Goal: Transaction & Acquisition: Purchase product/service

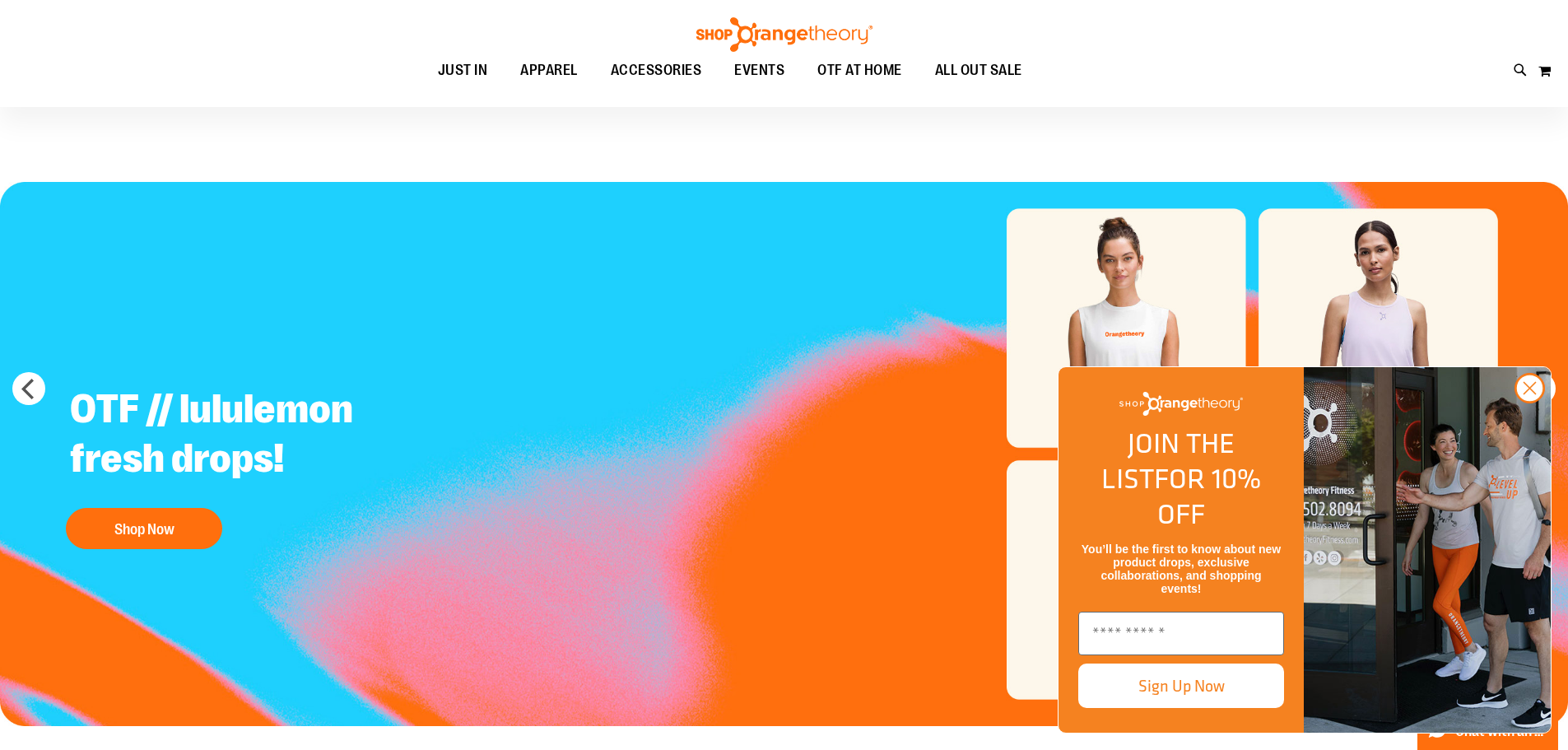
scroll to position [246, 0]
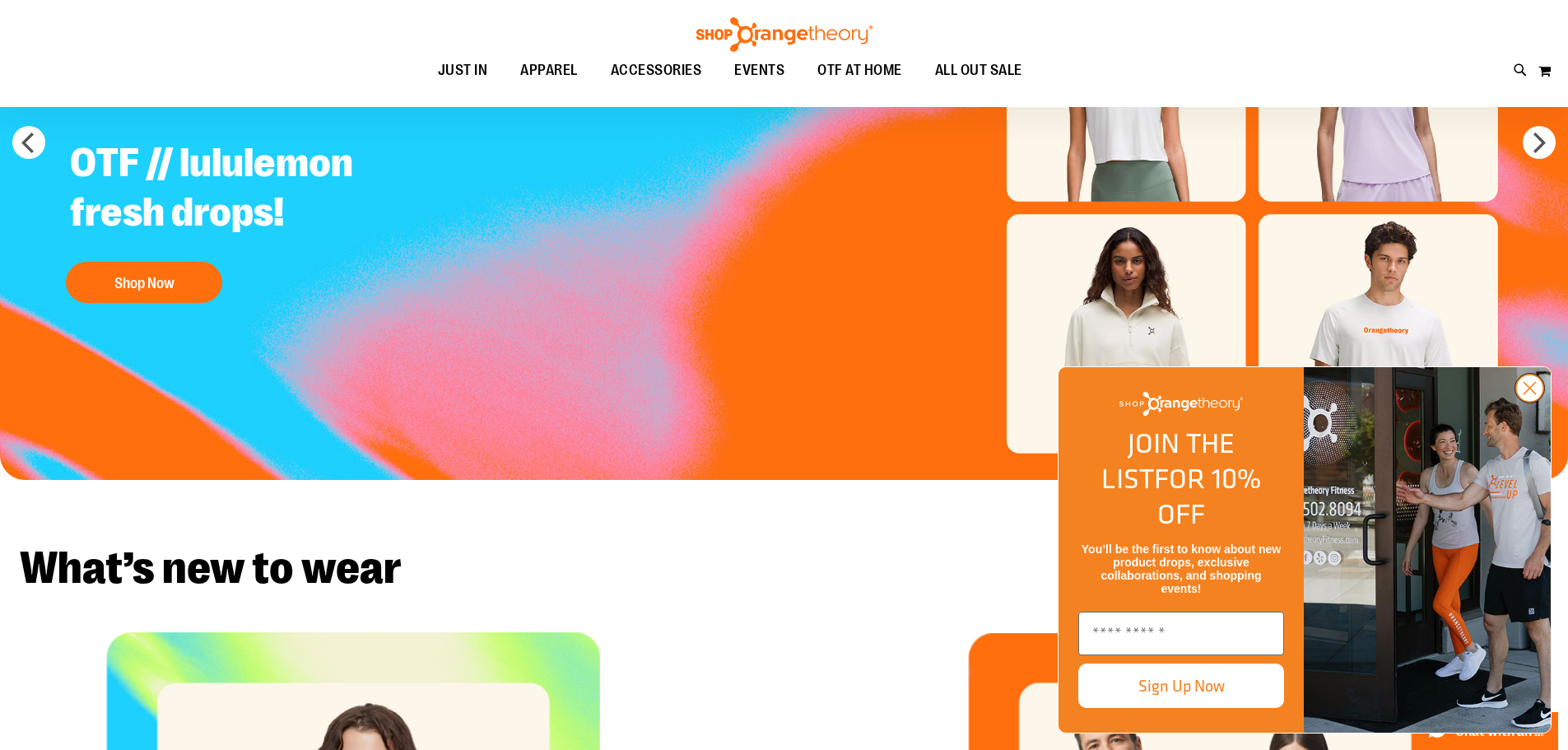
click at [1526, 402] on circle "Close dialog" at bounding box center [1530, 388] width 28 height 28
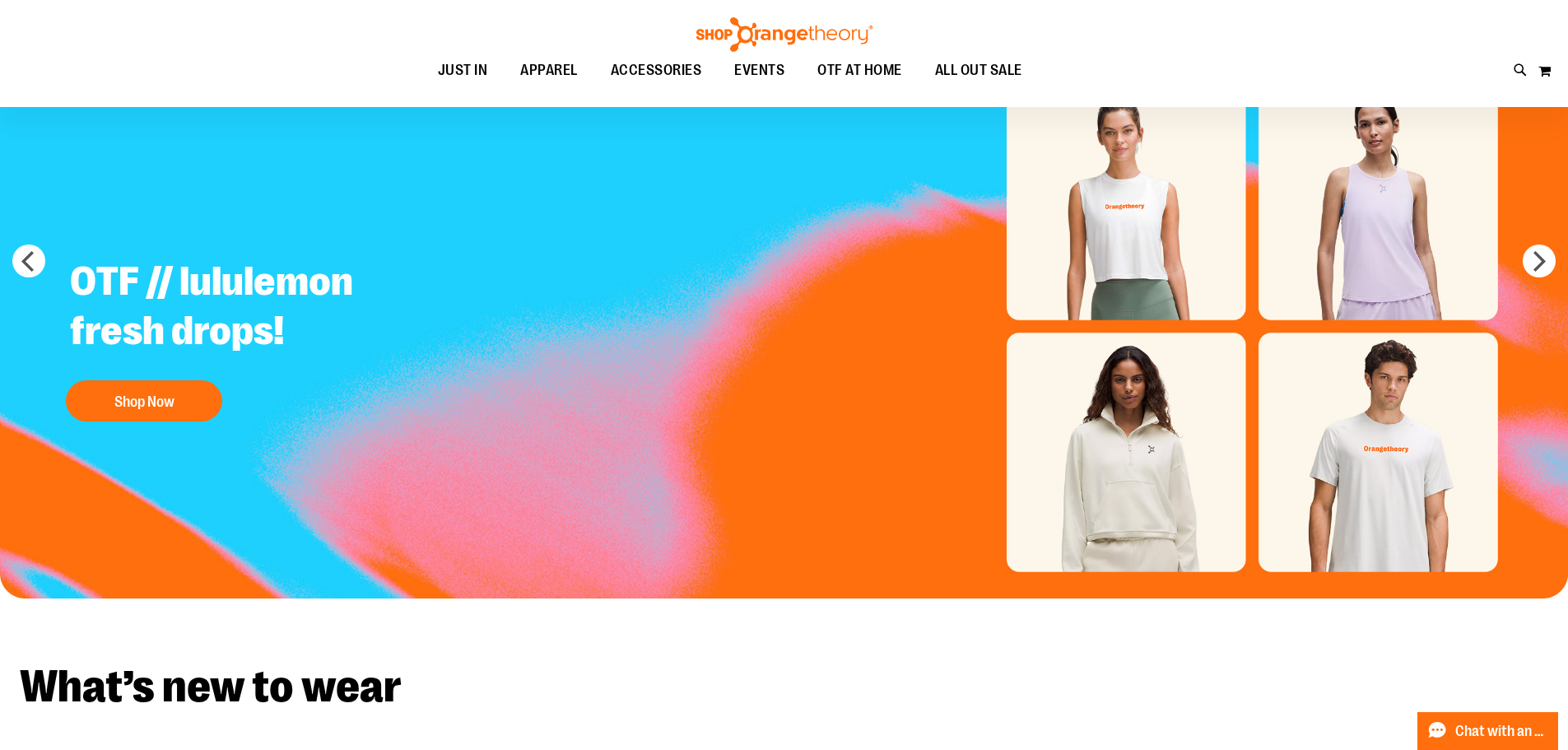
scroll to position [0, 0]
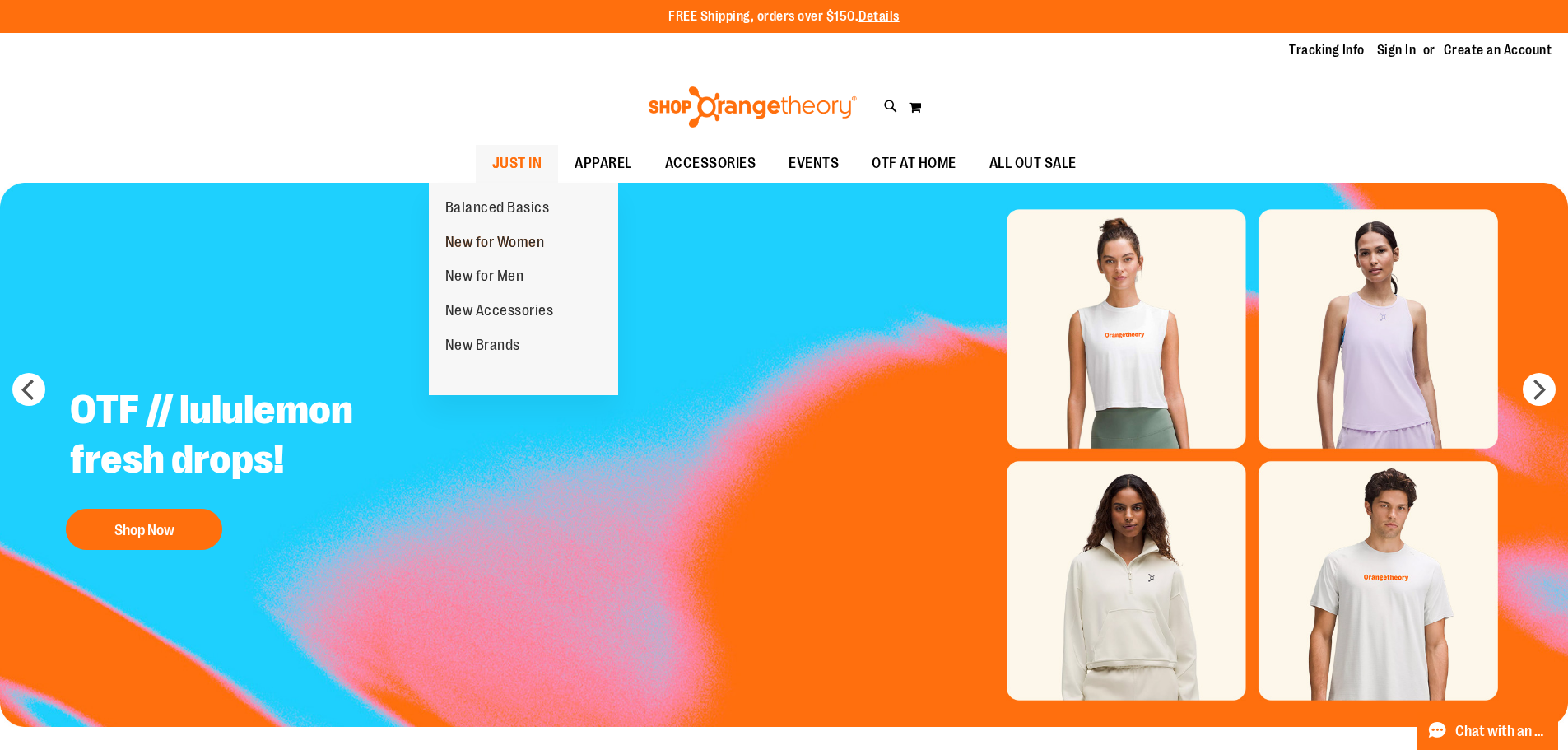
click at [534, 241] on span "New for Women" at bounding box center [495, 244] width 100 height 21
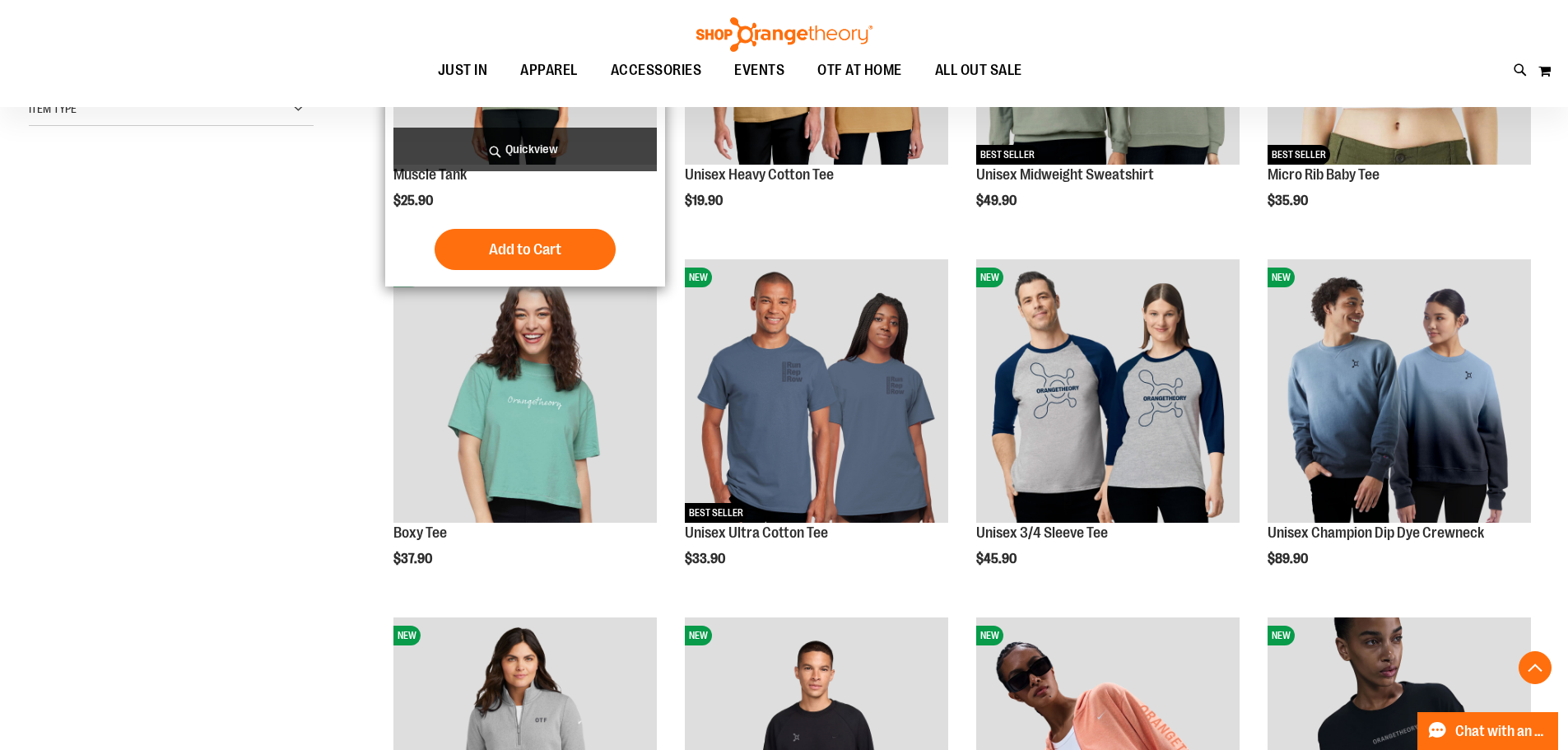
scroll to position [658, 0]
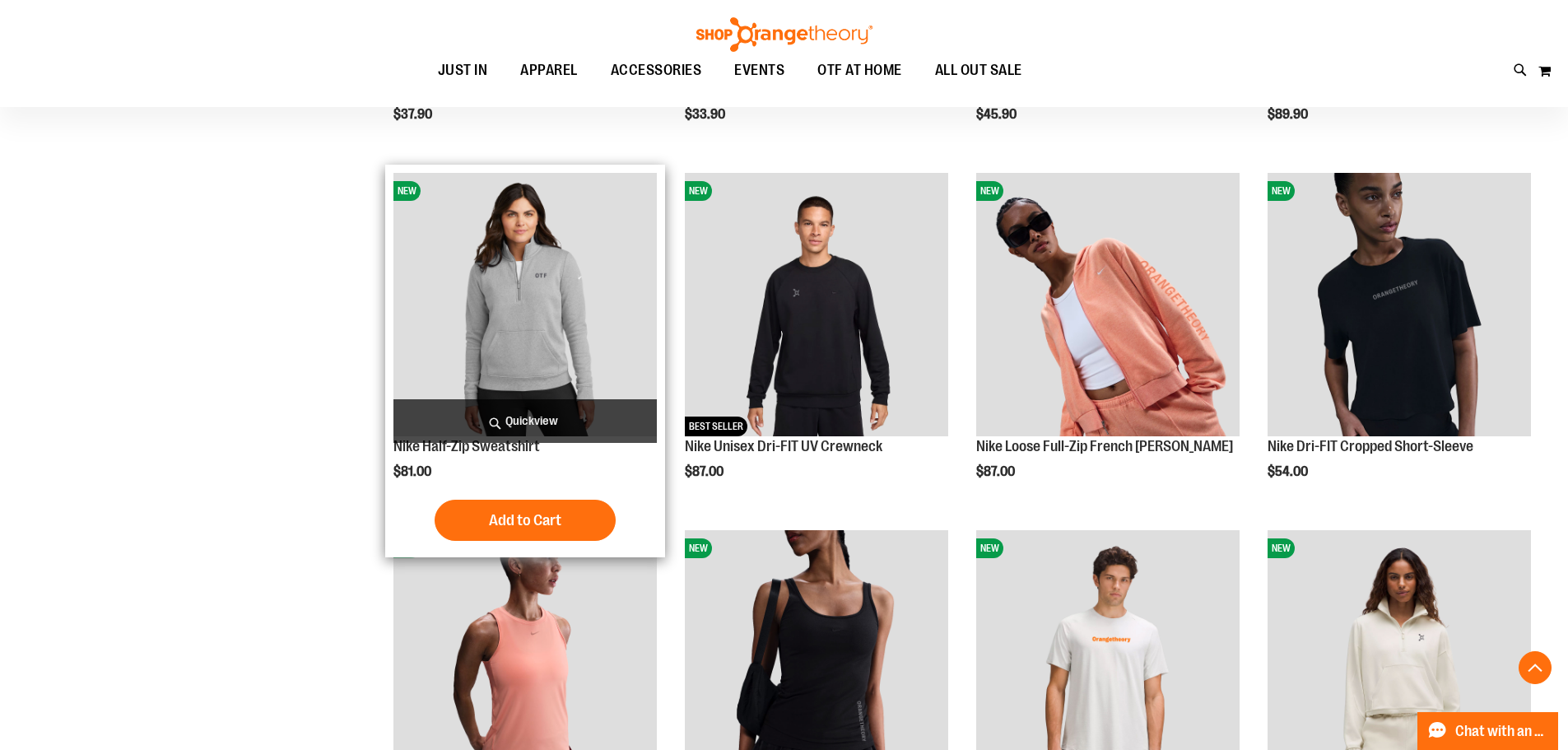
scroll to position [987, 0]
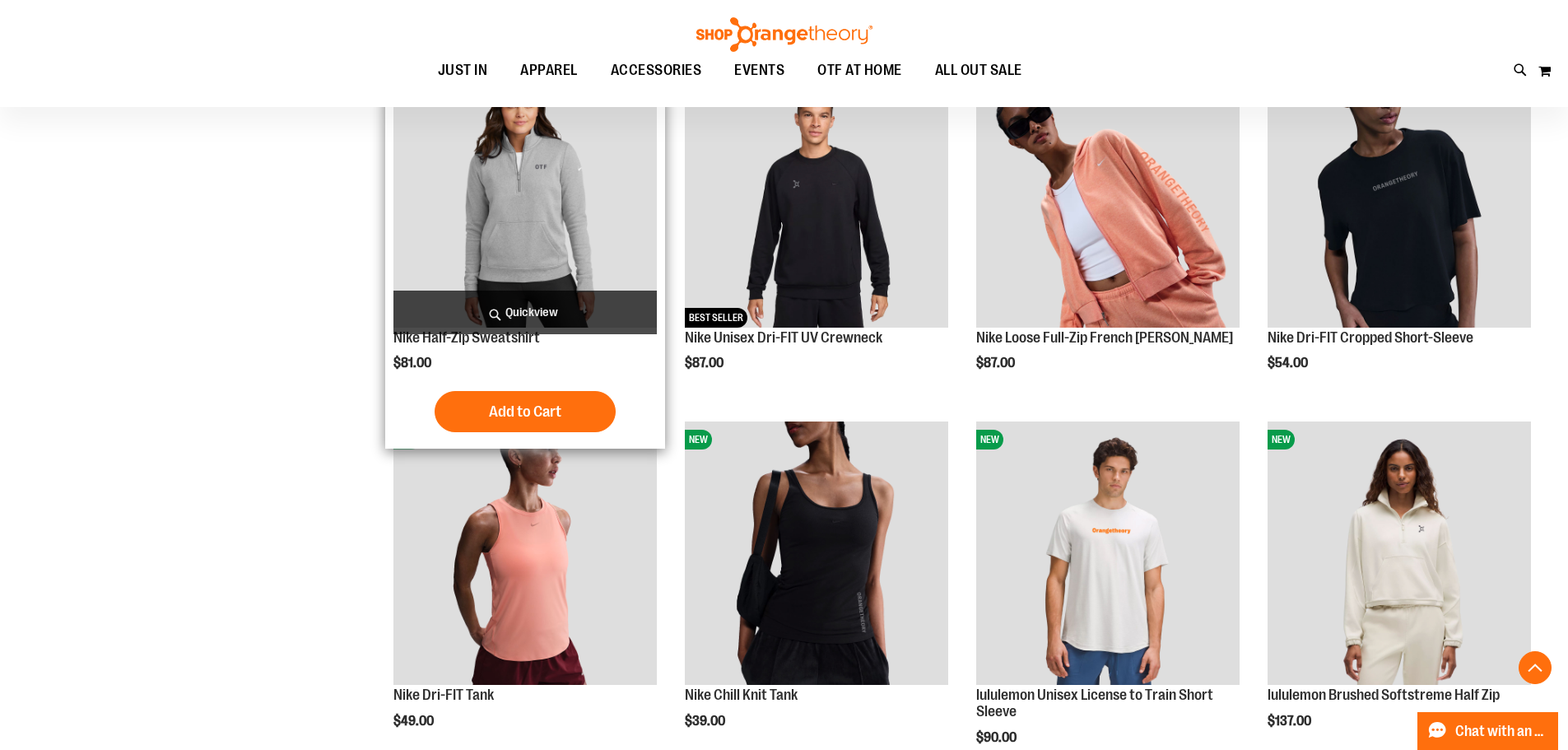
click at [571, 239] on img "product" at bounding box center [525, 196] width 263 height 263
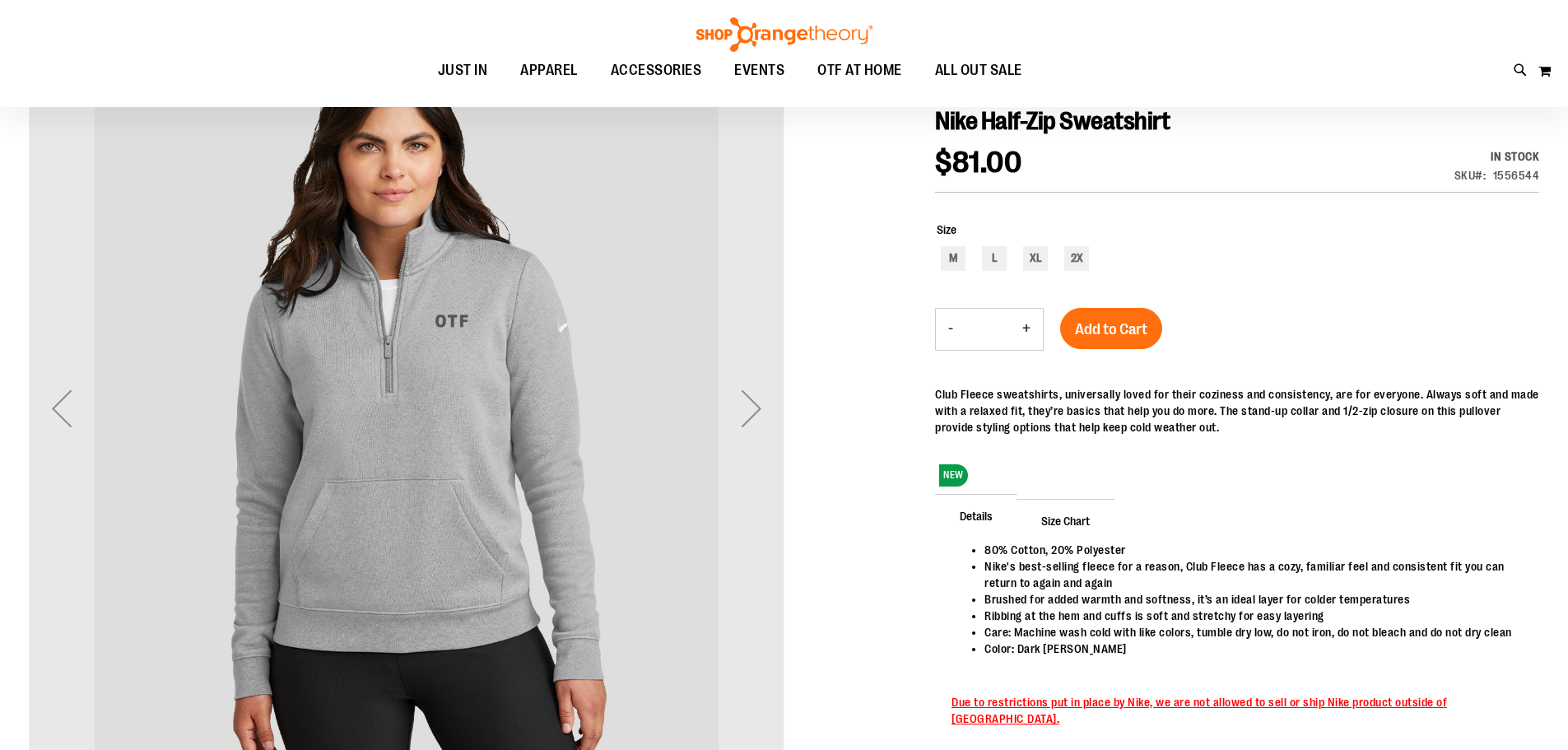
scroll to position [246, 0]
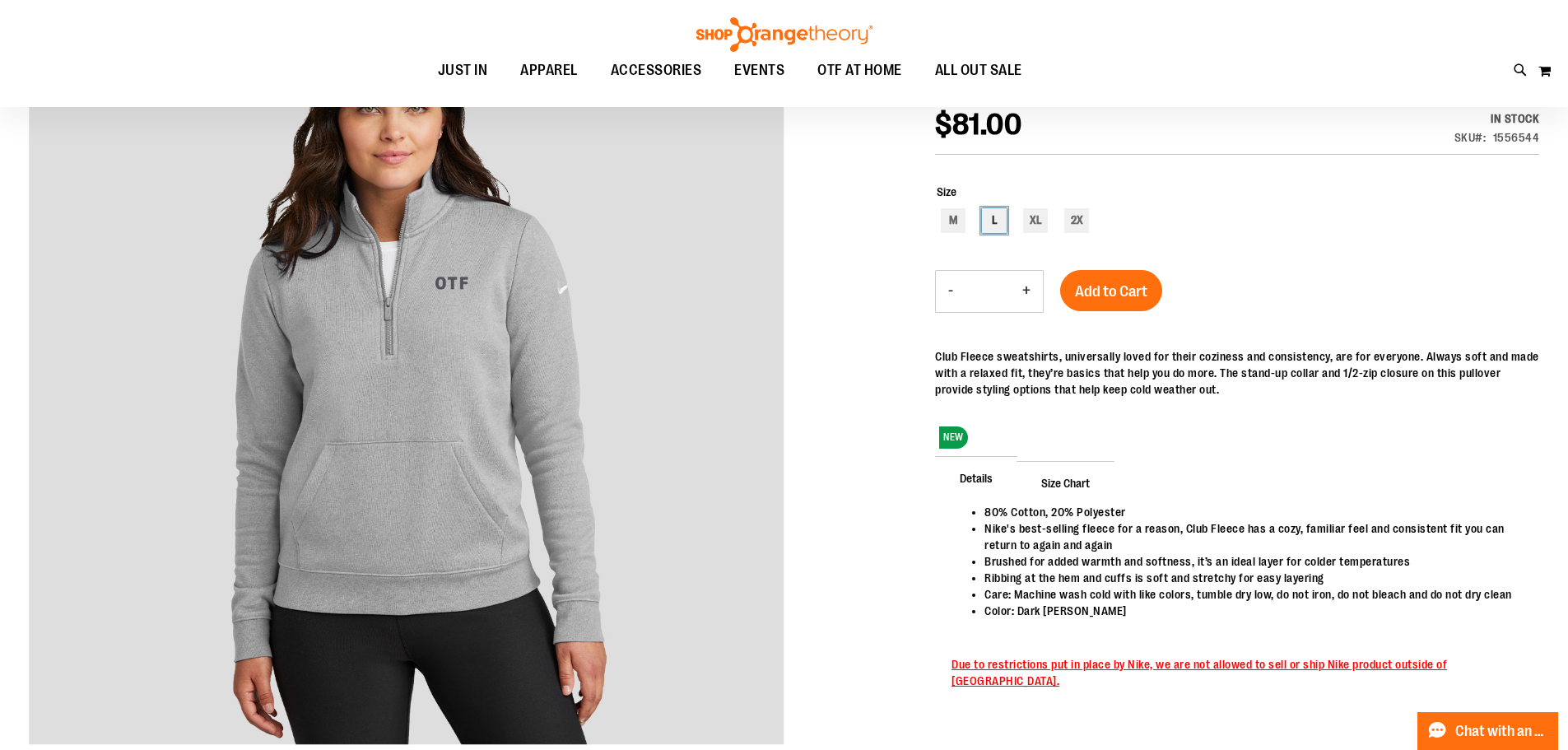
click at [984, 219] on div "L" at bounding box center [994, 220] width 25 height 25
type input "***"
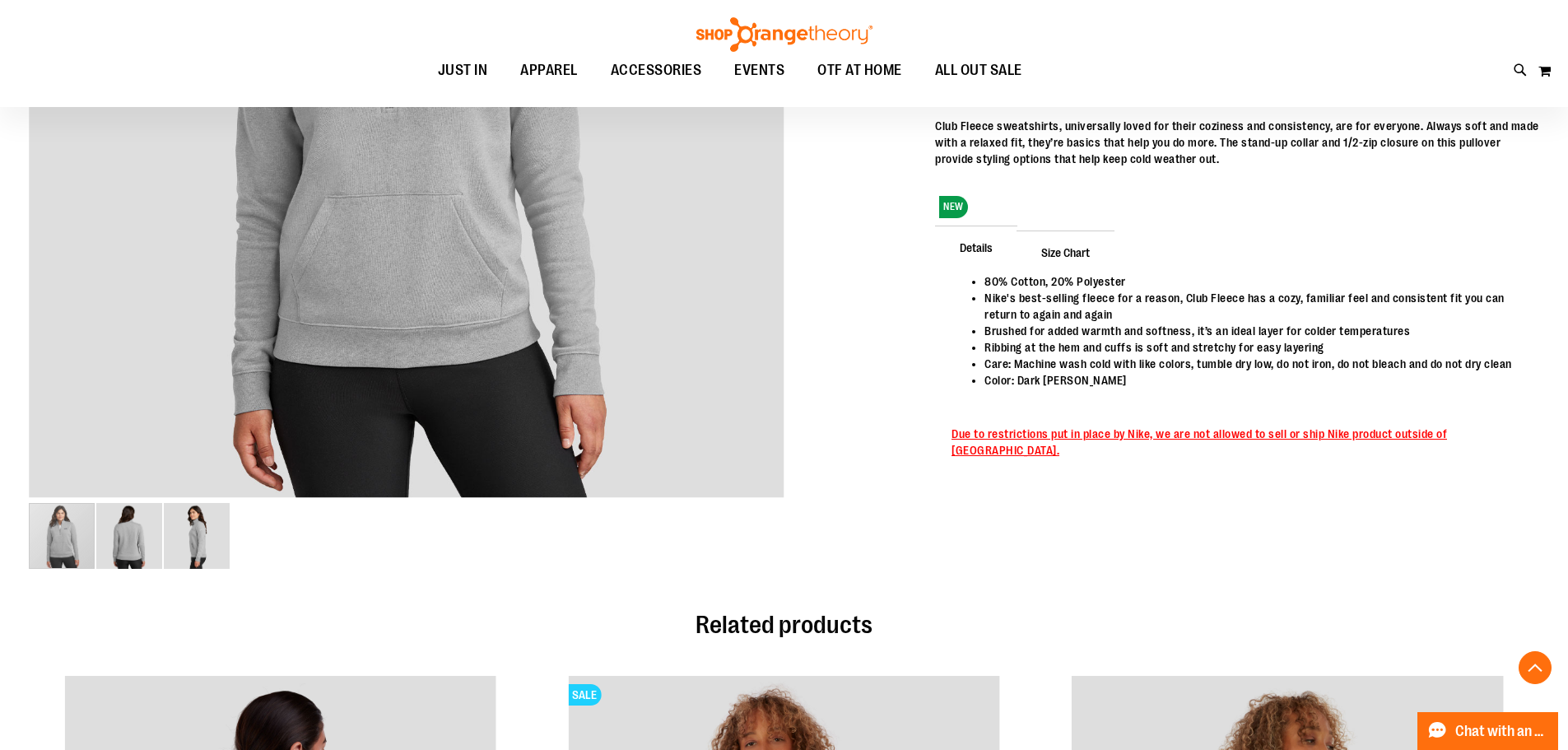
scroll to position [410, 0]
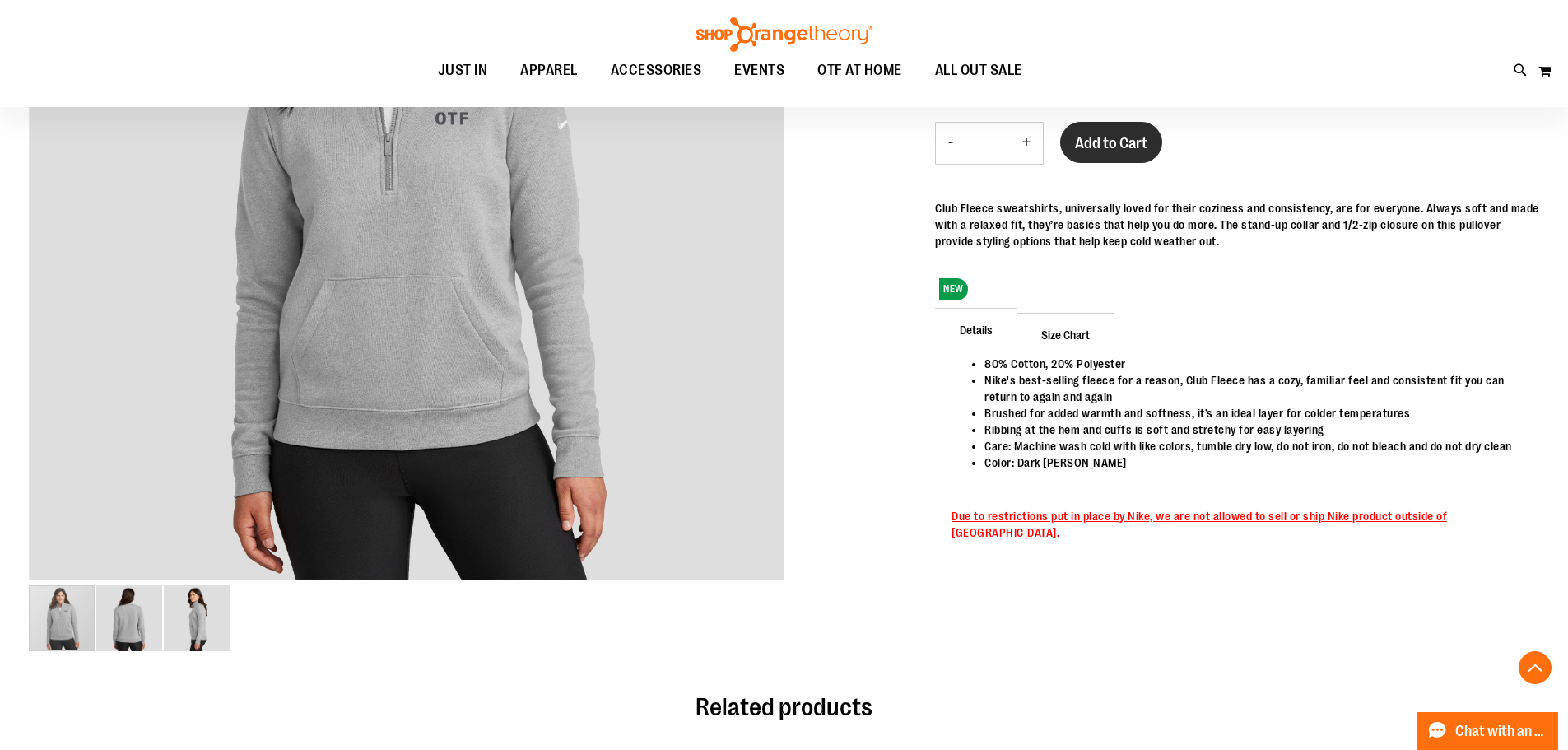
click at [1141, 163] on button "Add to Cart" at bounding box center [1110, 143] width 102 height 41
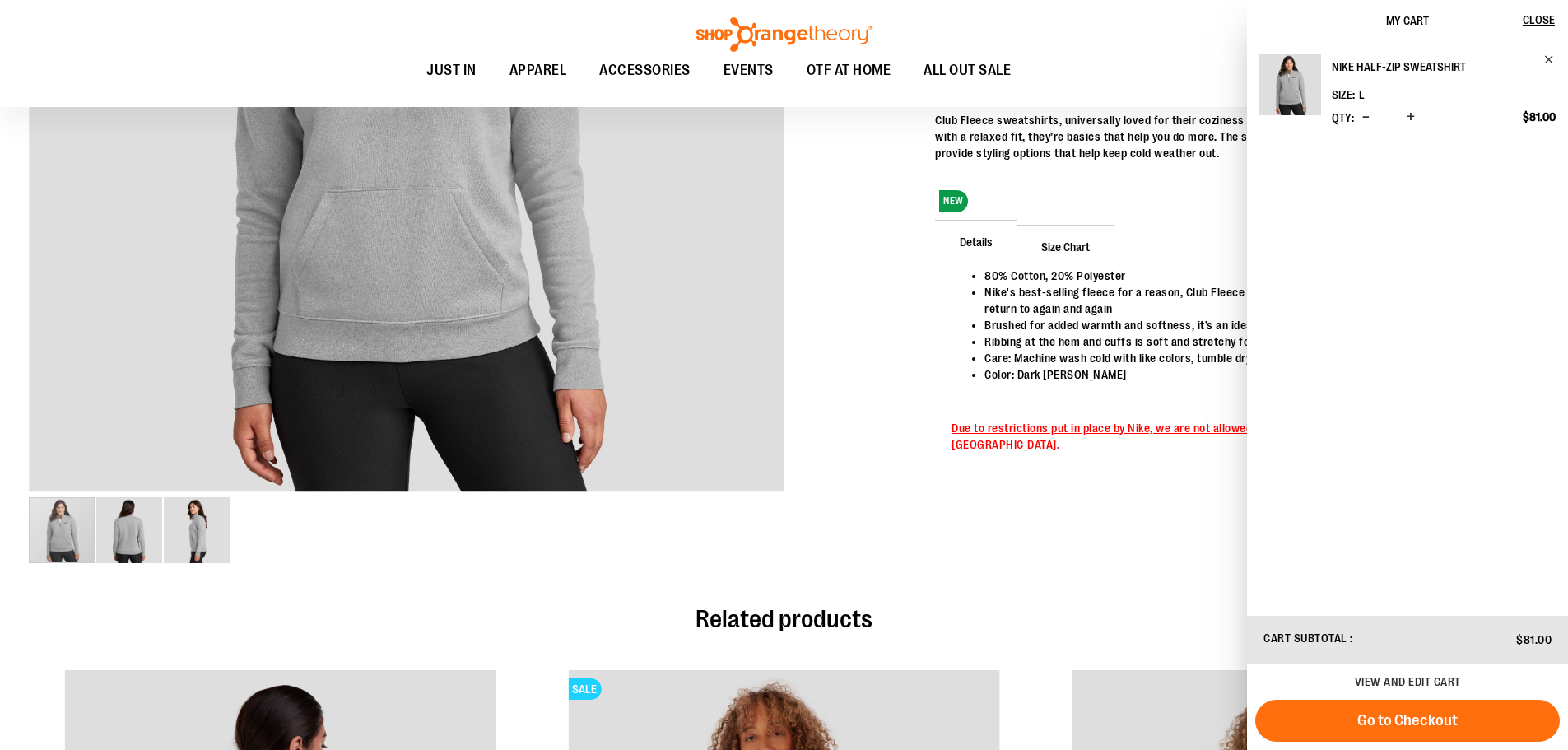
scroll to position [303, 0]
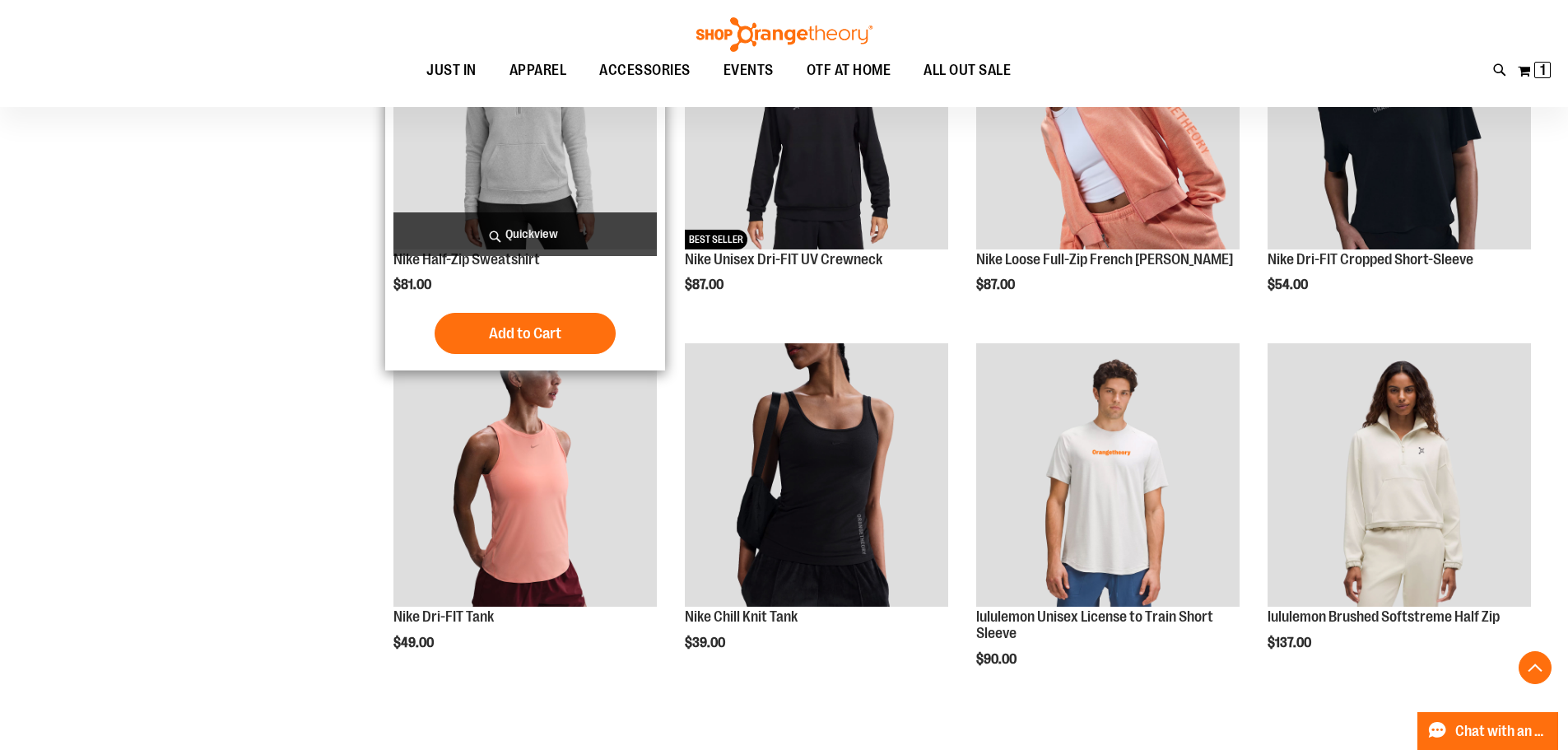
scroll to position [905, 0]
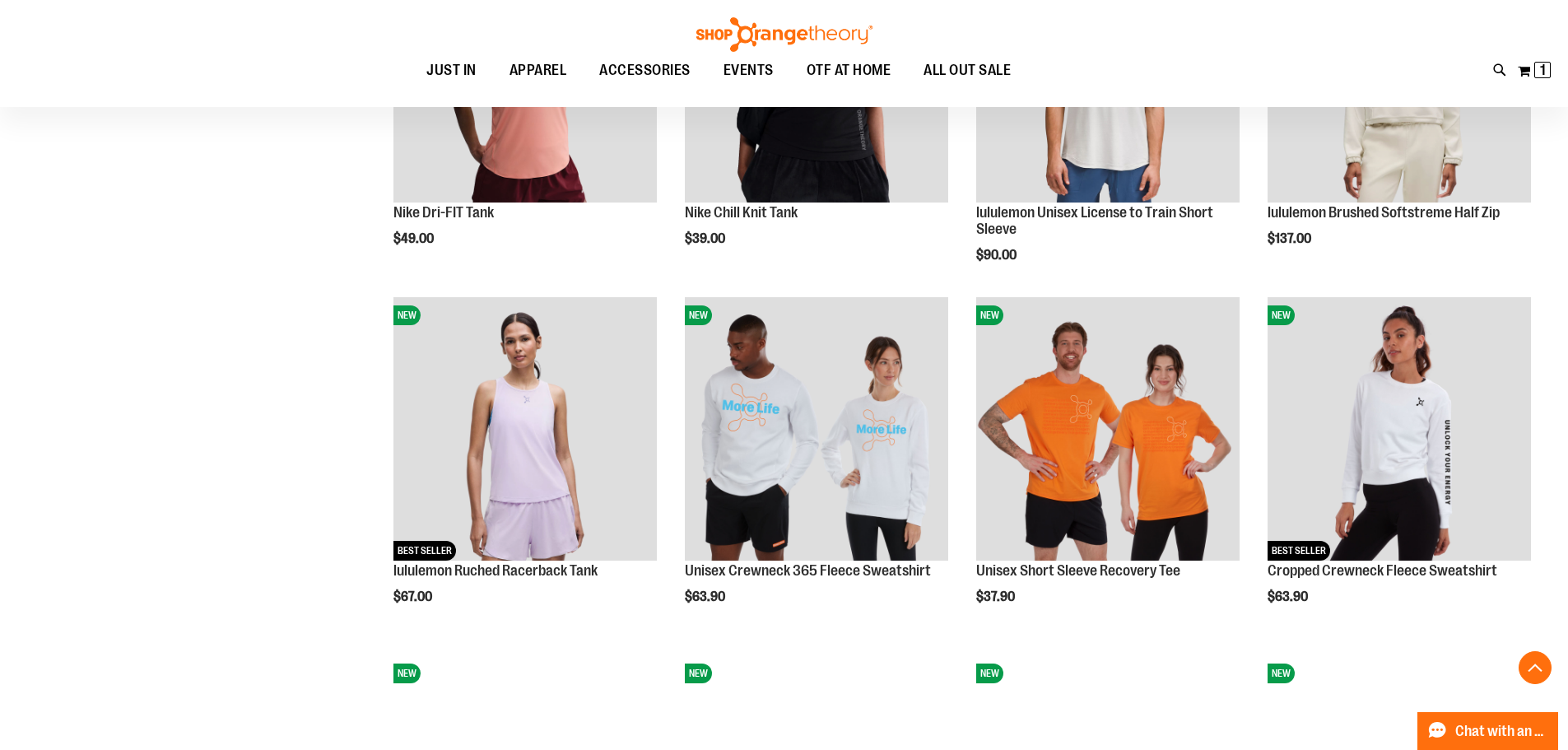
scroll to position [1480, 0]
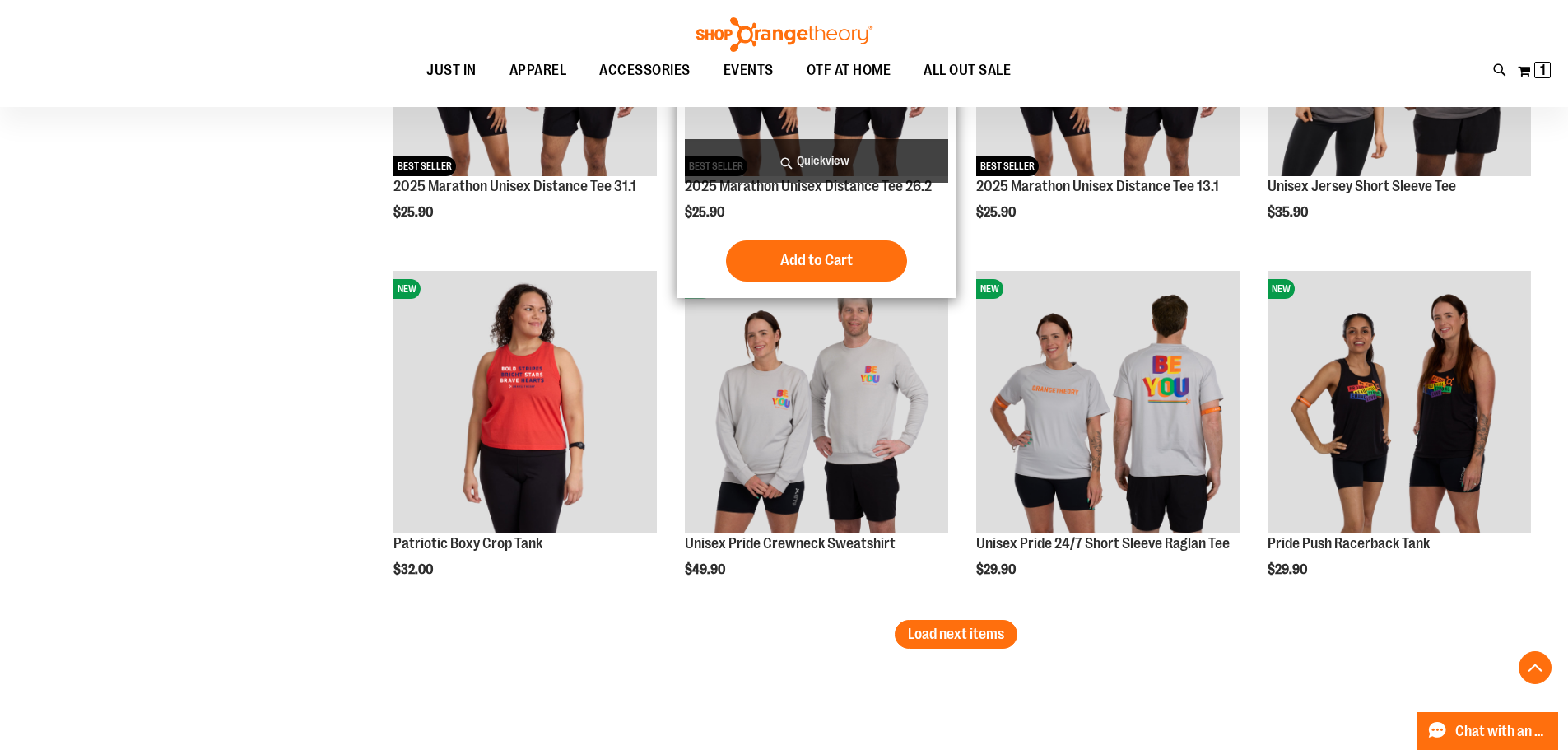
scroll to position [2962, 0]
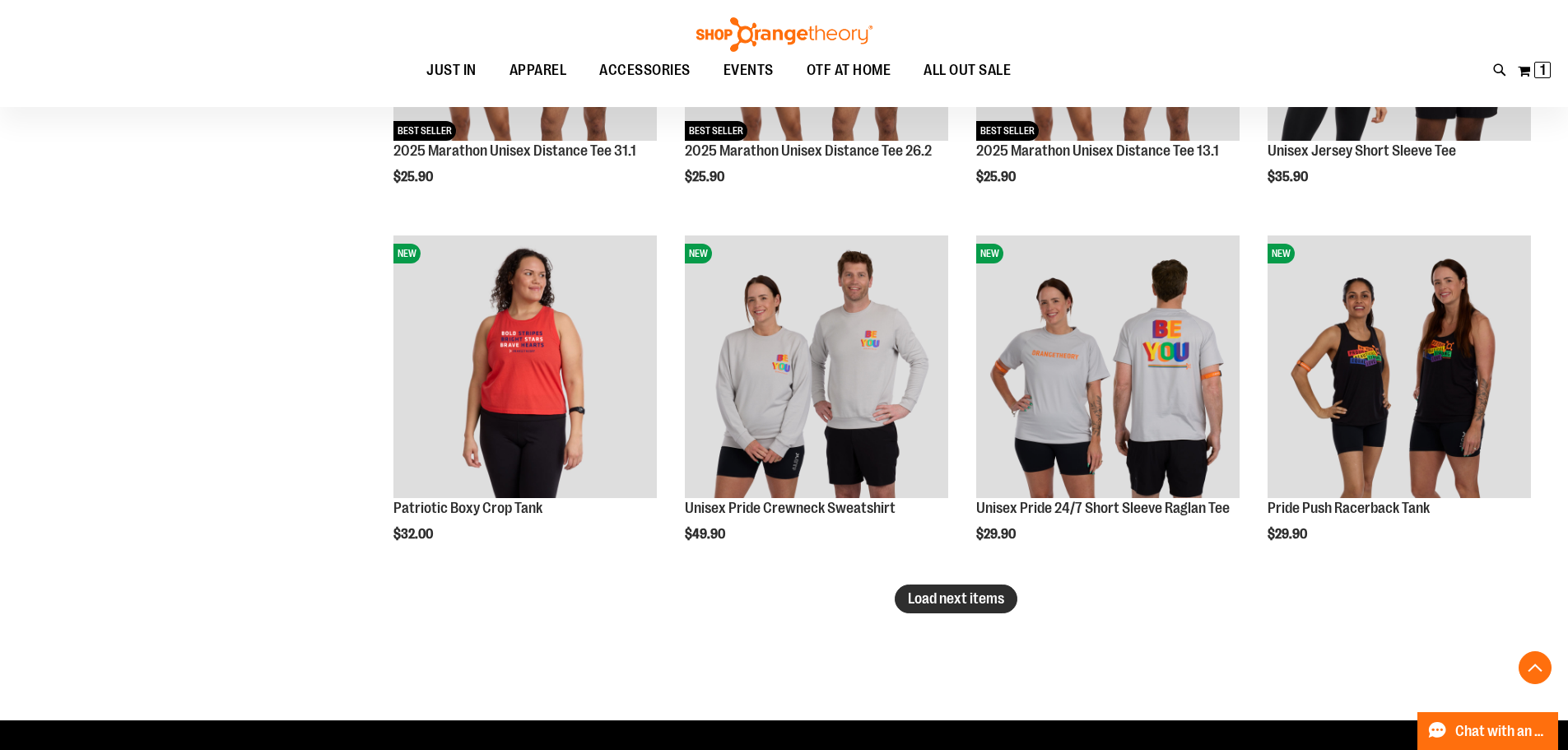
click at [951, 610] on button "Load next items" at bounding box center [956, 598] width 123 height 28
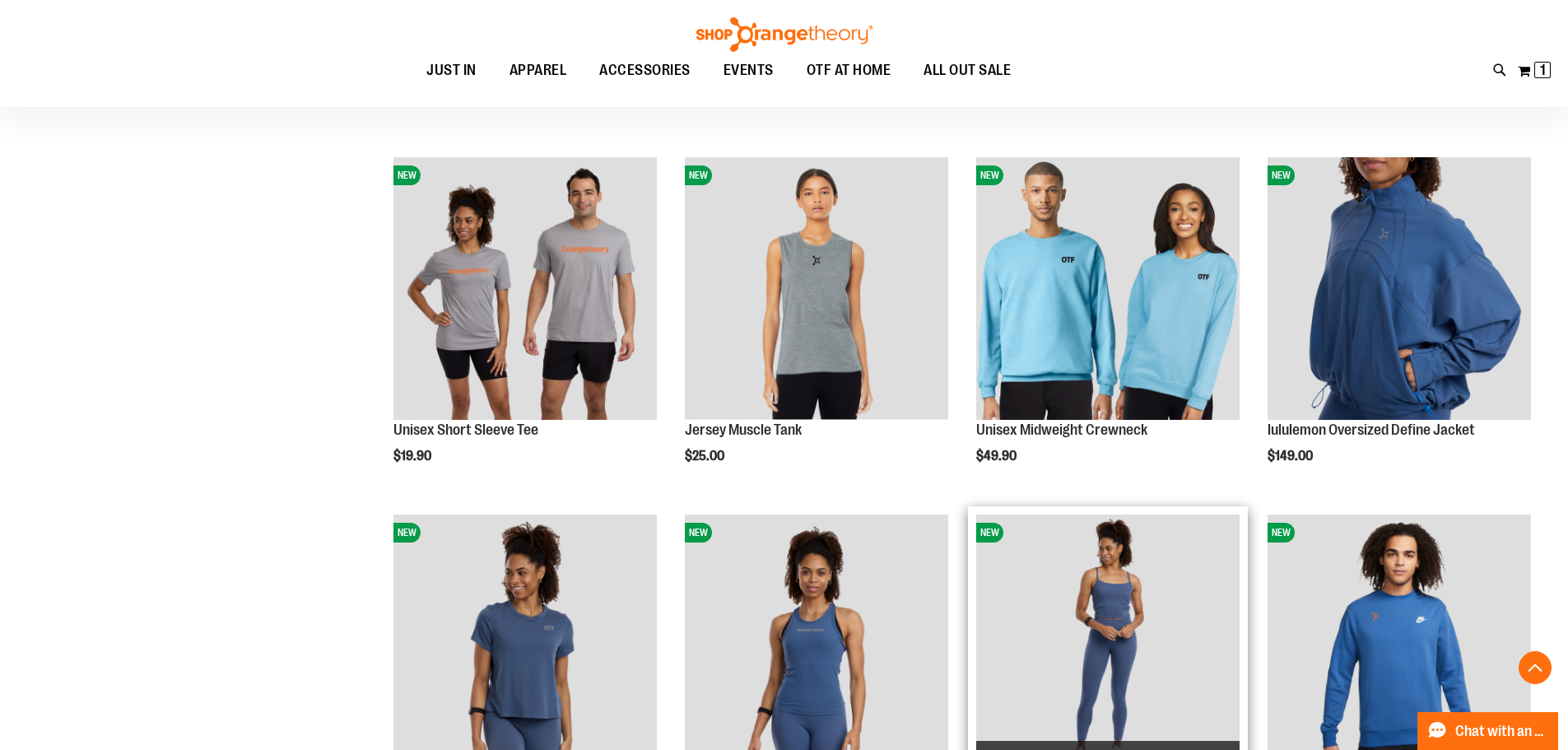
scroll to position [1728, 0]
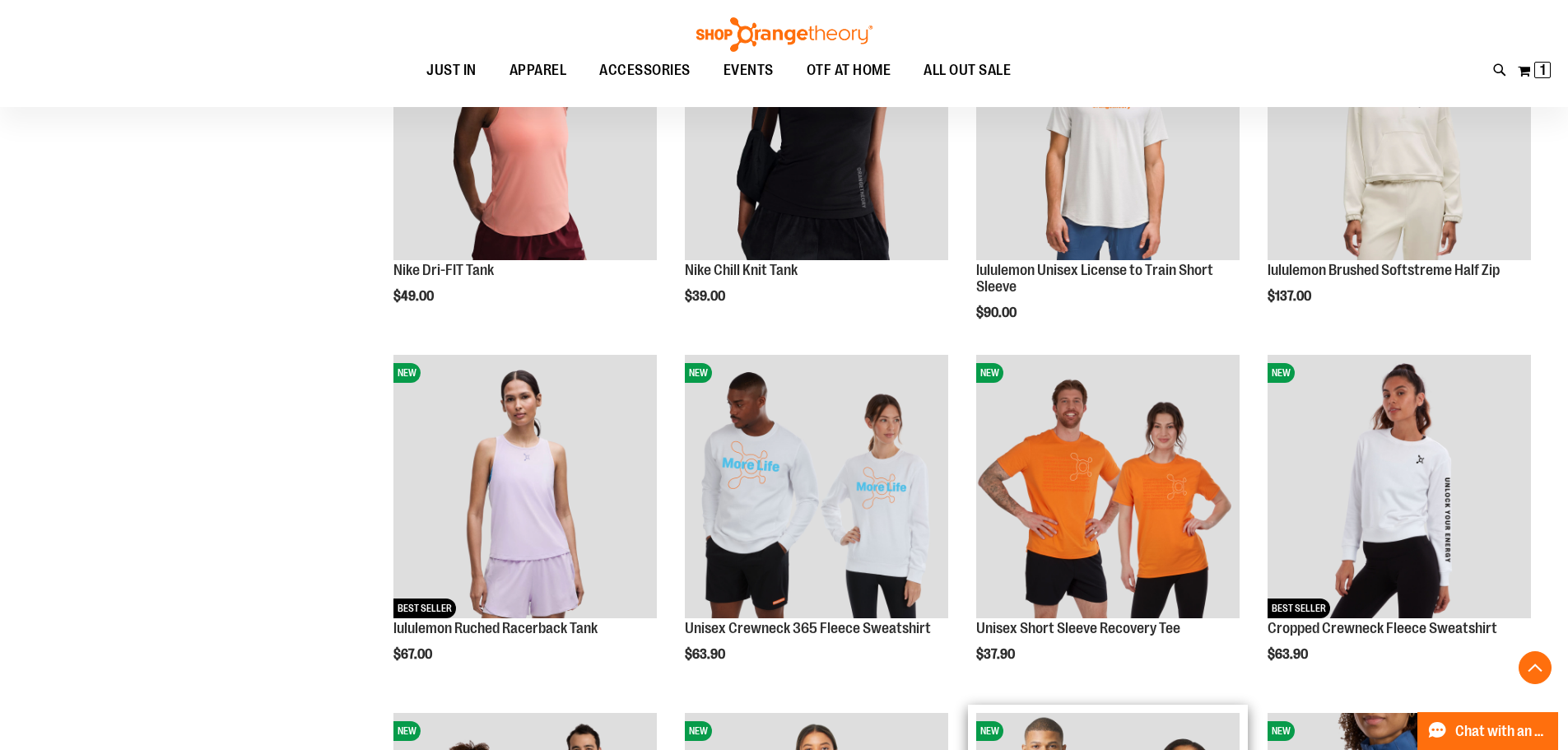
scroll to position [1316, 0]
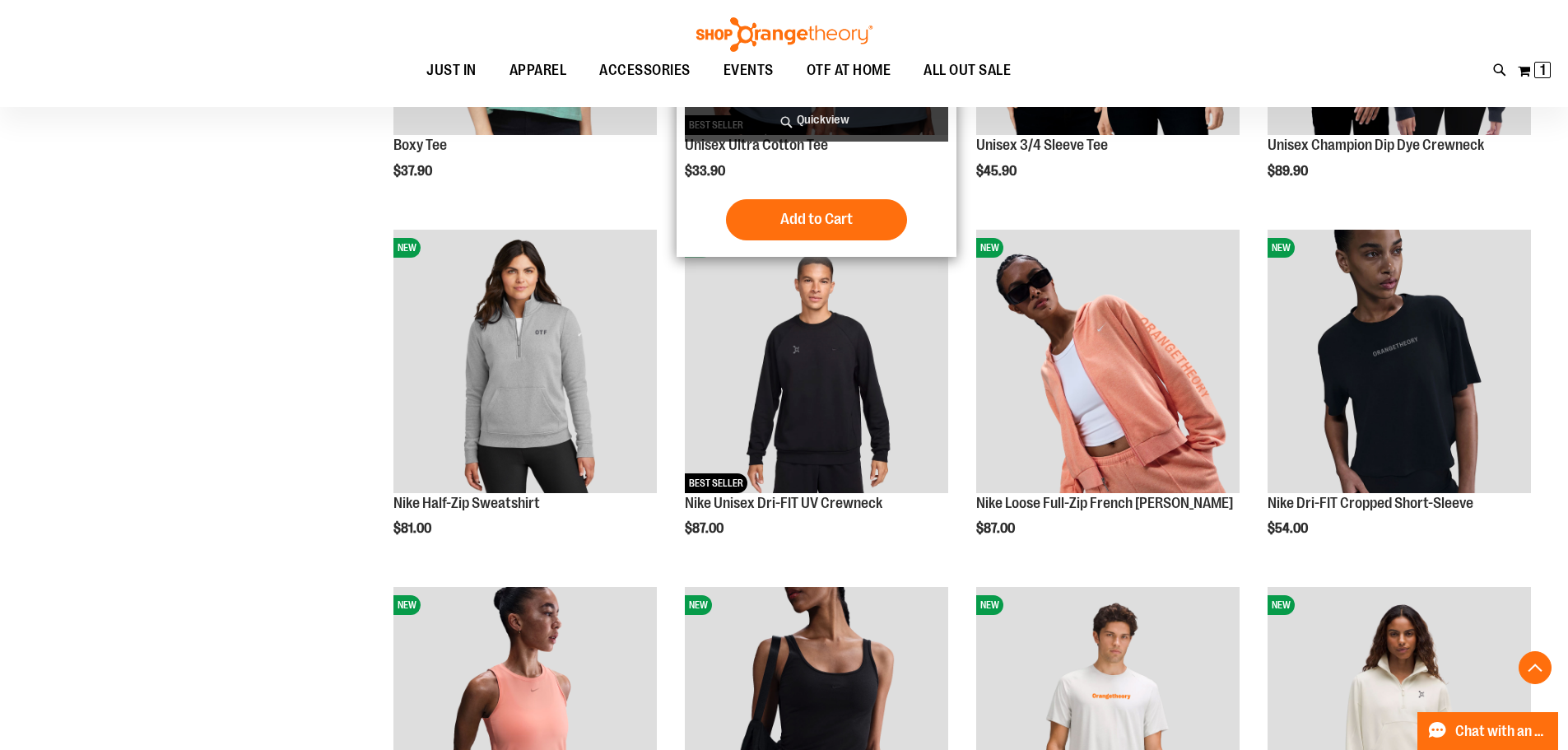
scroll to position [905, 0]
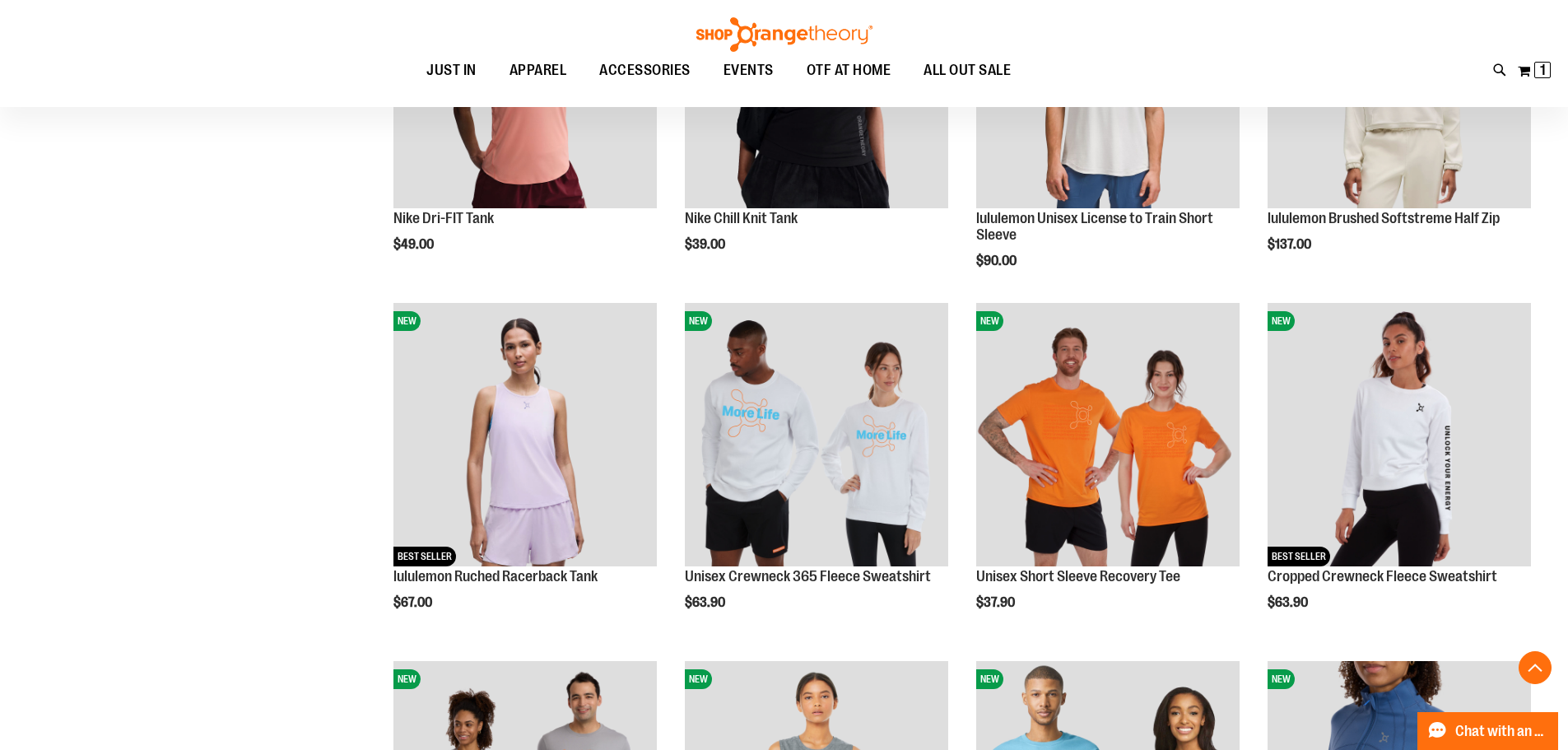
scroll to position [1480, 0]
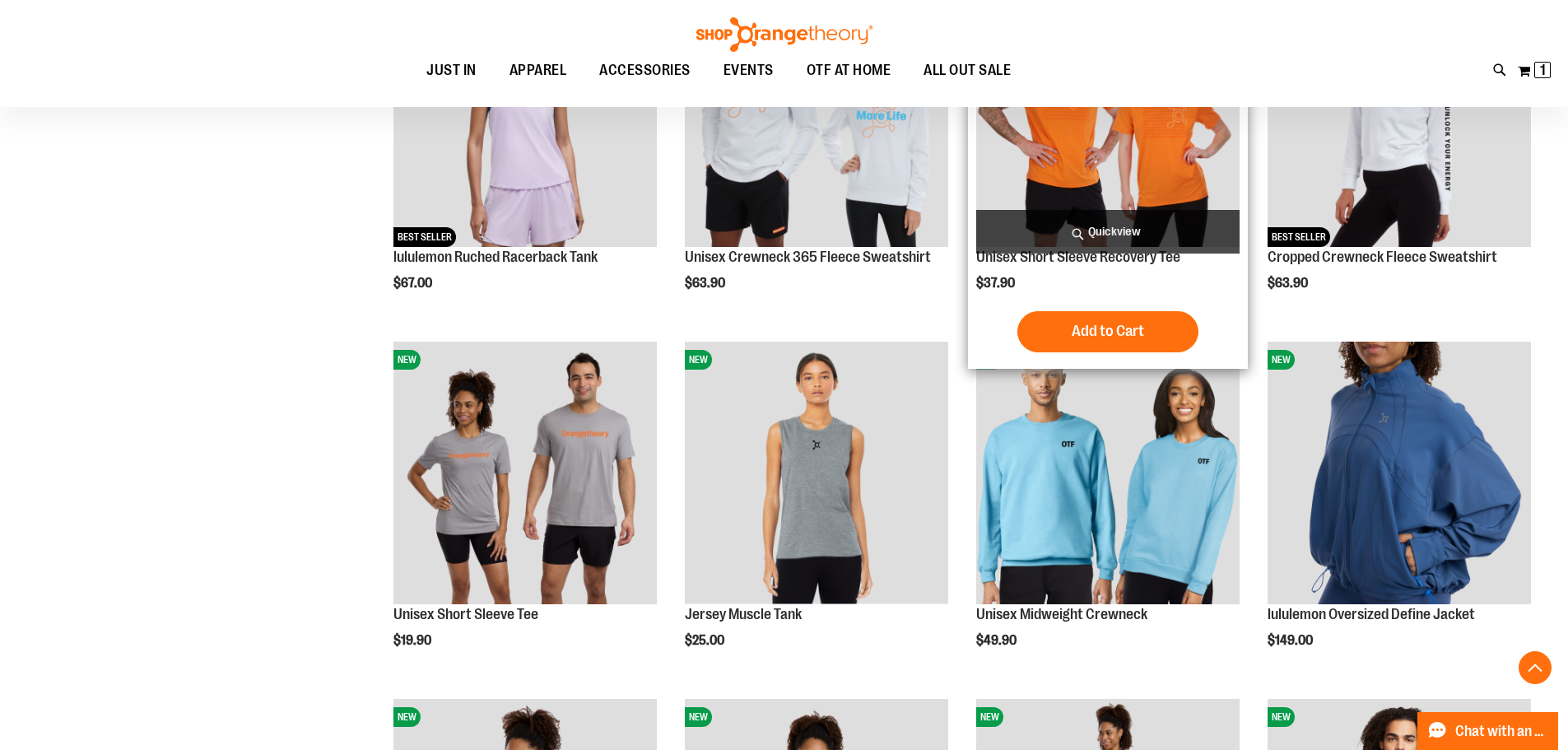
scroll to position [1810, 0]
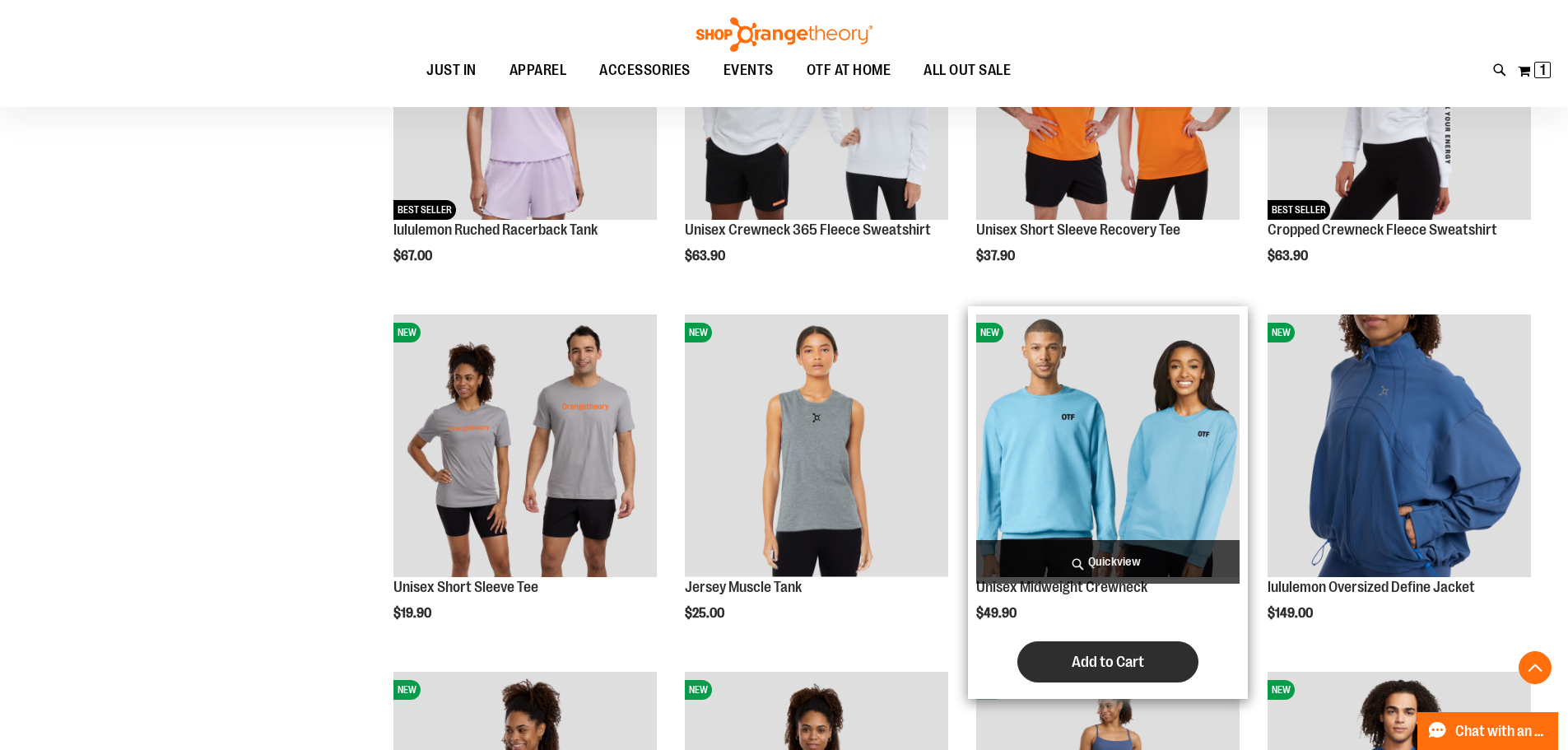
click at [1091, 651] on button "Add to Cart" at bounding box center [1108, 661] width 181 height 41
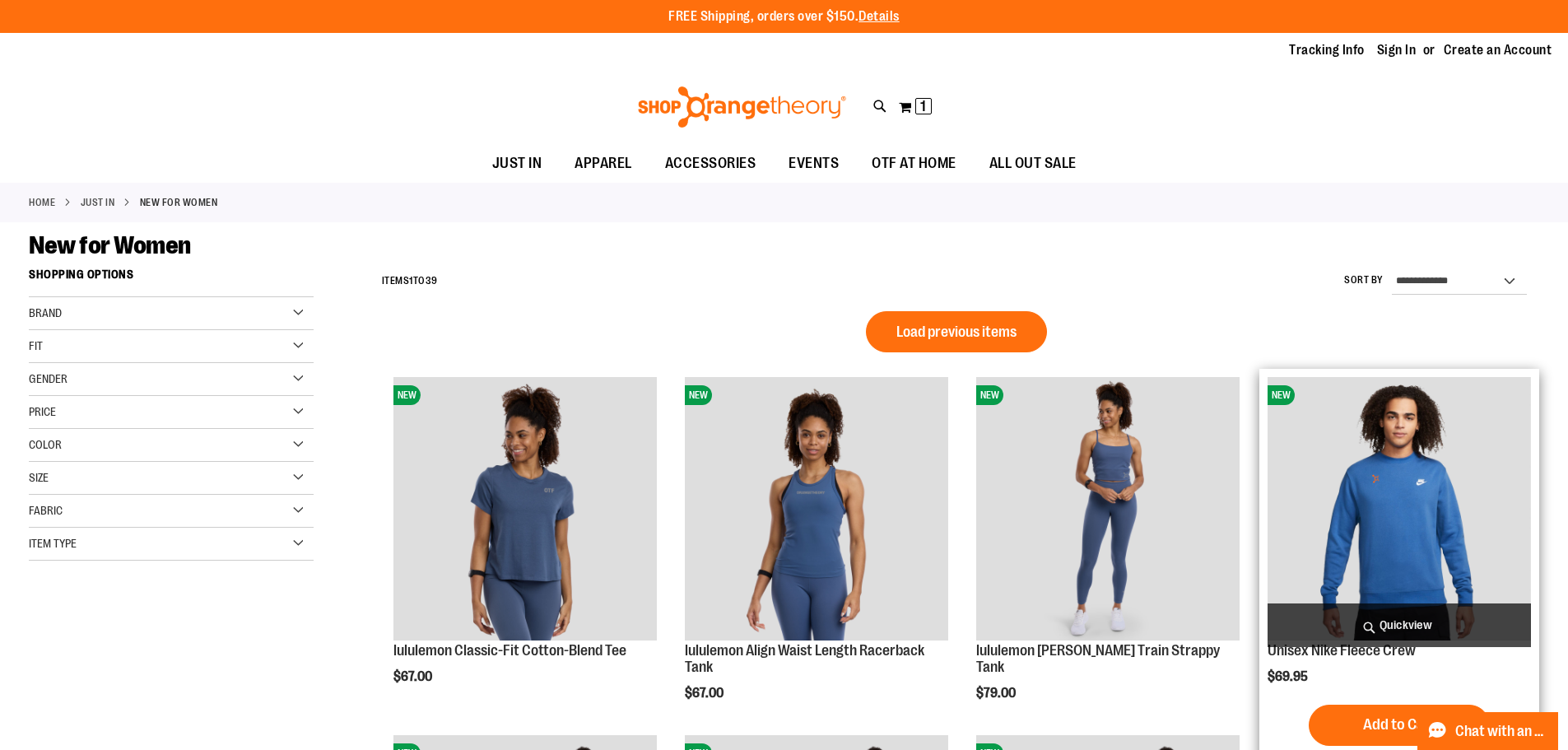
click at [1405, 479] on img "product" at bounding box center [1399, 508] width 263 height 263
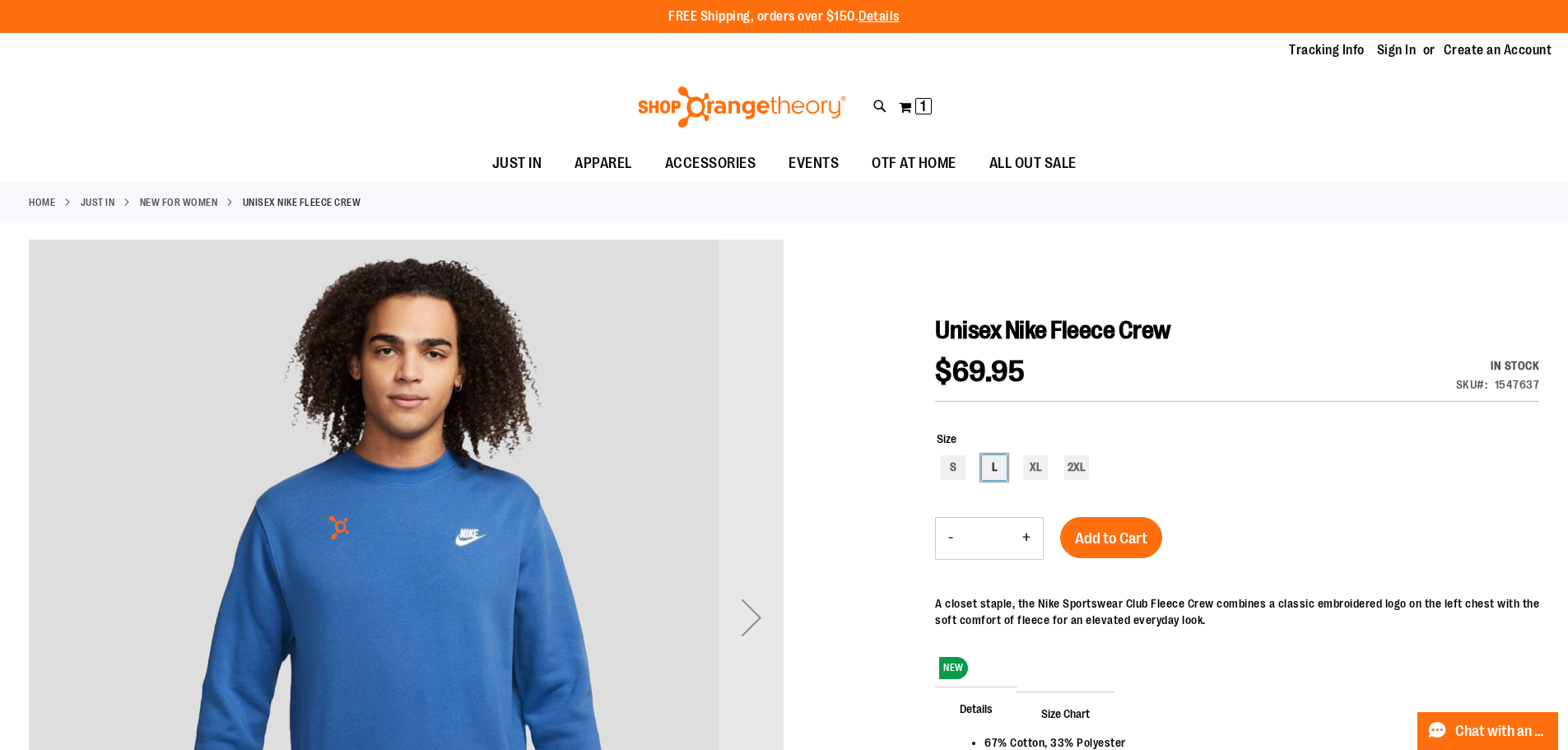
click at [1000, 473] on div "L" at bounding box center [994, 467] width 25 height 25
type input "***"
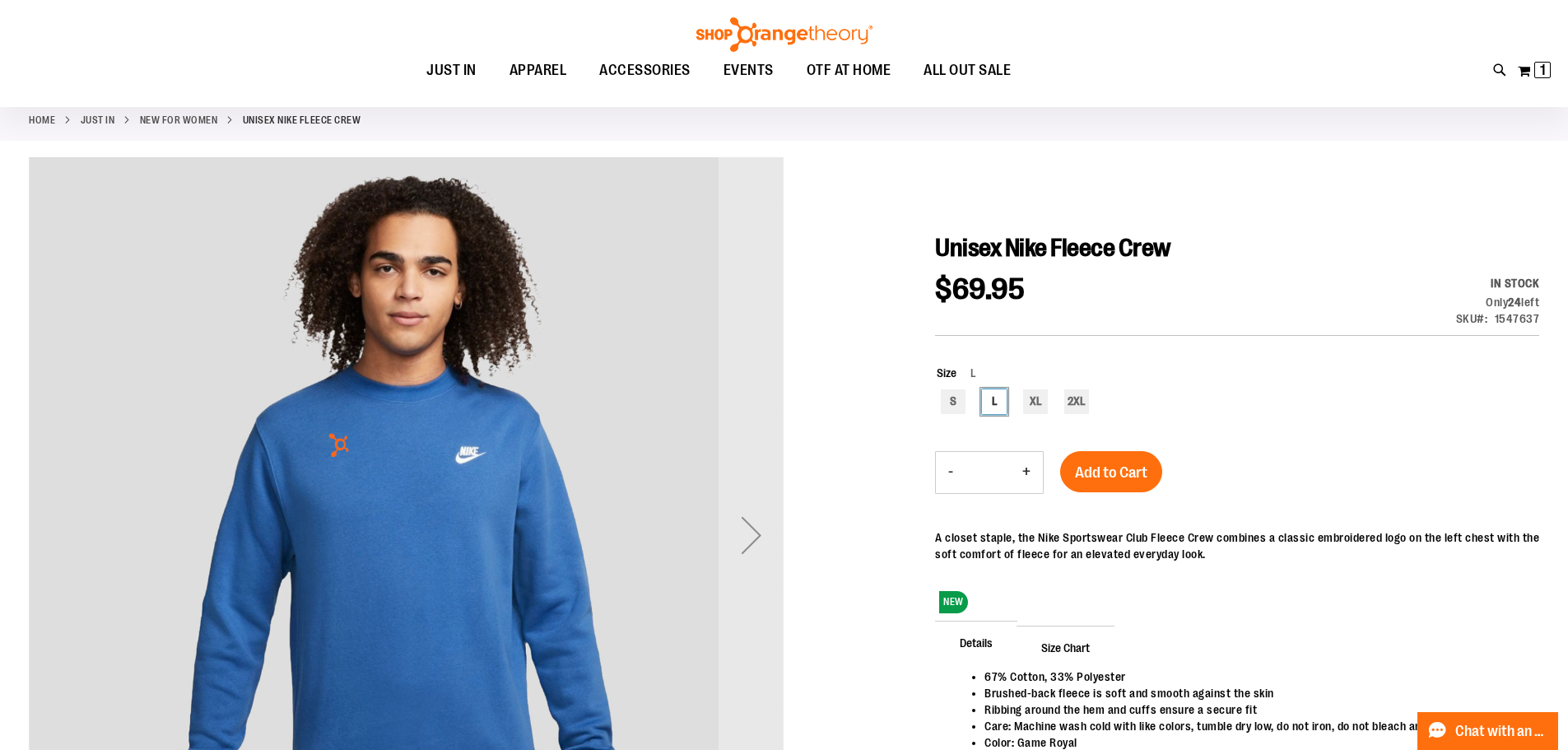
scroll to position [163, 0]
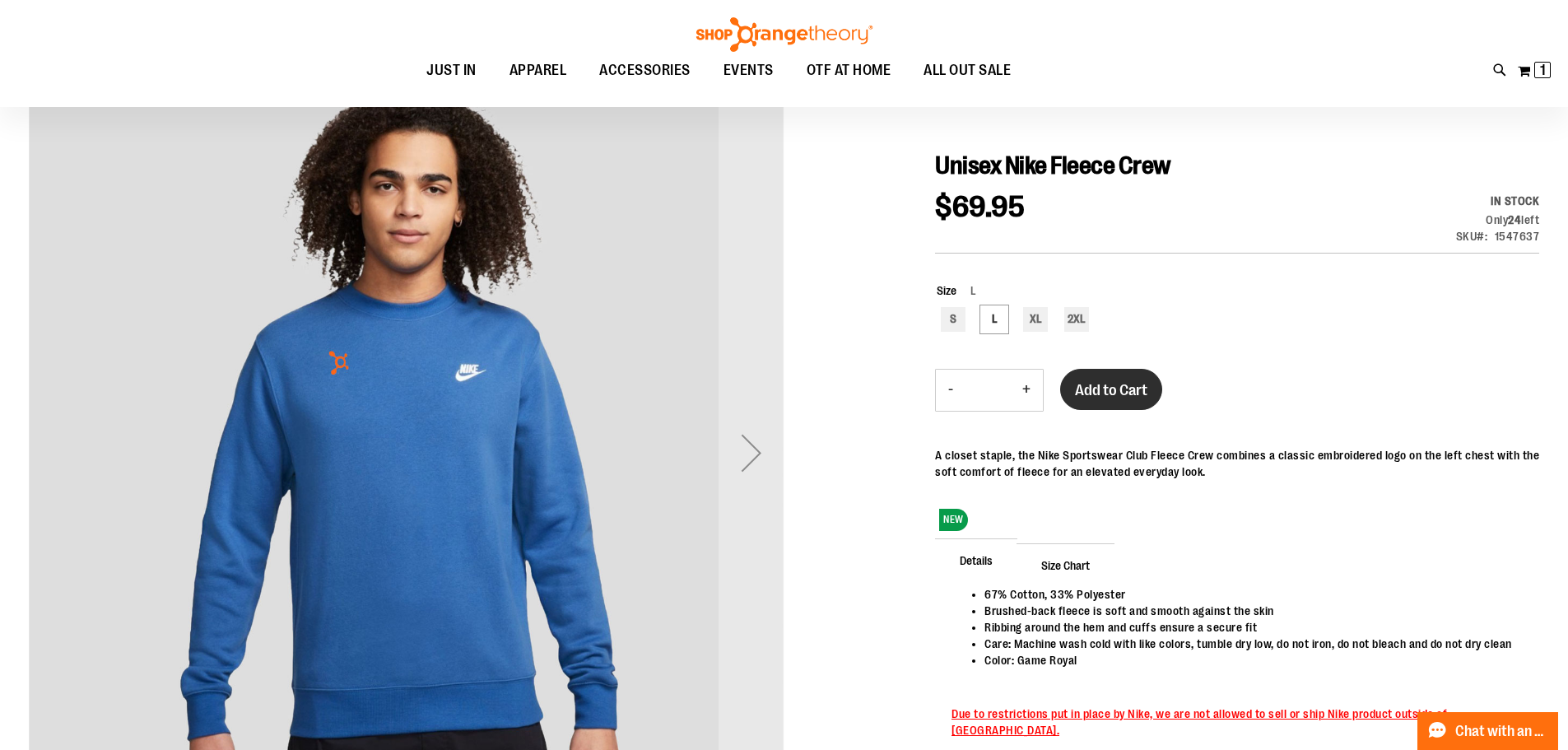
click at [1101, 391] on span "Add to Cart" at bounding box center [1111, 390] width 72 height 18
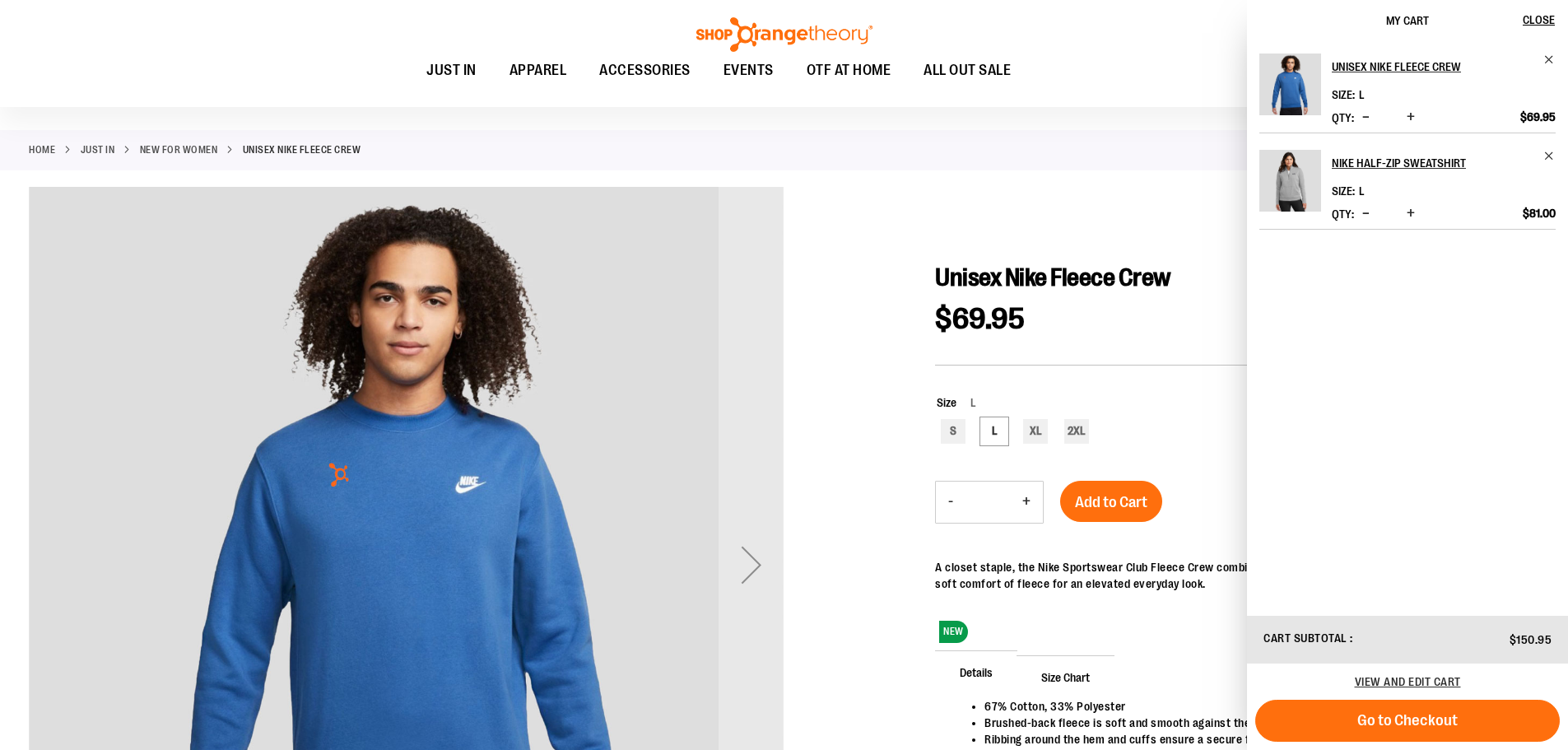
scroll to position [0, 0]
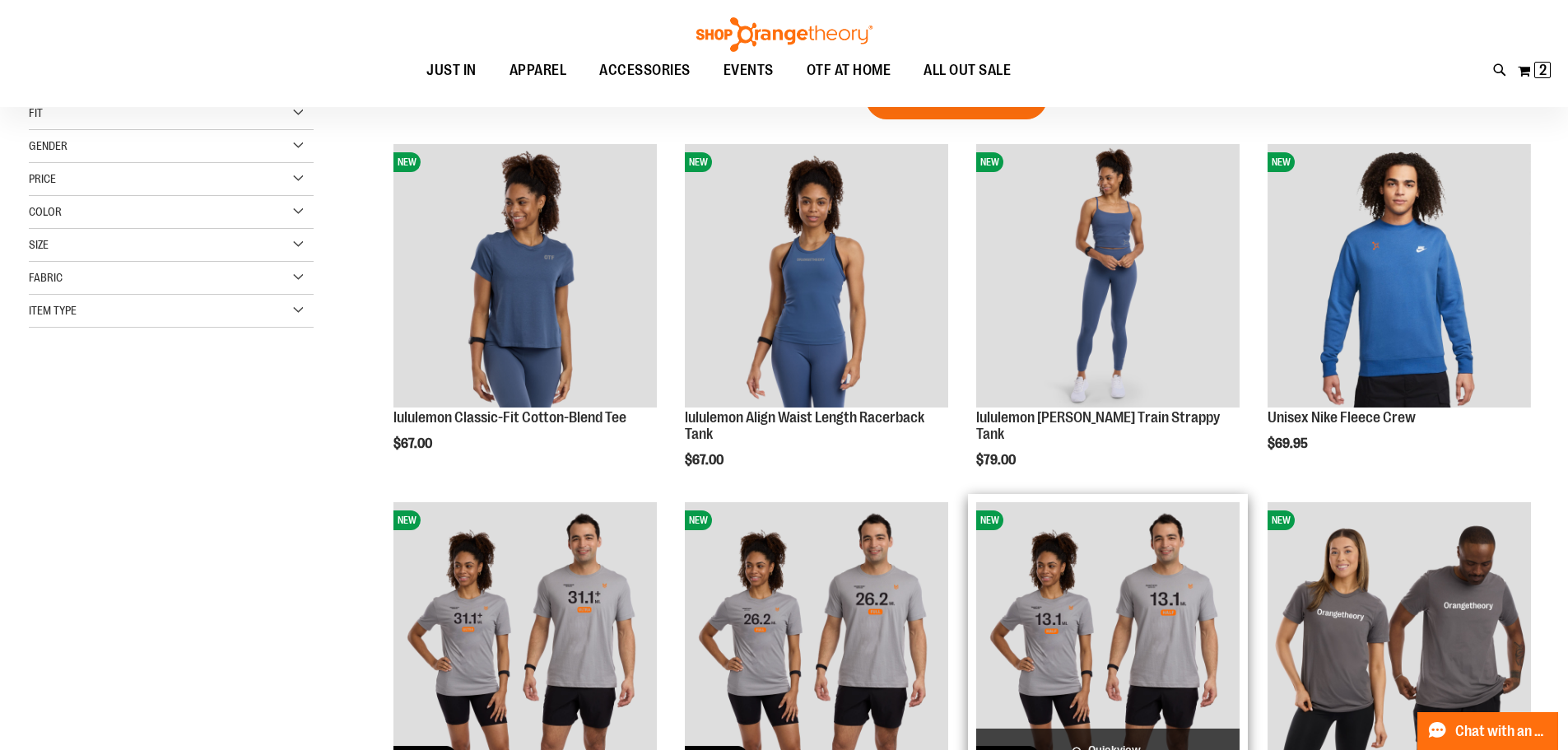
scroll to position [82, 0]
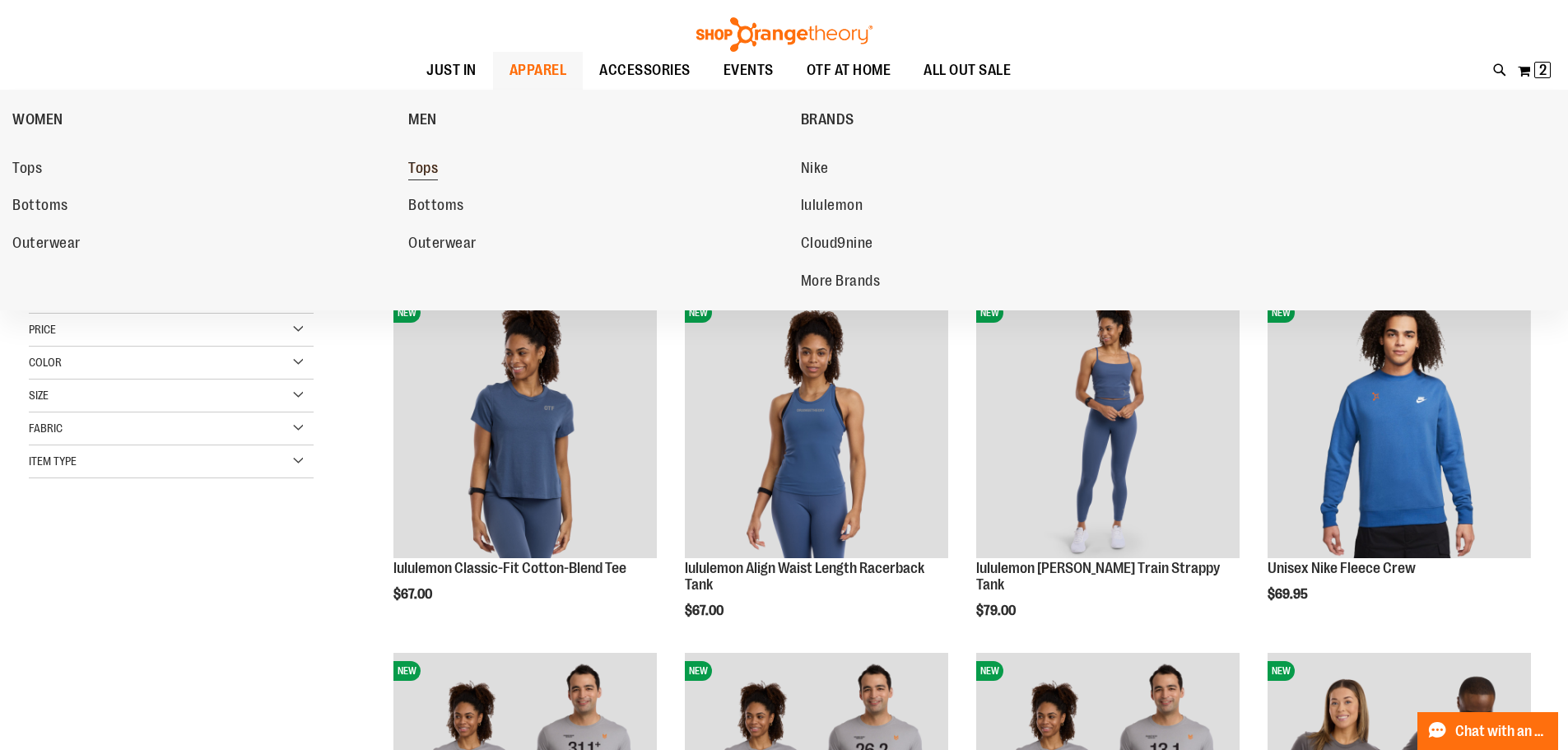
click at [427, 175] on span "Tops" at bounding box center [423, 170] width 29 height 21
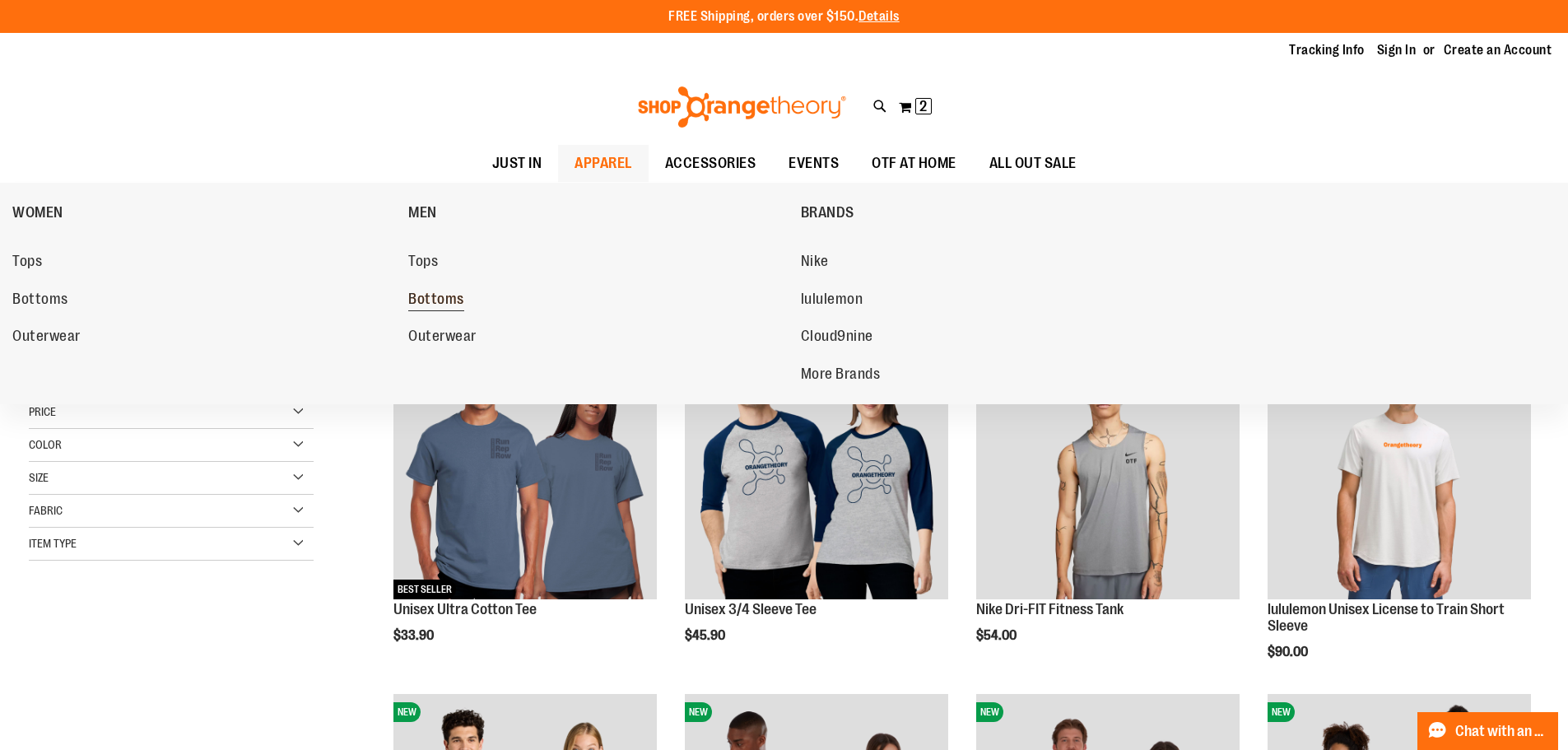
click at [499, 298] on link "Bottoms" at bounding box center [596, 299] width 375 height 29
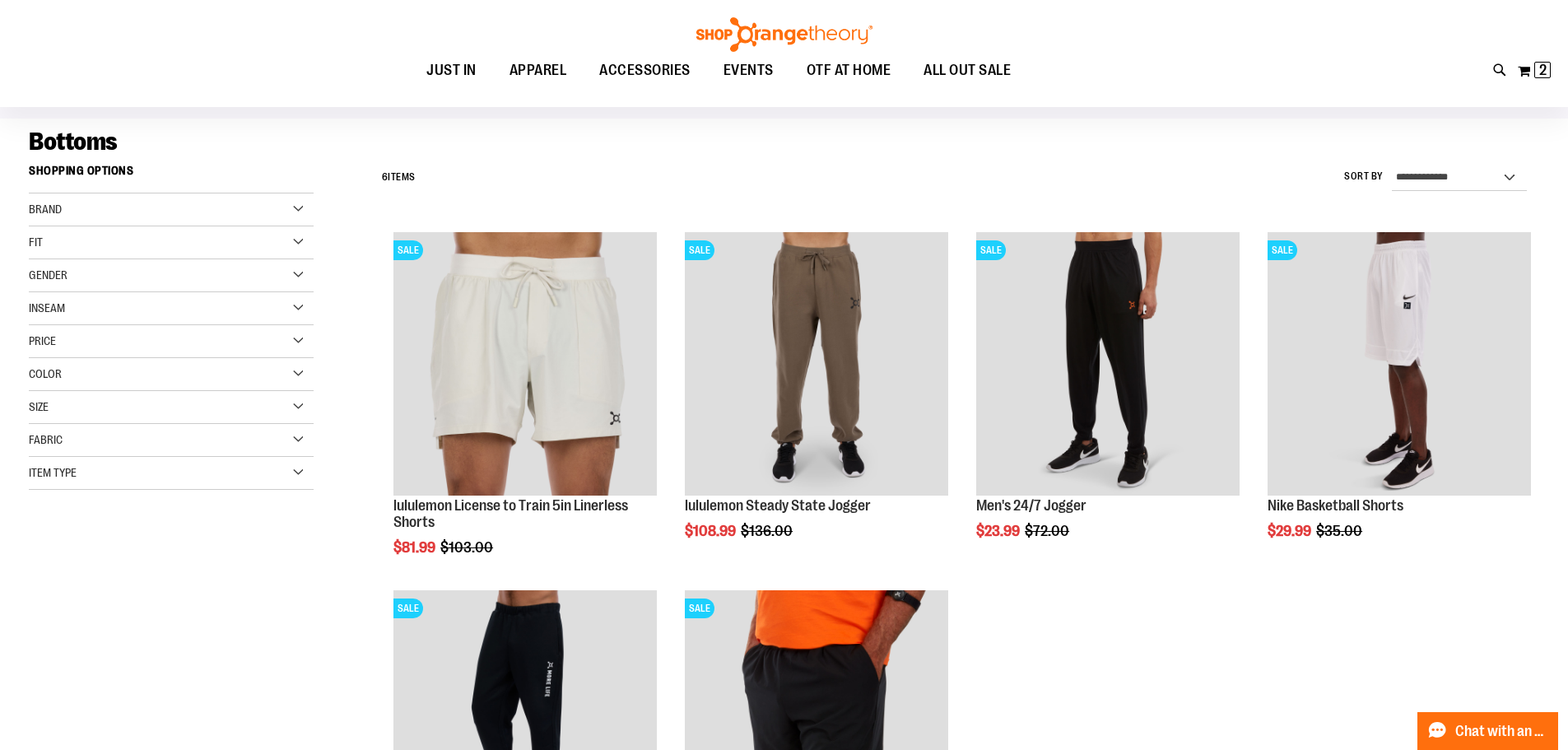
scroll to position [164, 0]
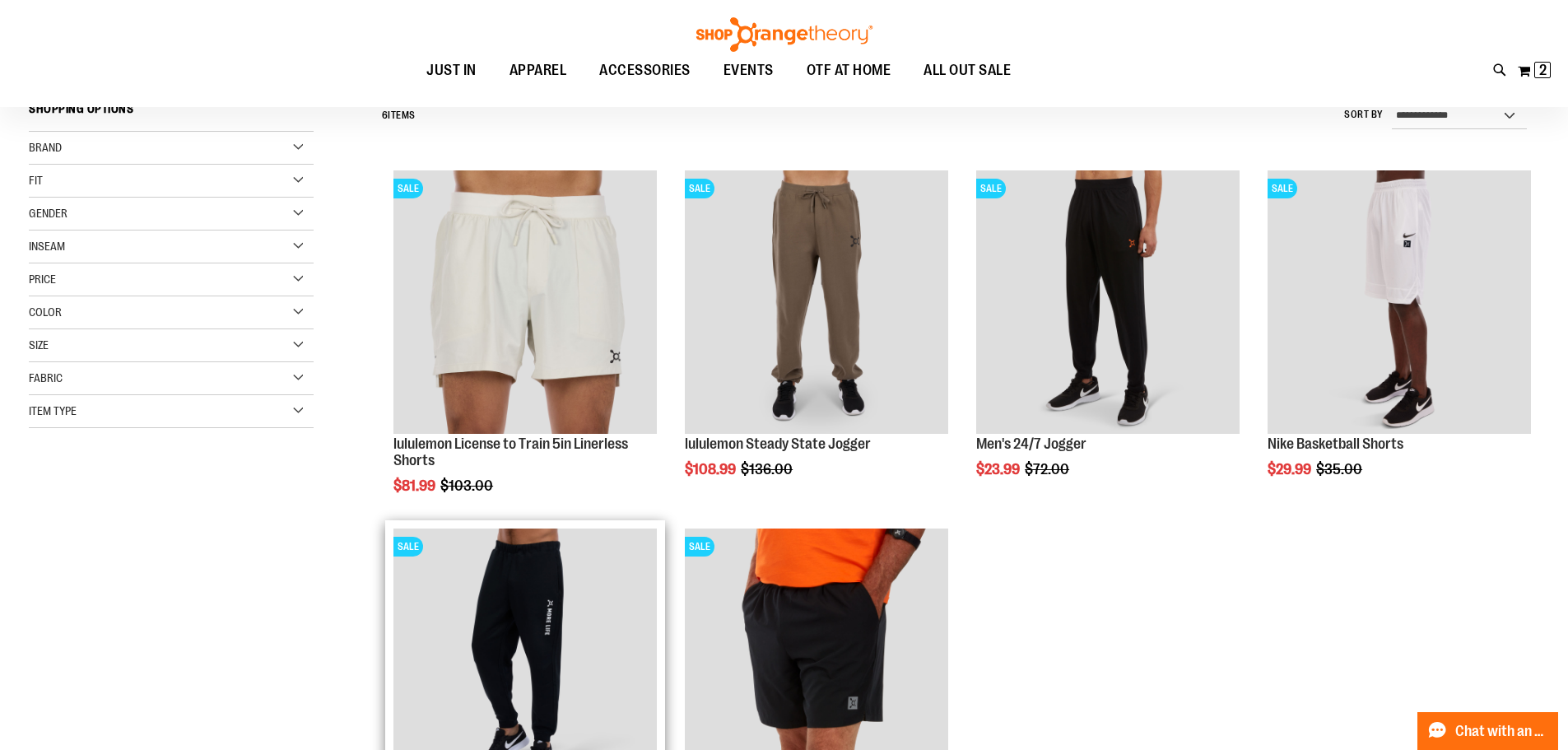
click at [560, 620] on img "product" at bounding box center [525, 660] width 263 height 263
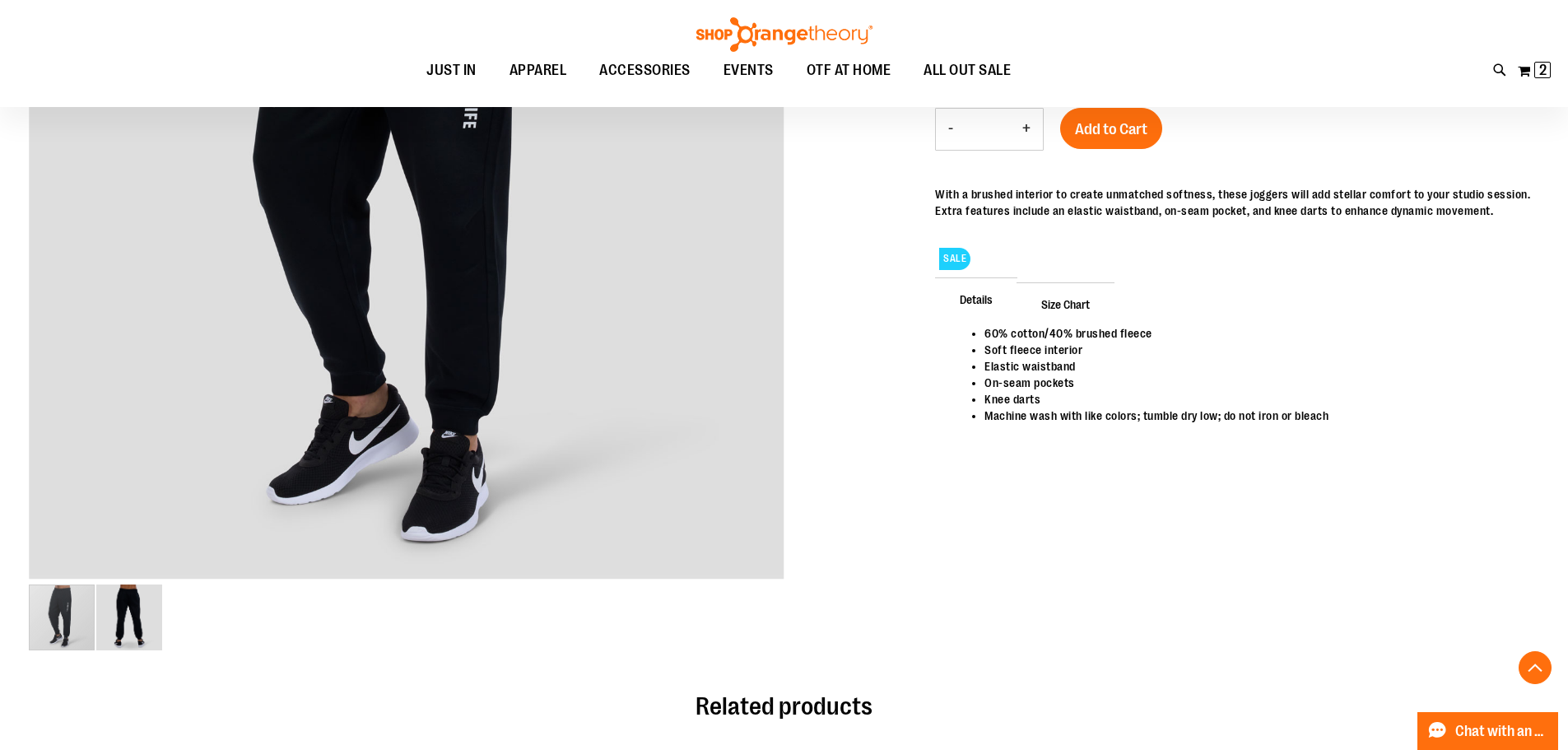
scroll to position [410, 0]
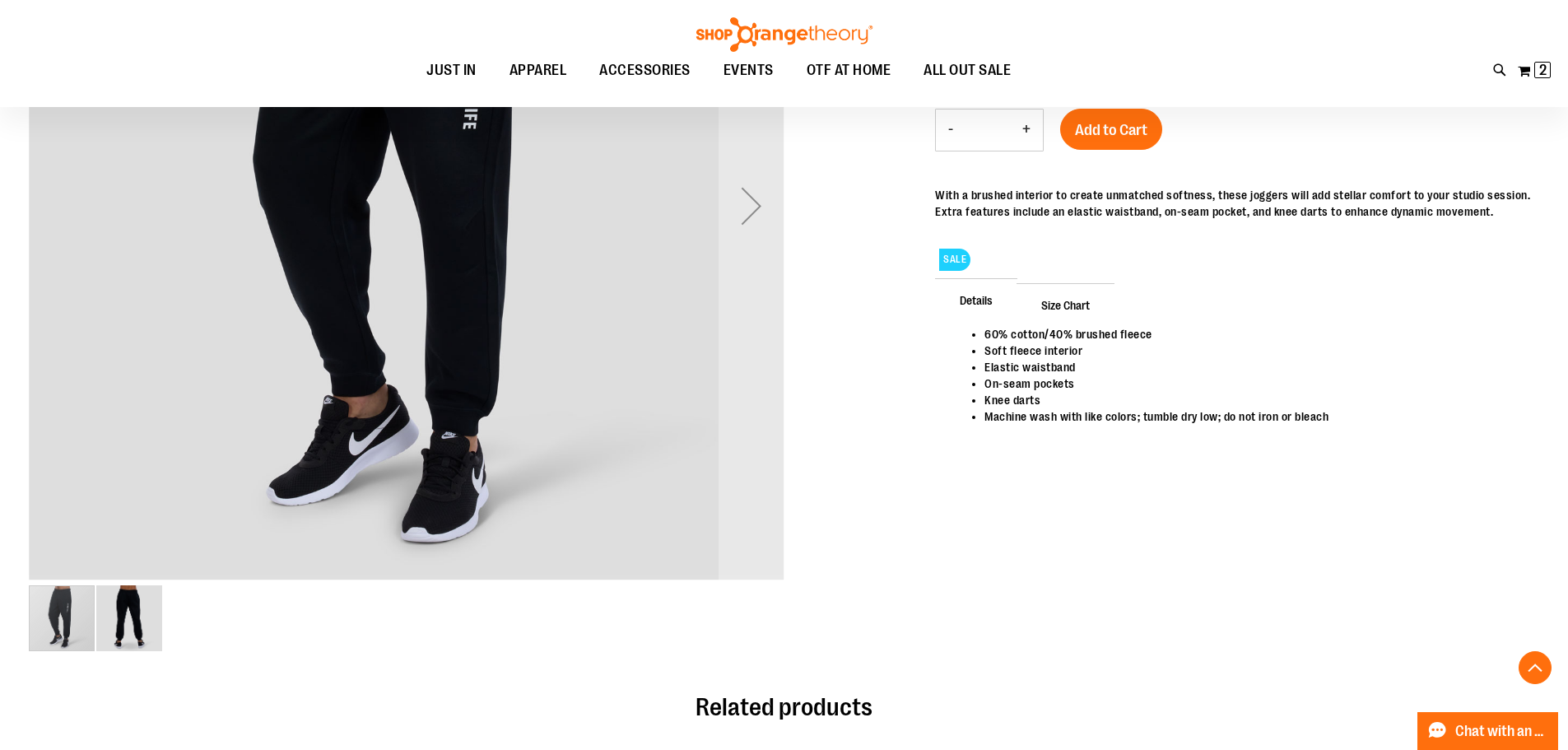
click at [51, 609] on div "carousel" at bounding box center [61, 618] width 66 height 66
click at [150, 618] on img "image 2 of 2" at bounding box center [129, 618] width 66 height 66
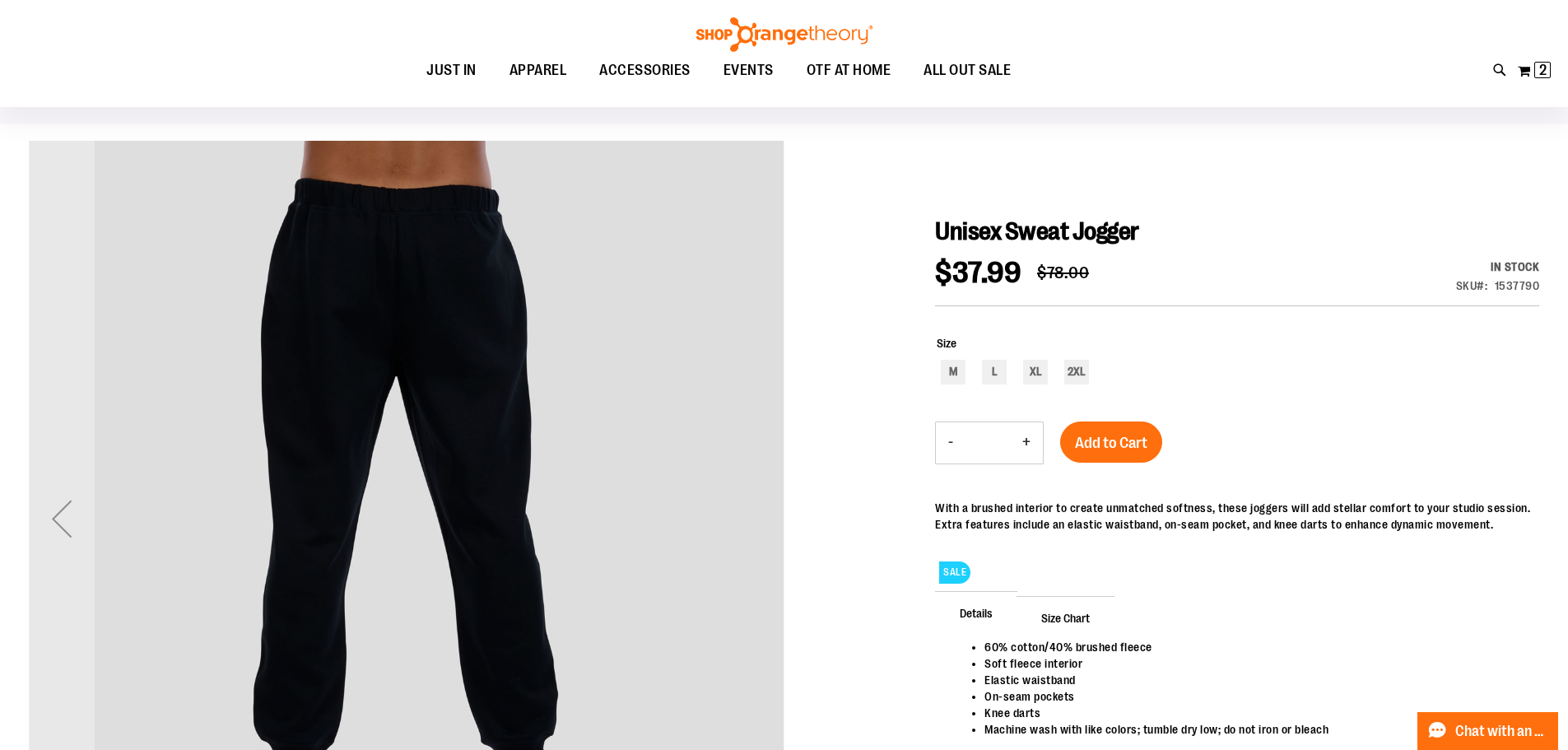
scroll to position [0, 0]
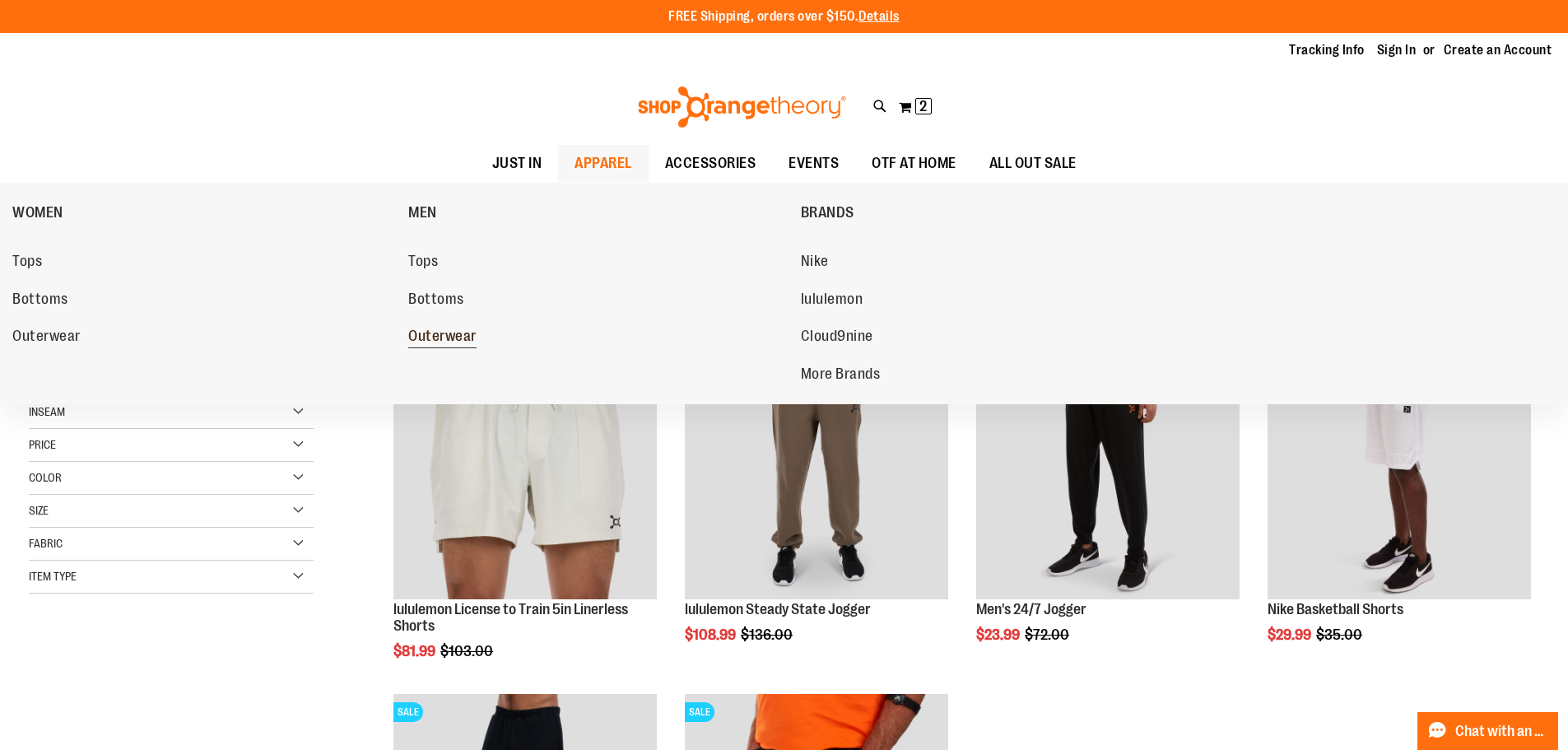
click at [449, 344] on span "Outerwear" at bounding box center [442, 338] width 68 height 21
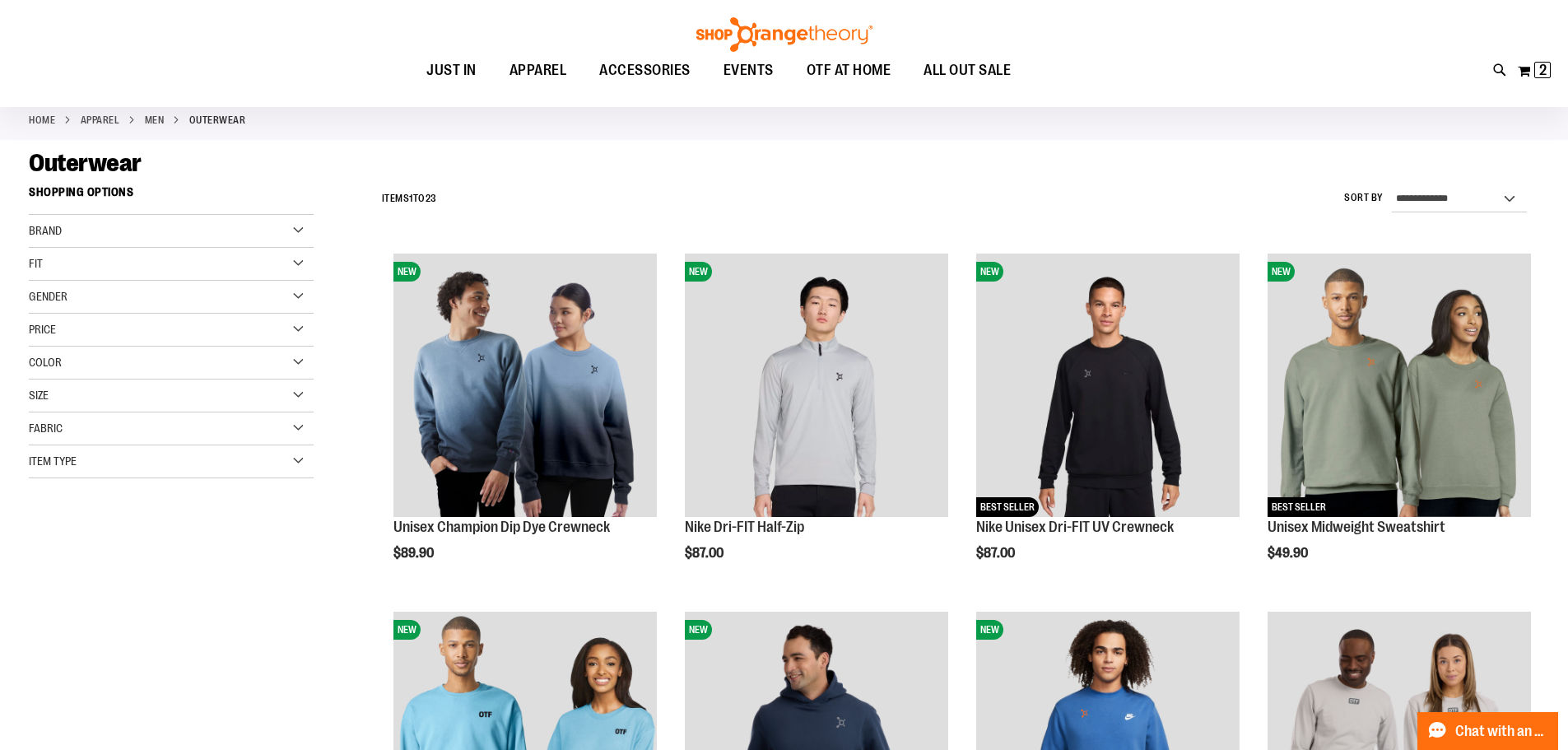
scroll to position [163, 0]
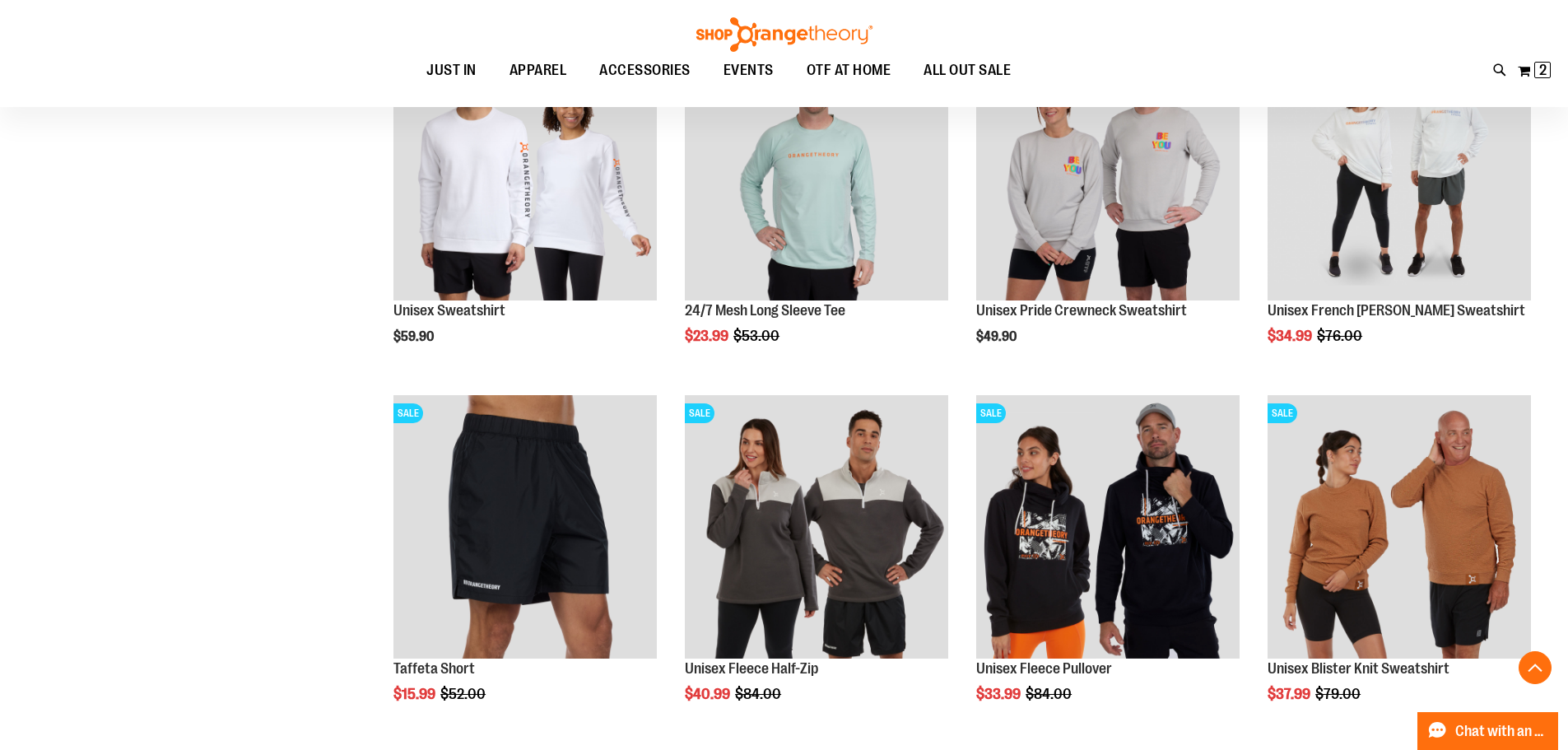
scroll to position [1399, 0]
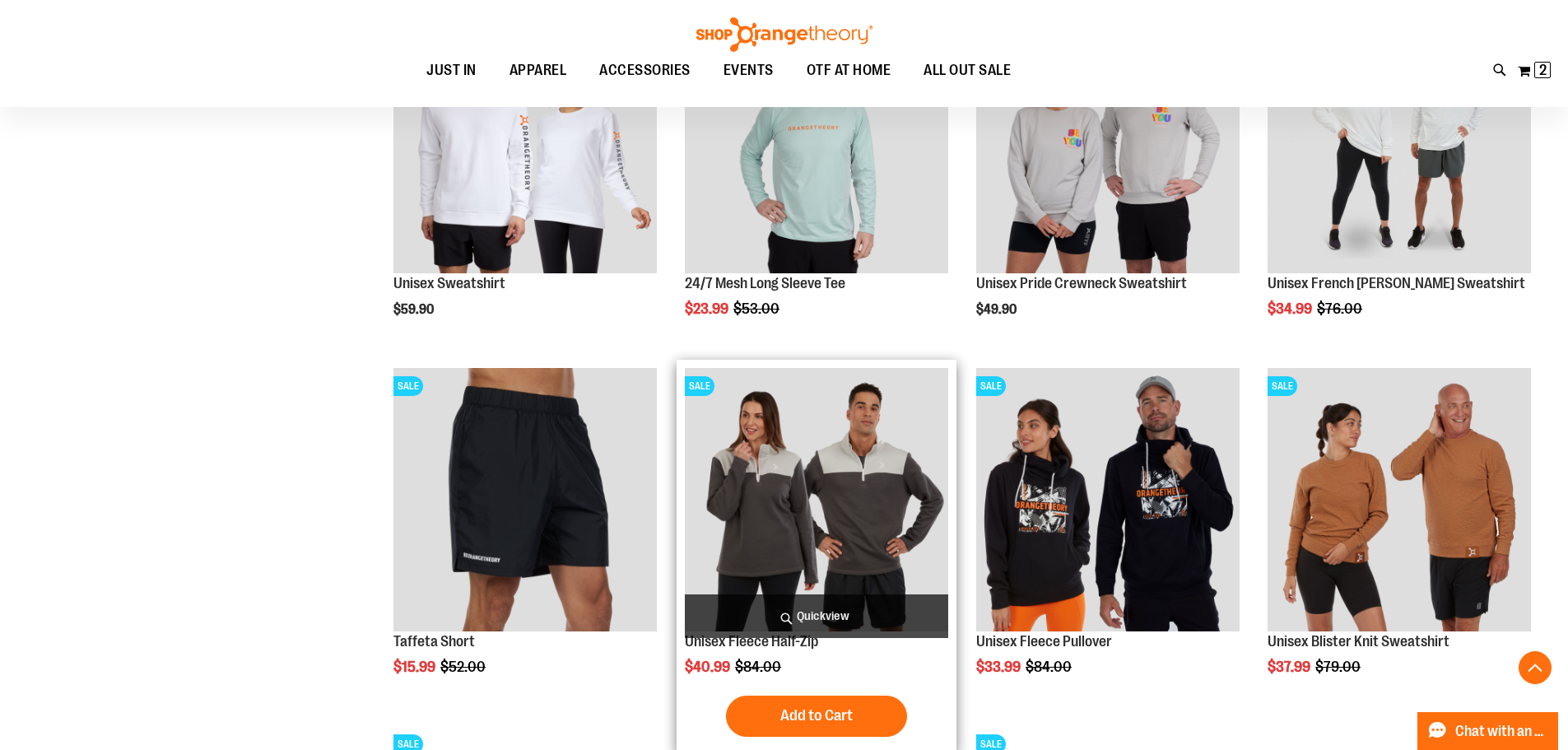
click at [854, 462] on img "product" at bounding box center [816, 500] width 263 height 263
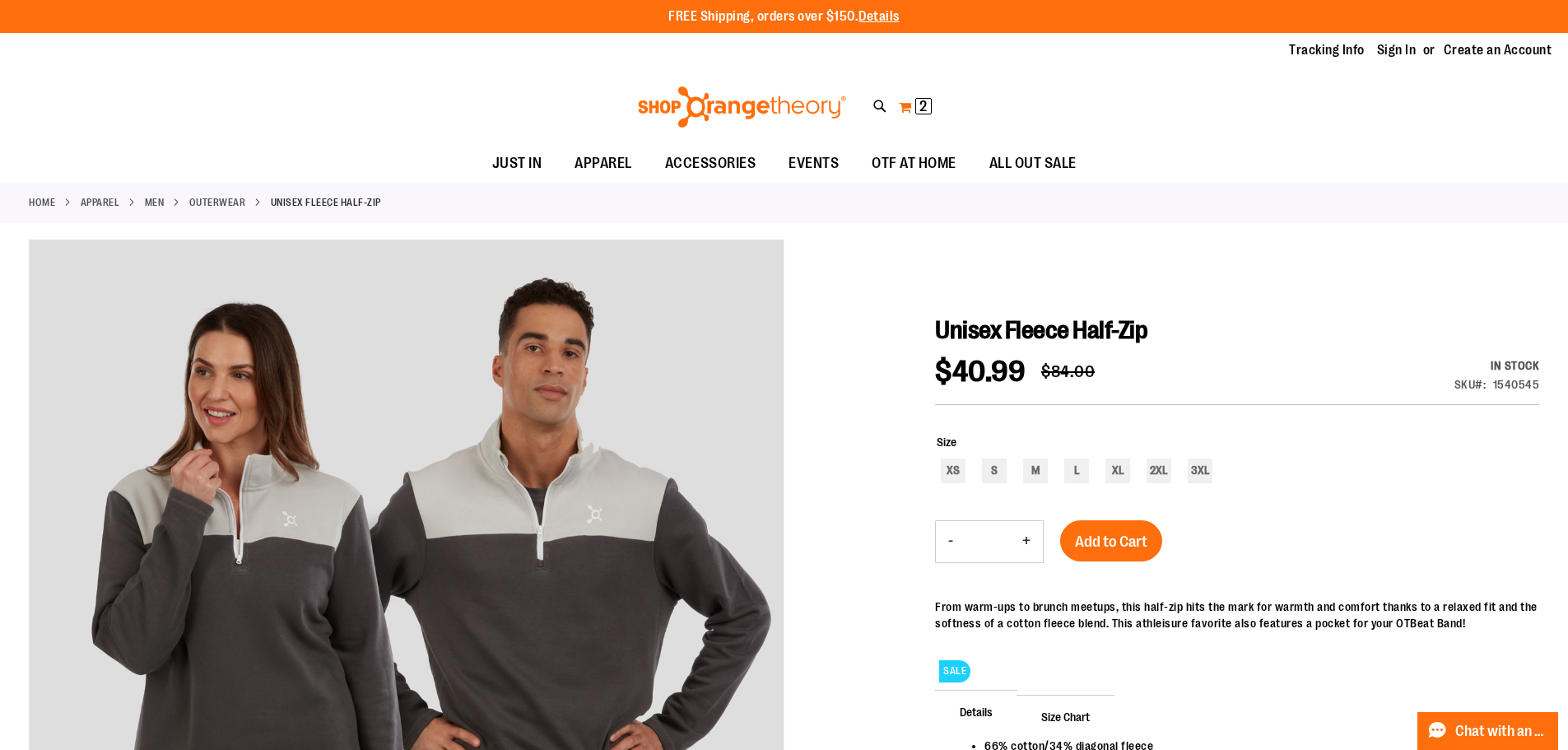
click at [923, 110] on span "2" at bounding box center [923, 106] width 8 height 16
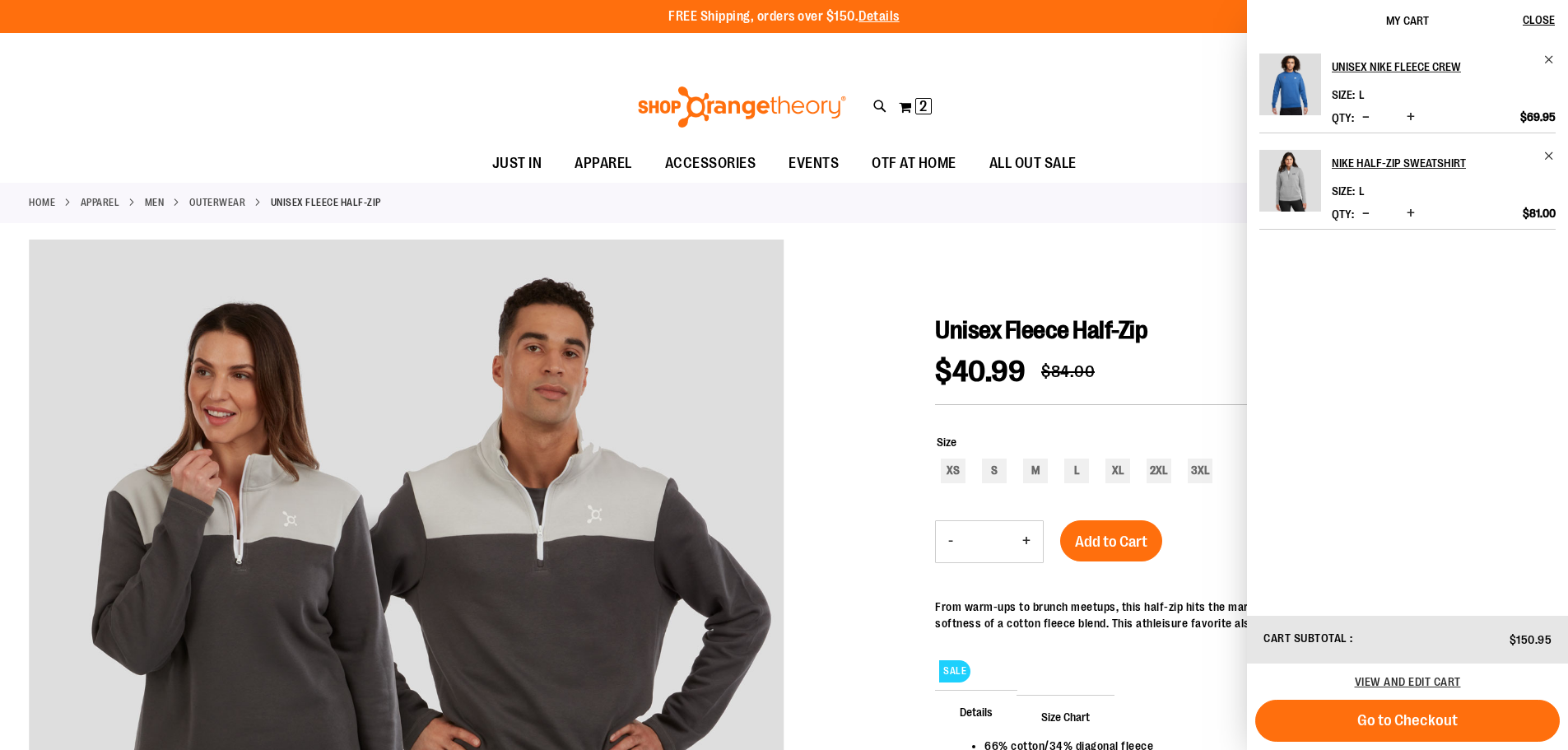
click at [1365, 206] on div "Qty * Update" at bounding box center [1374, 213] width 87 height 16
click at [803, 474] on div at bounding box center [784, 661] width 1510 height 845
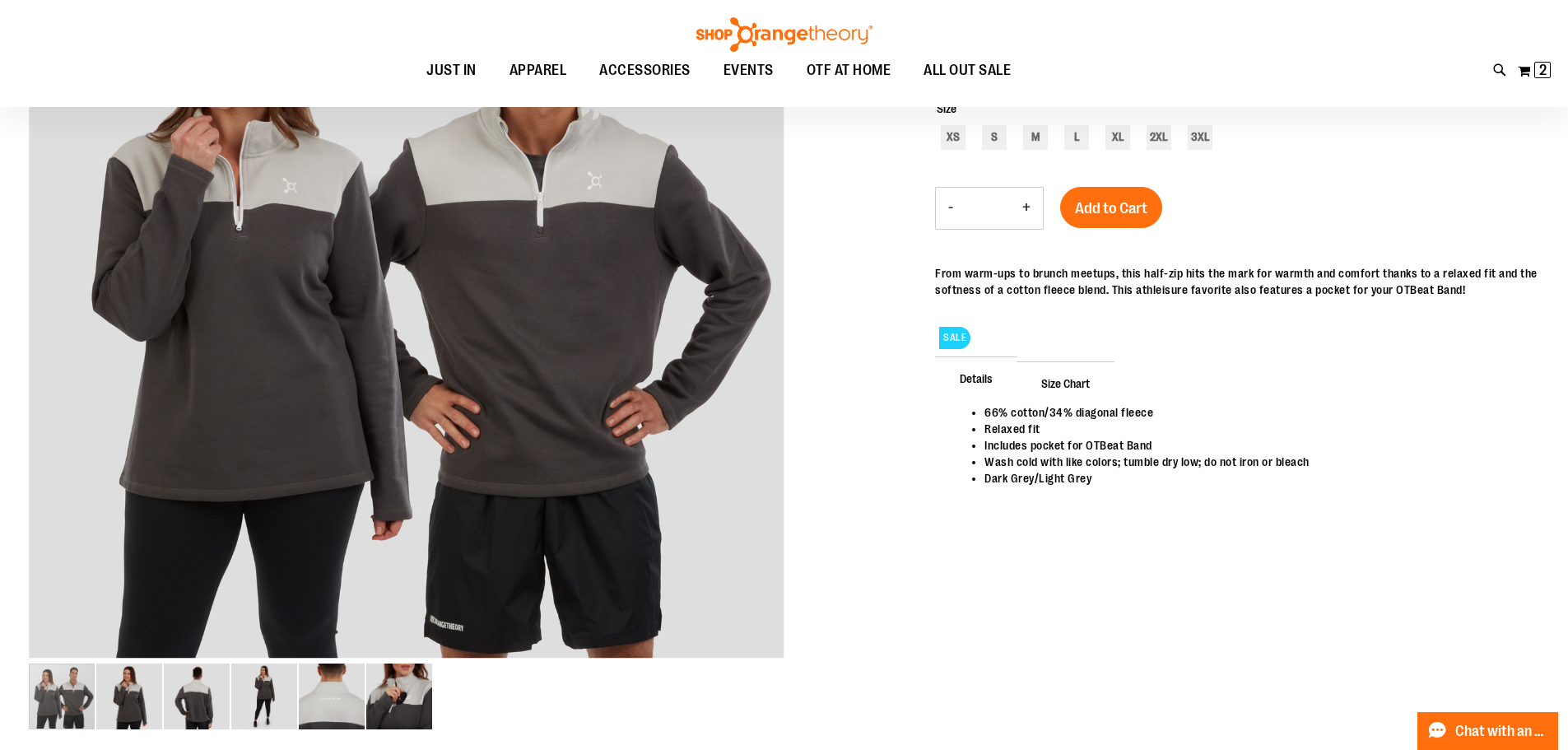
scroll to position [246, 0]
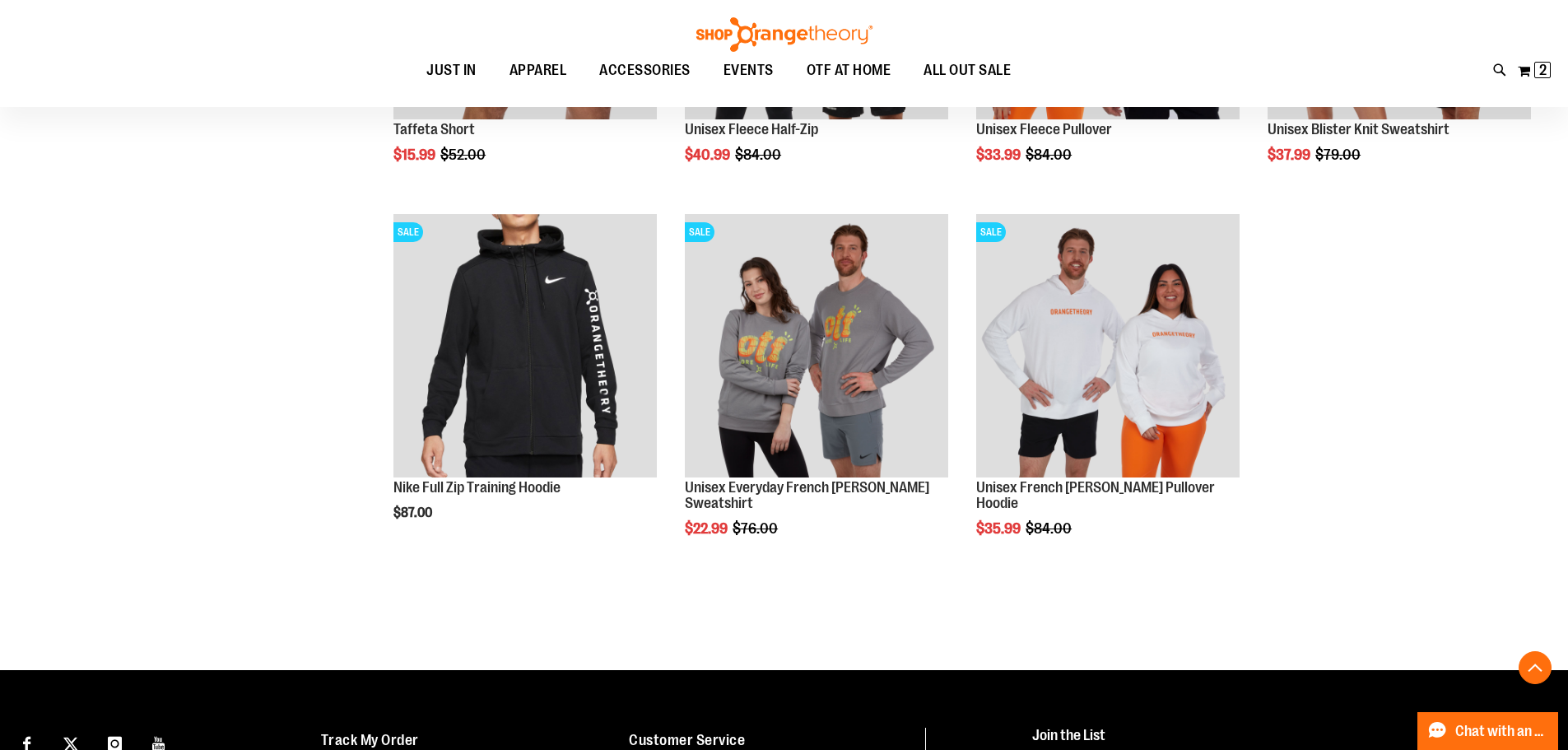
scroll to position [875, 0]
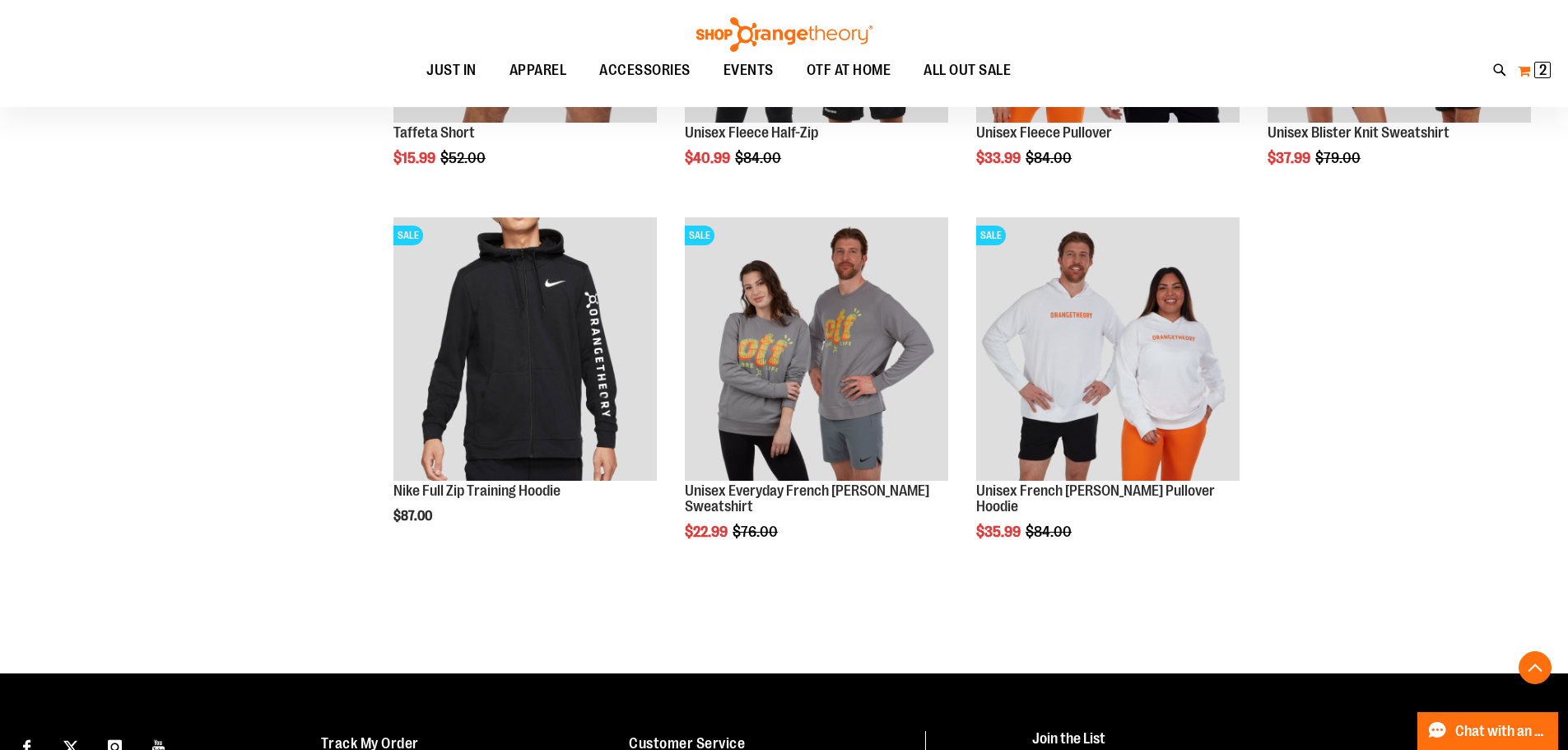
click at [1542, 73] on span "2" at bounding box center [1542, 70] width 8 height 16
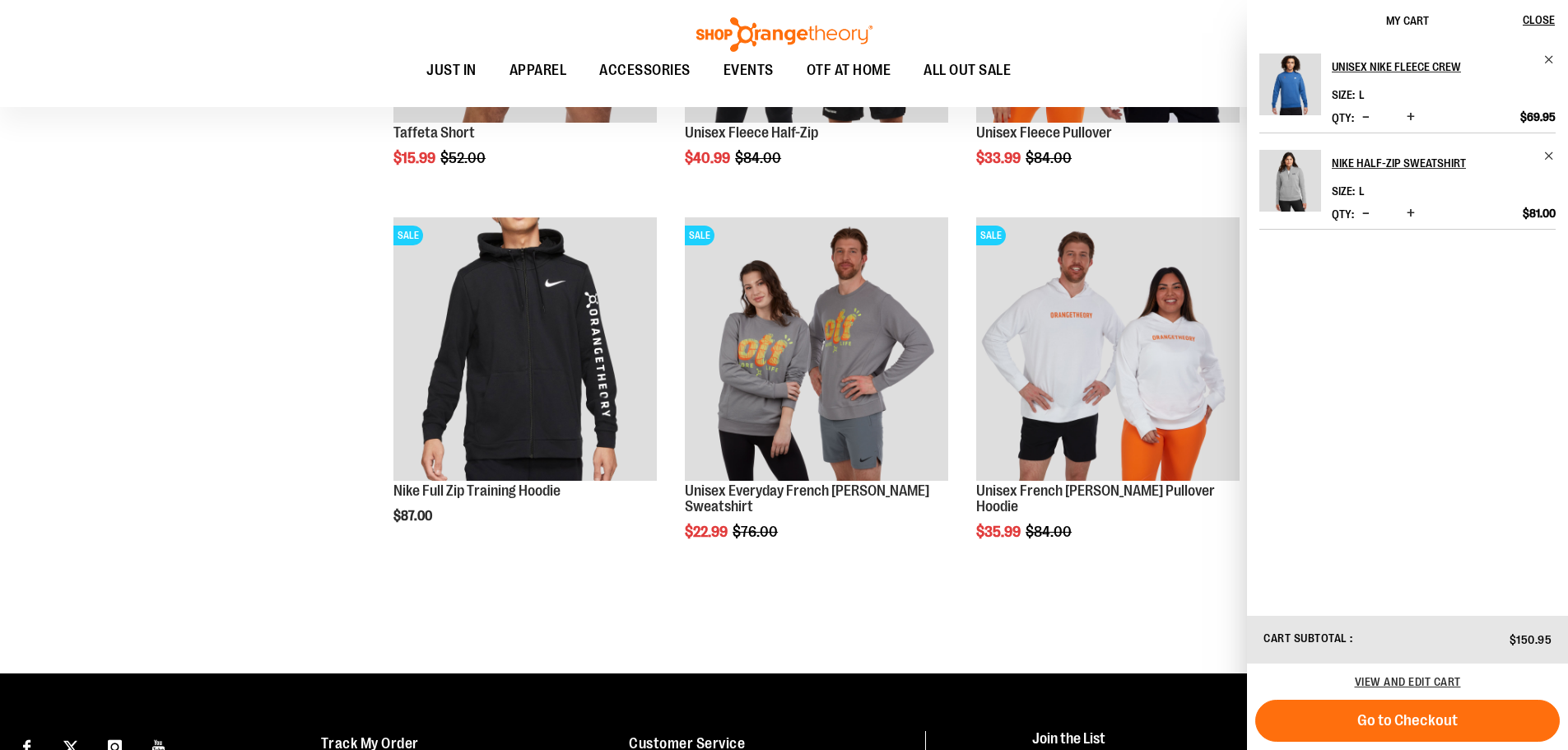
click at [521, 633] on div "**********" at bounding box center [941, 24] width 1196 height 1281
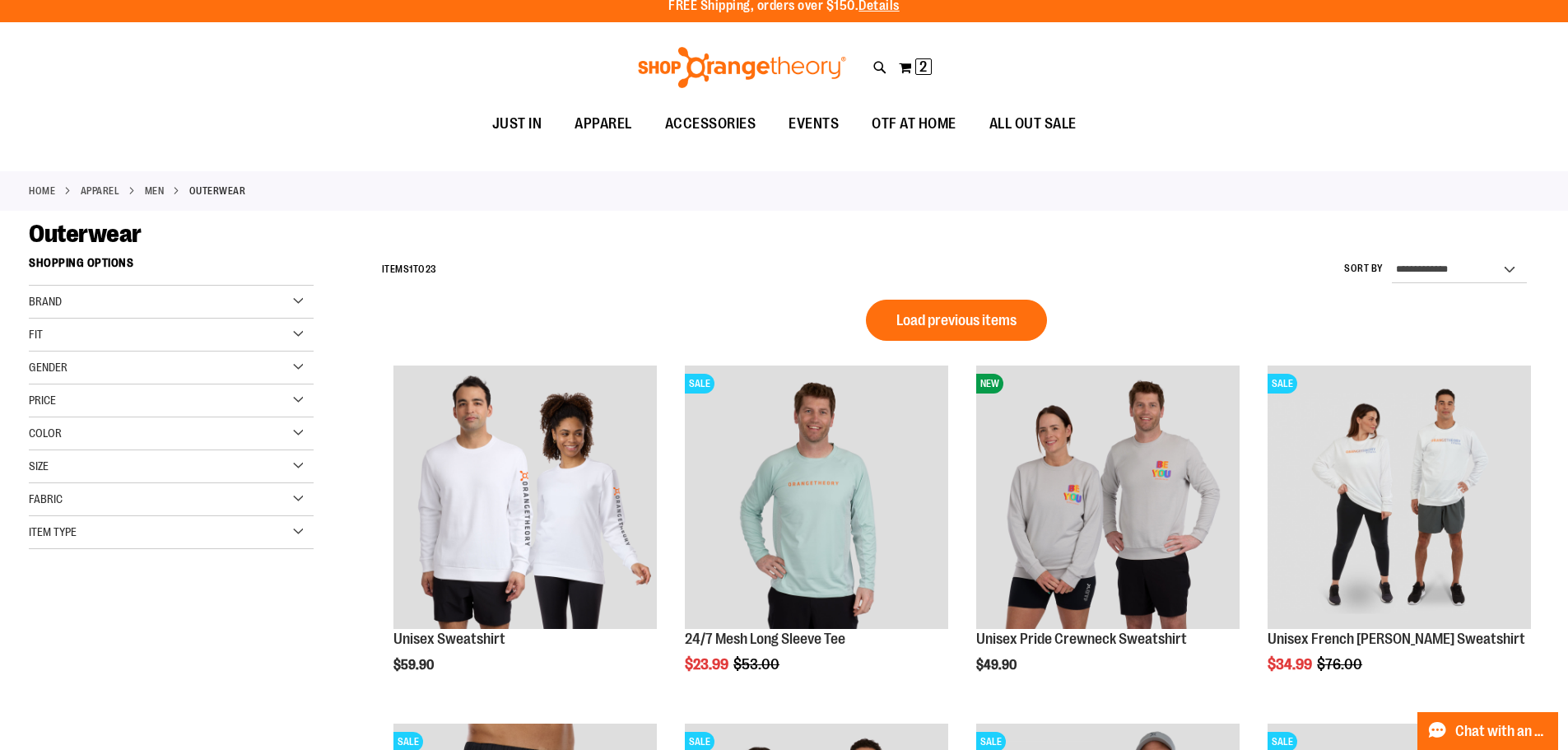
scroll to position [0, 0]
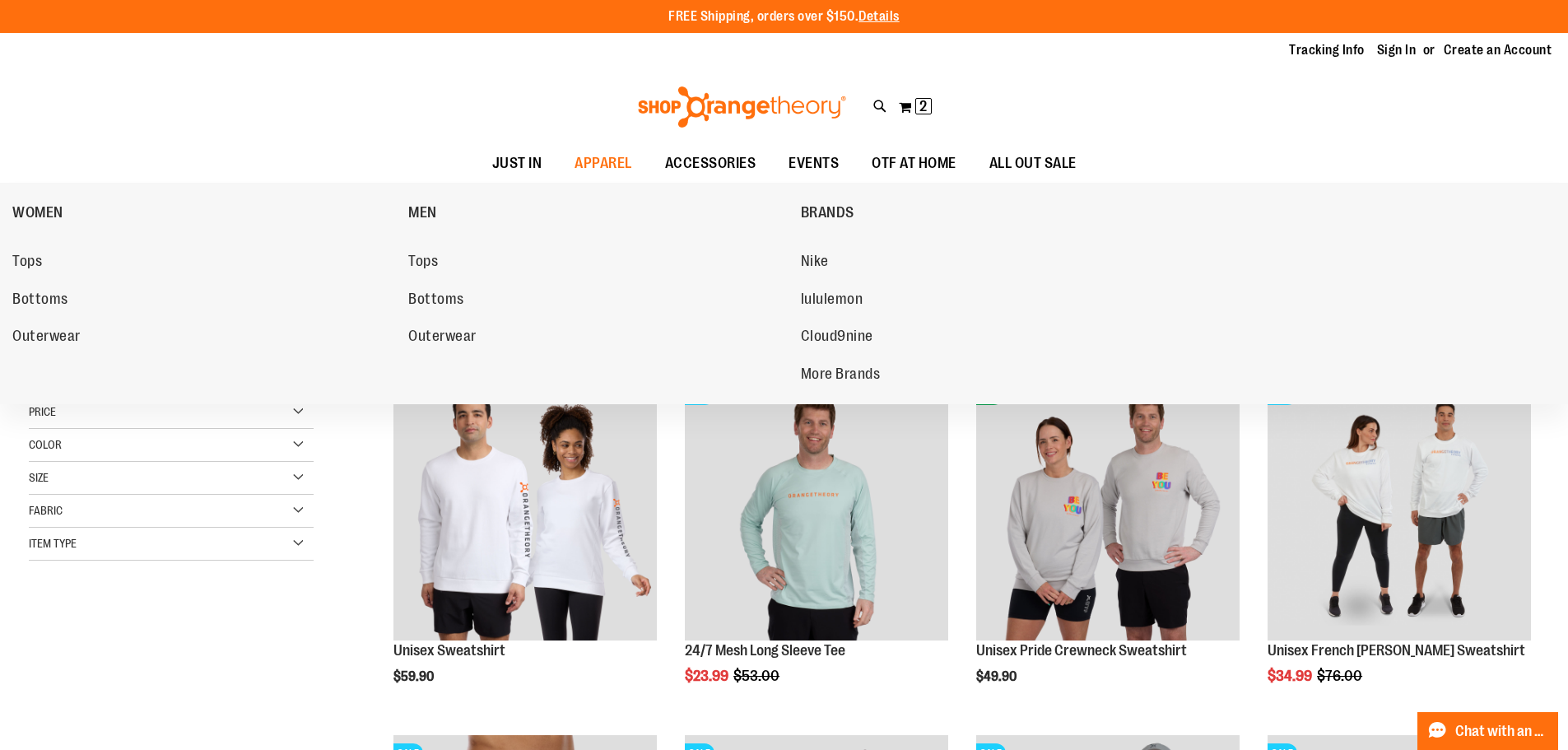
click at [24, 262] on span "Tops" at bounding box center [27, 263] width 29 height 21
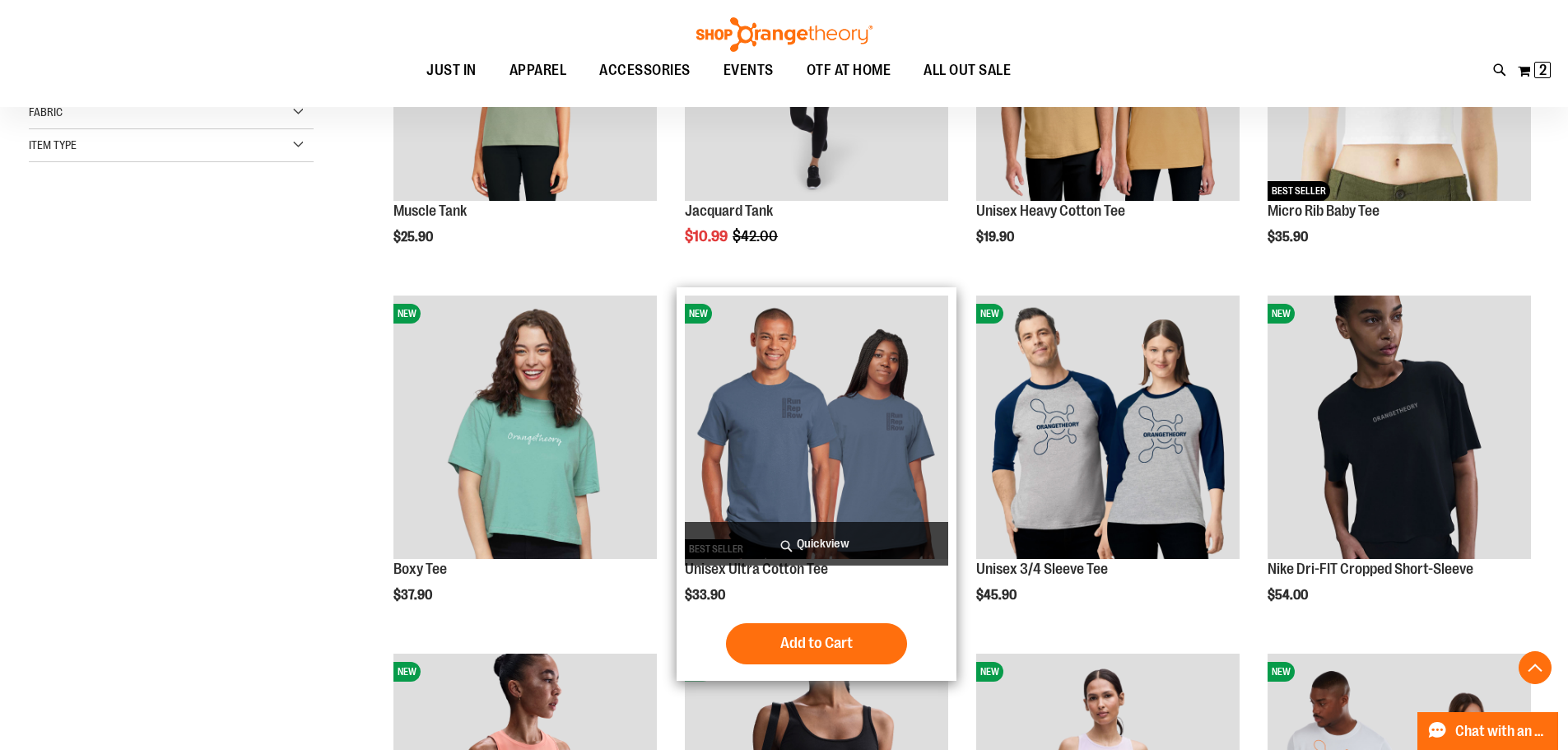
scroll to position [410, 0]
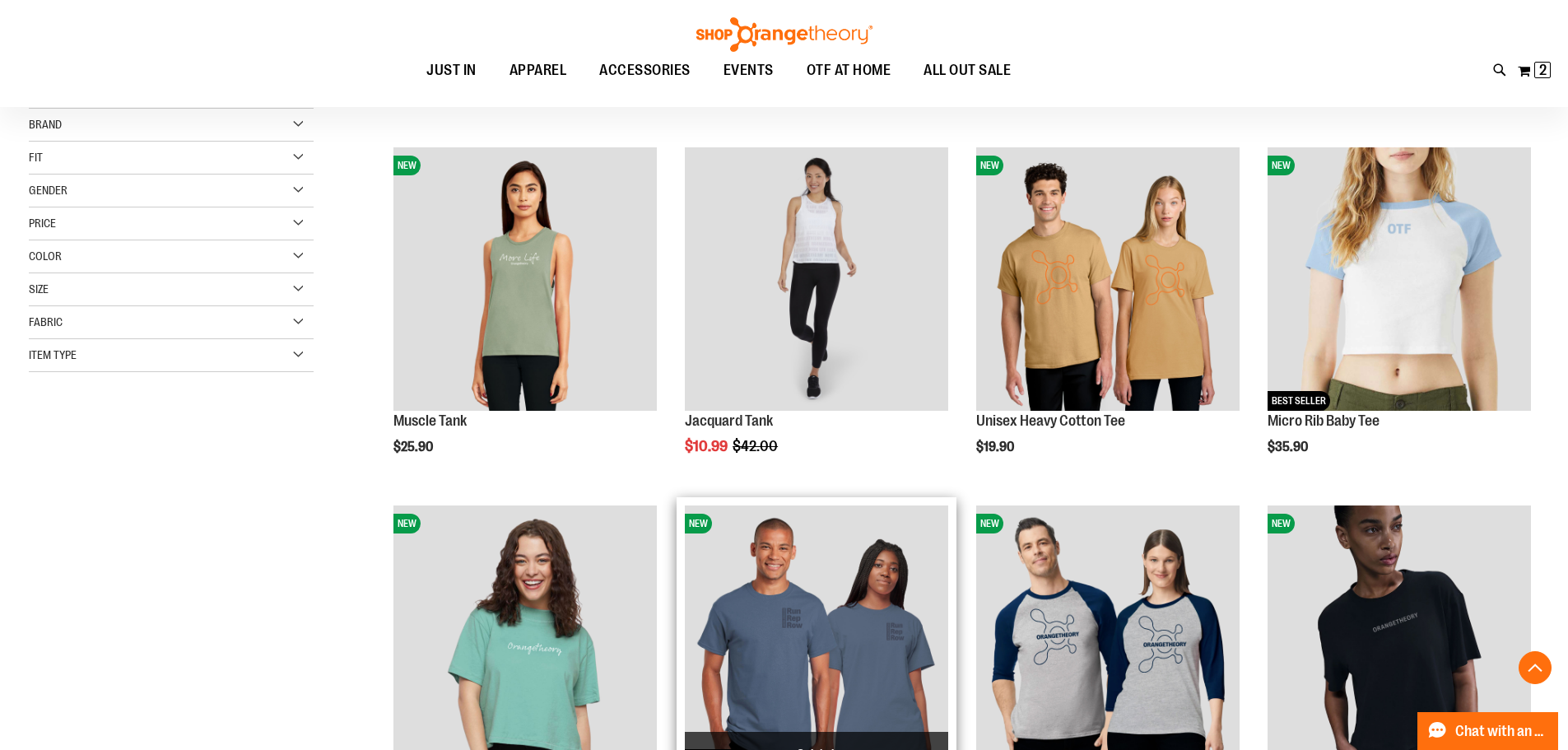
scroll to position [163, 0]
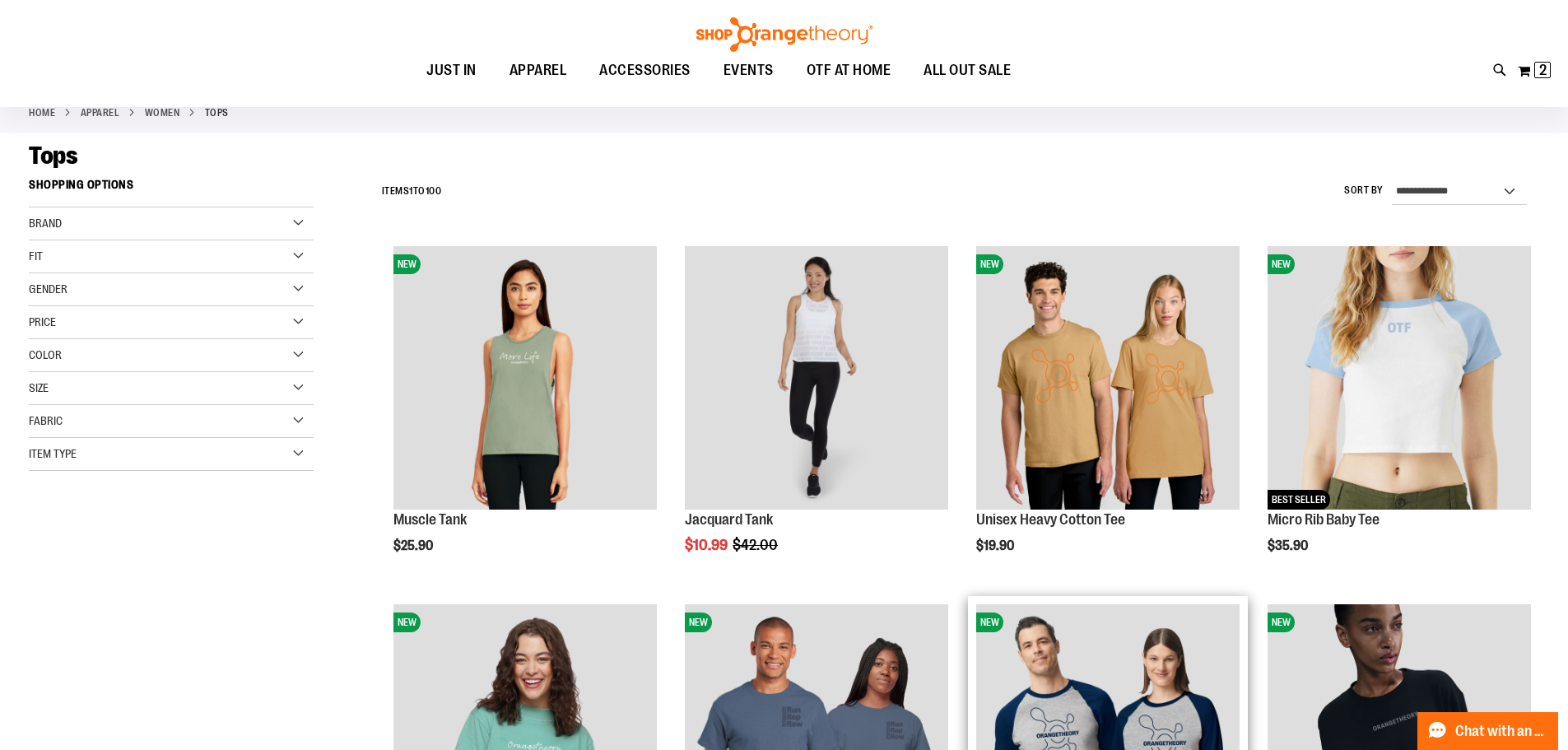
scroll to position [82, 0]
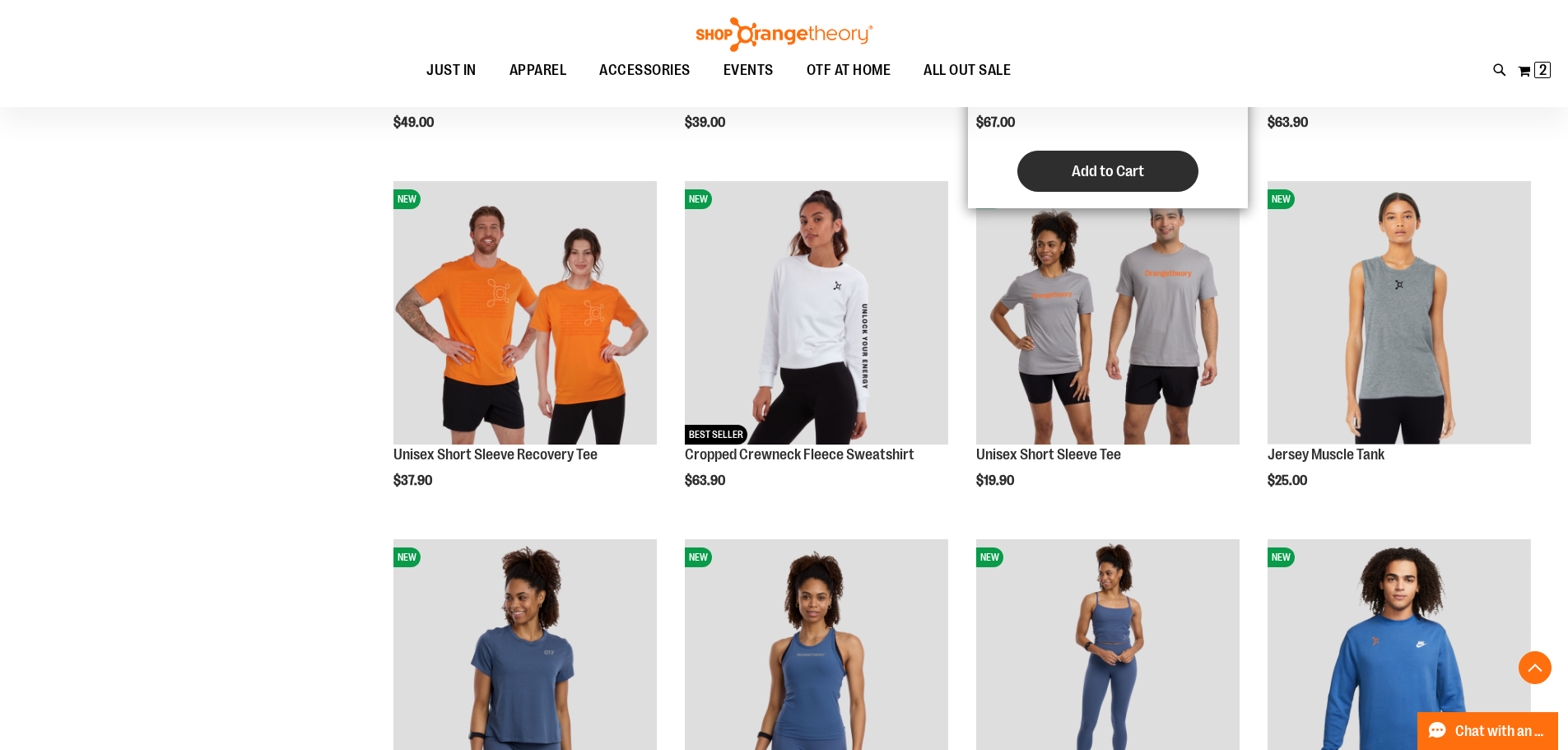
scroll to position [1233, 0]
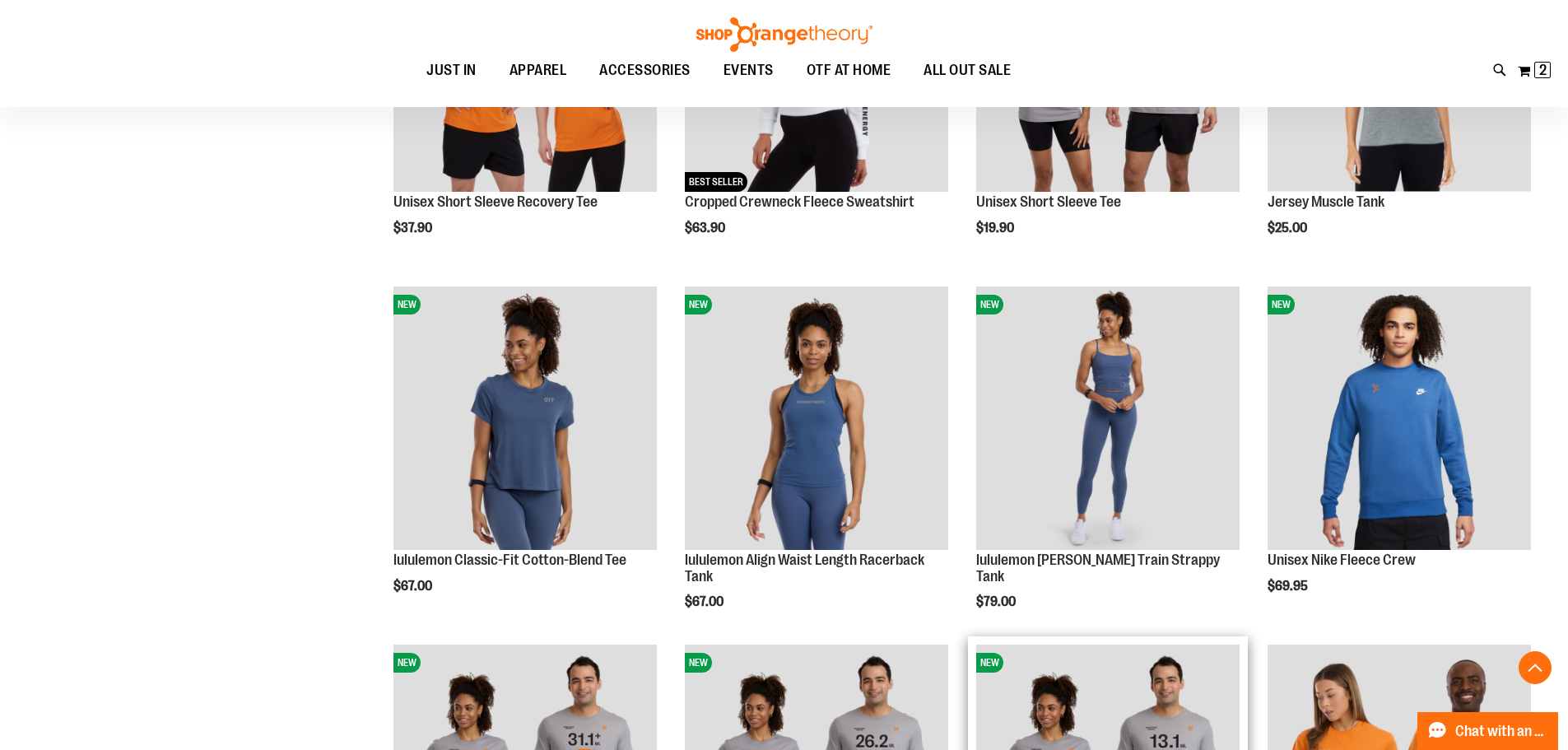
scroll to position [1316, 0]
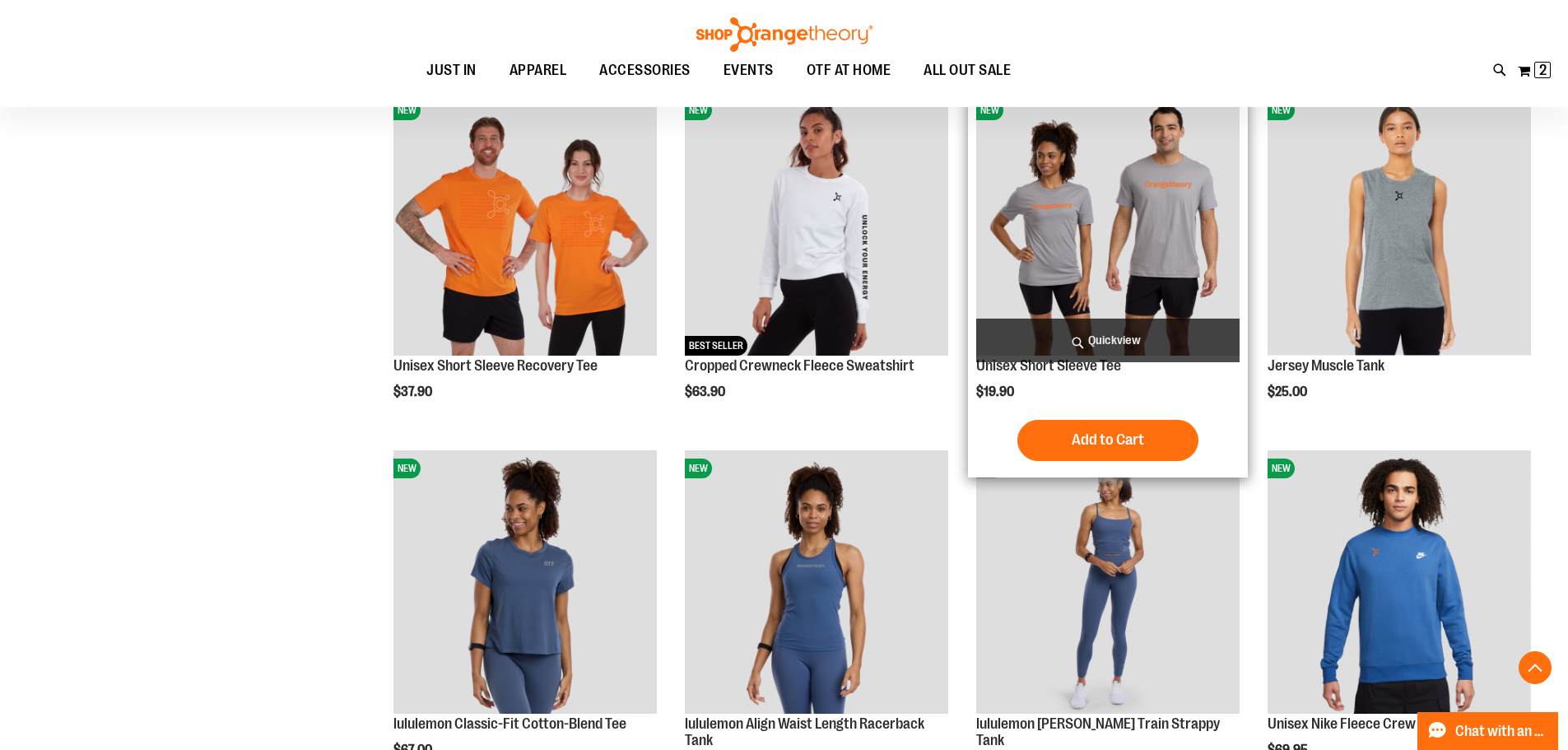
click at [1126, 279] on img "product" at bounding box center [1108, 224] width 263 height 263
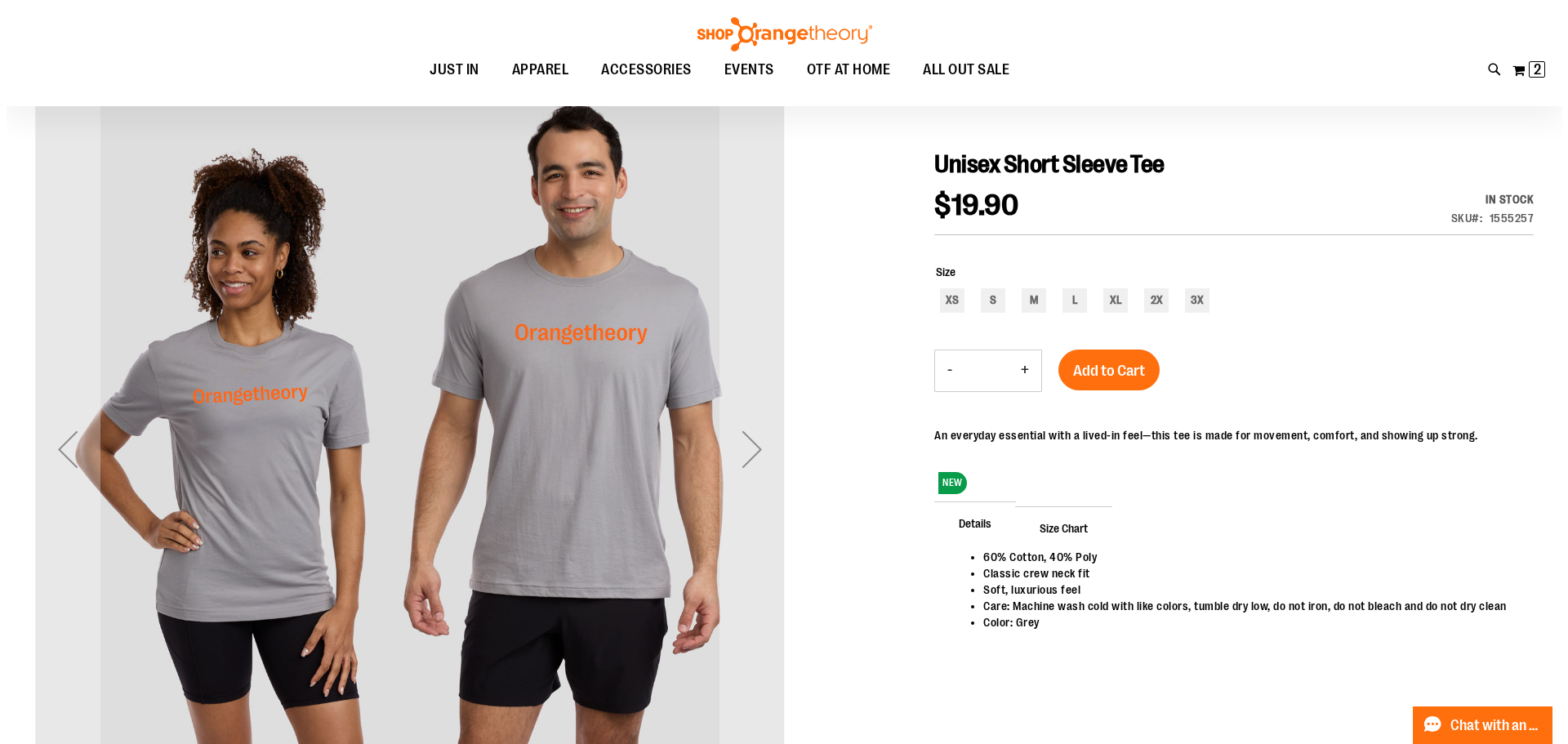
scroll to position [244, 0]
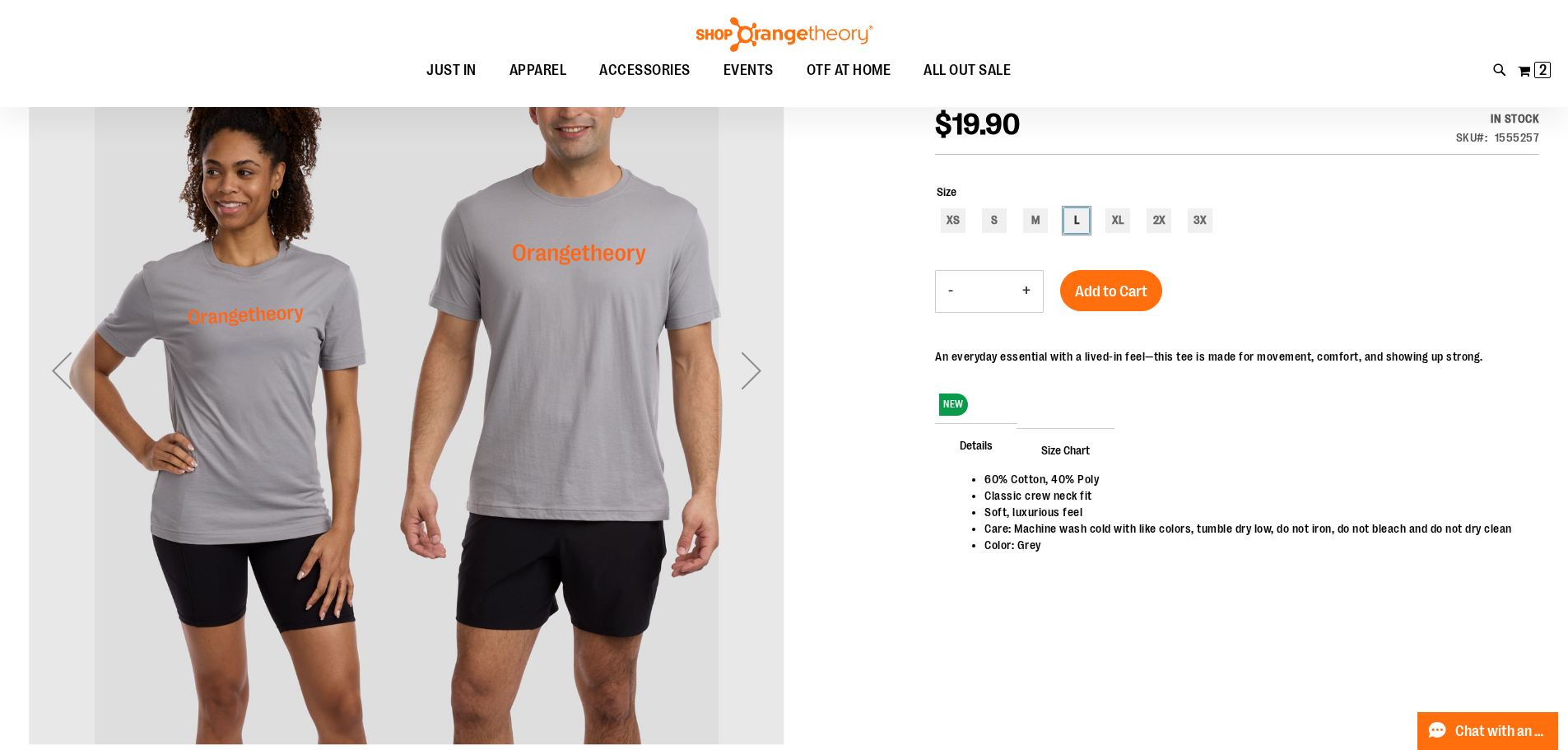
click at [1073, 228] on div "L" at bounding box center [1076, 220] width 25 height 25
type input "***"
click at [1097, 283] on span "Add to Cart" at bounding box center [1111, 291] width 72 height 18
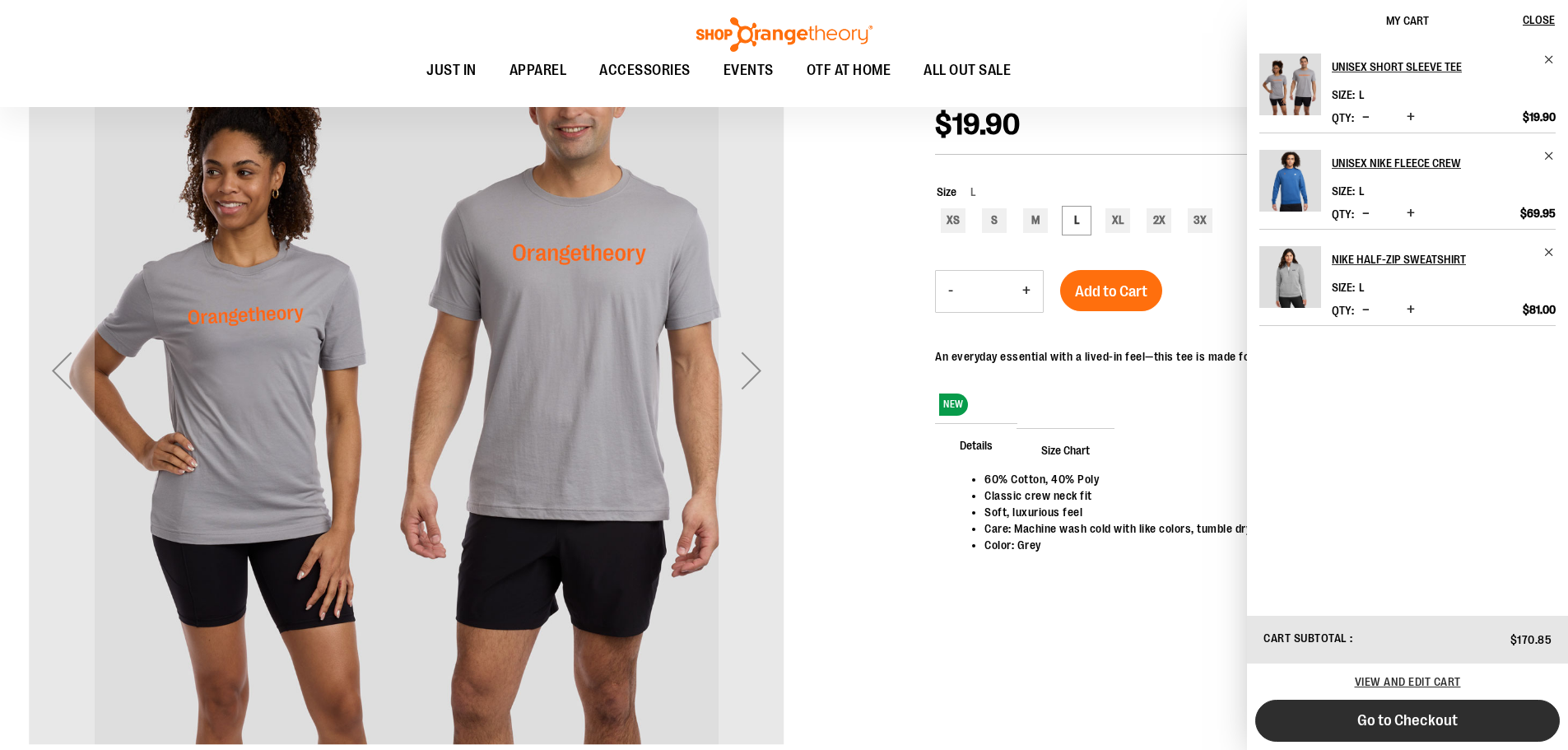
click at [1423, 710] on button "Go to Checkout" at bounding box center [1407, 720] width 304 height 42
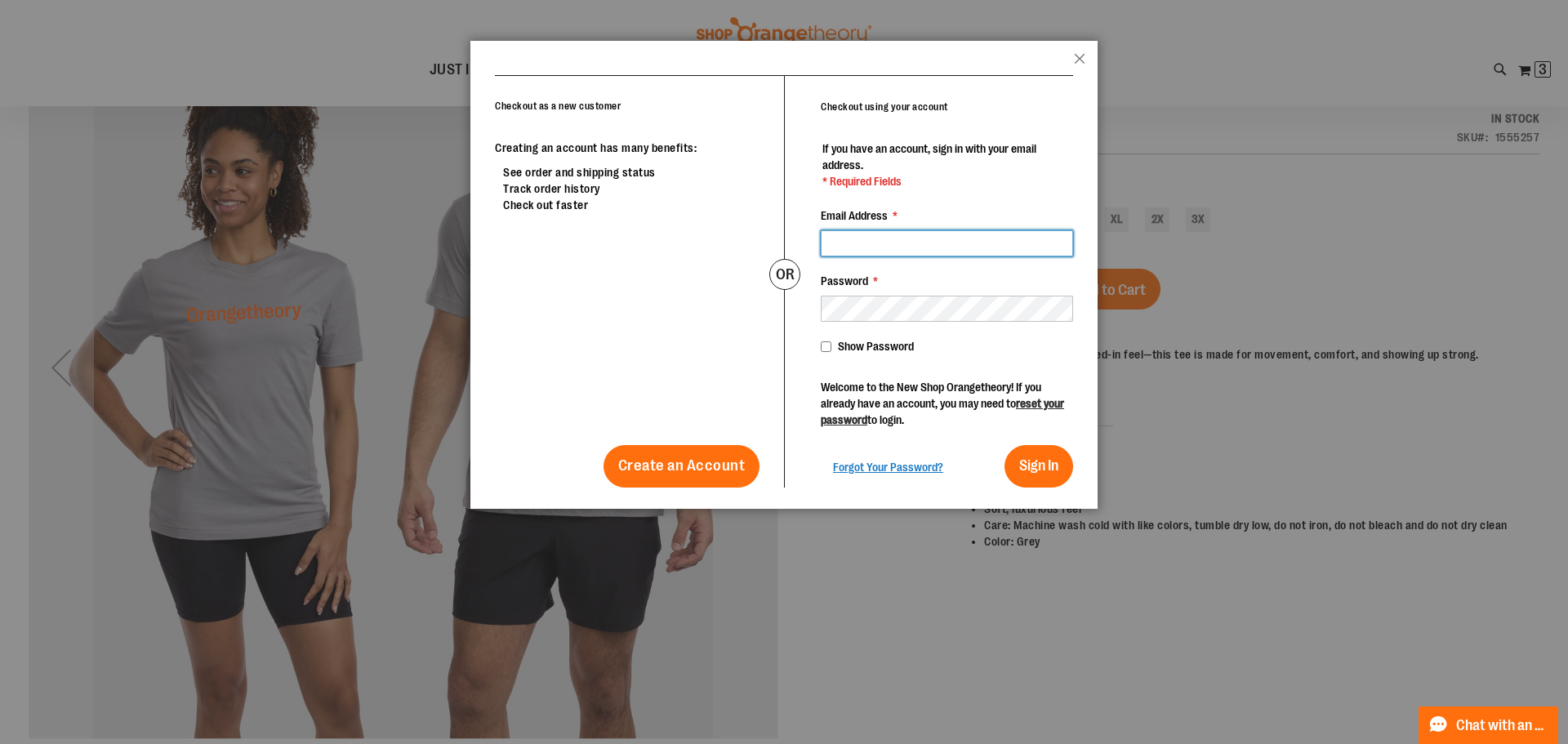
click at [1016, 246] on input "Email Address *" at bounding box center [947, 243] width 253 height 26
type input "**********"
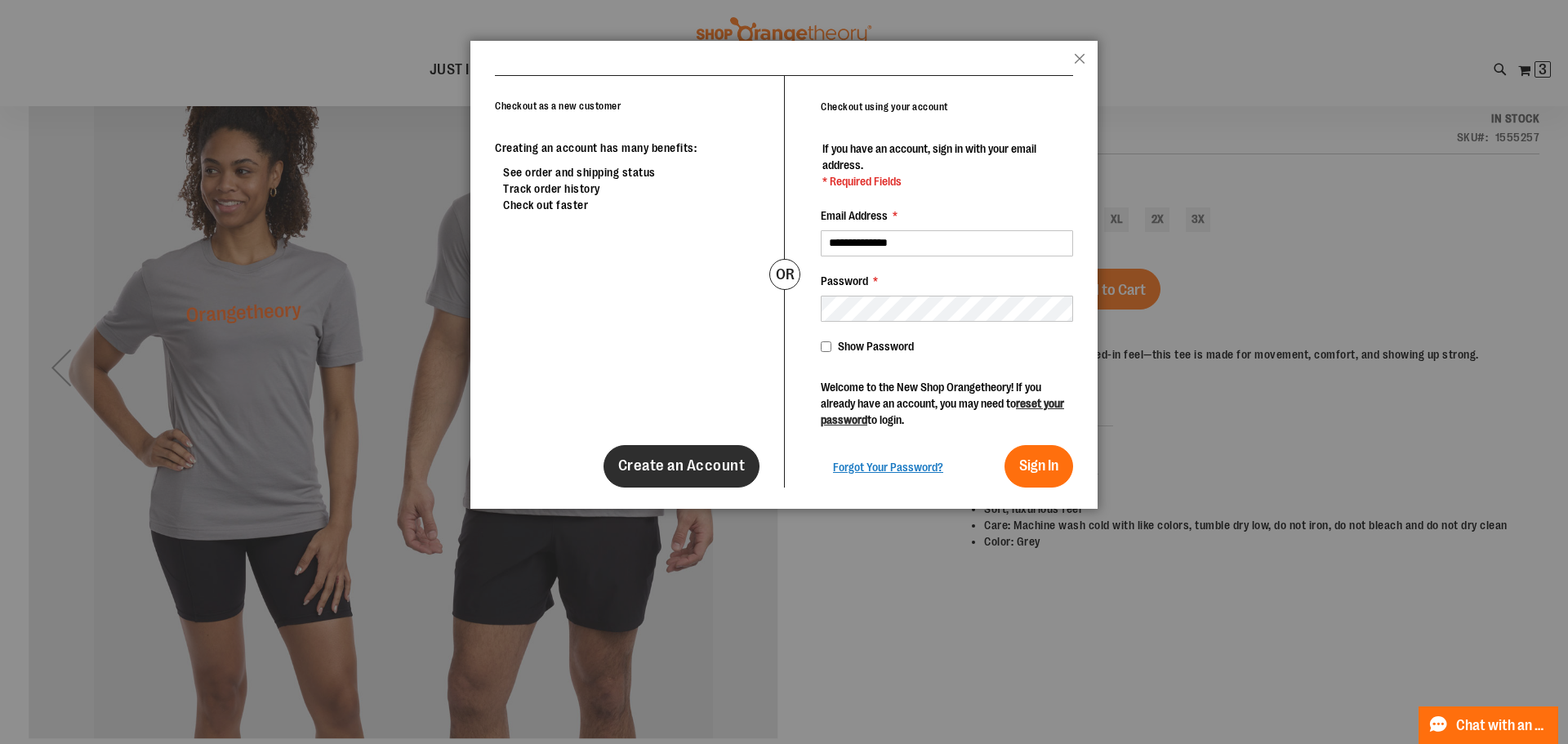
click at [661, 450] on link "Create an Account" at bounding box center [682, 467] width 157 height 43
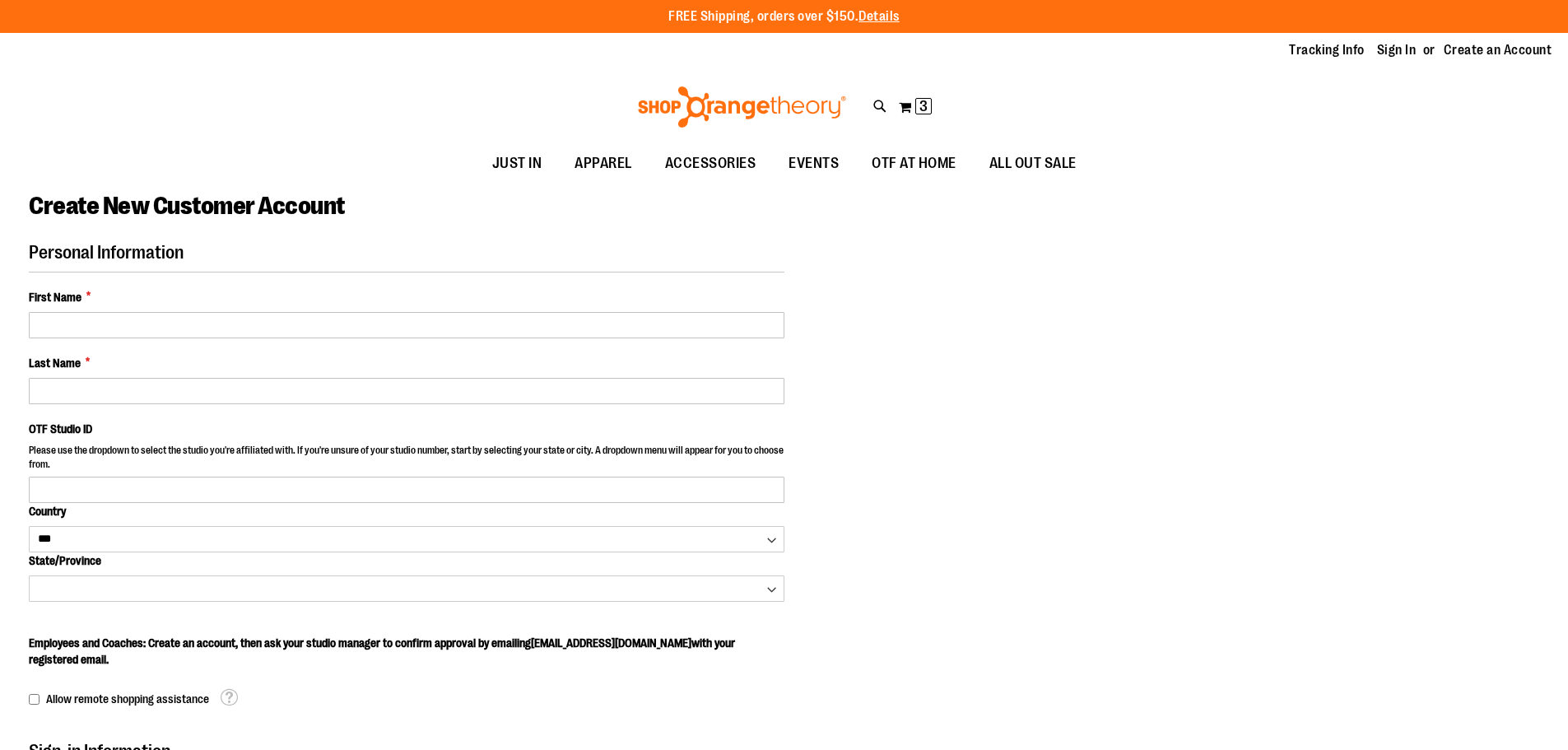
select select "***"
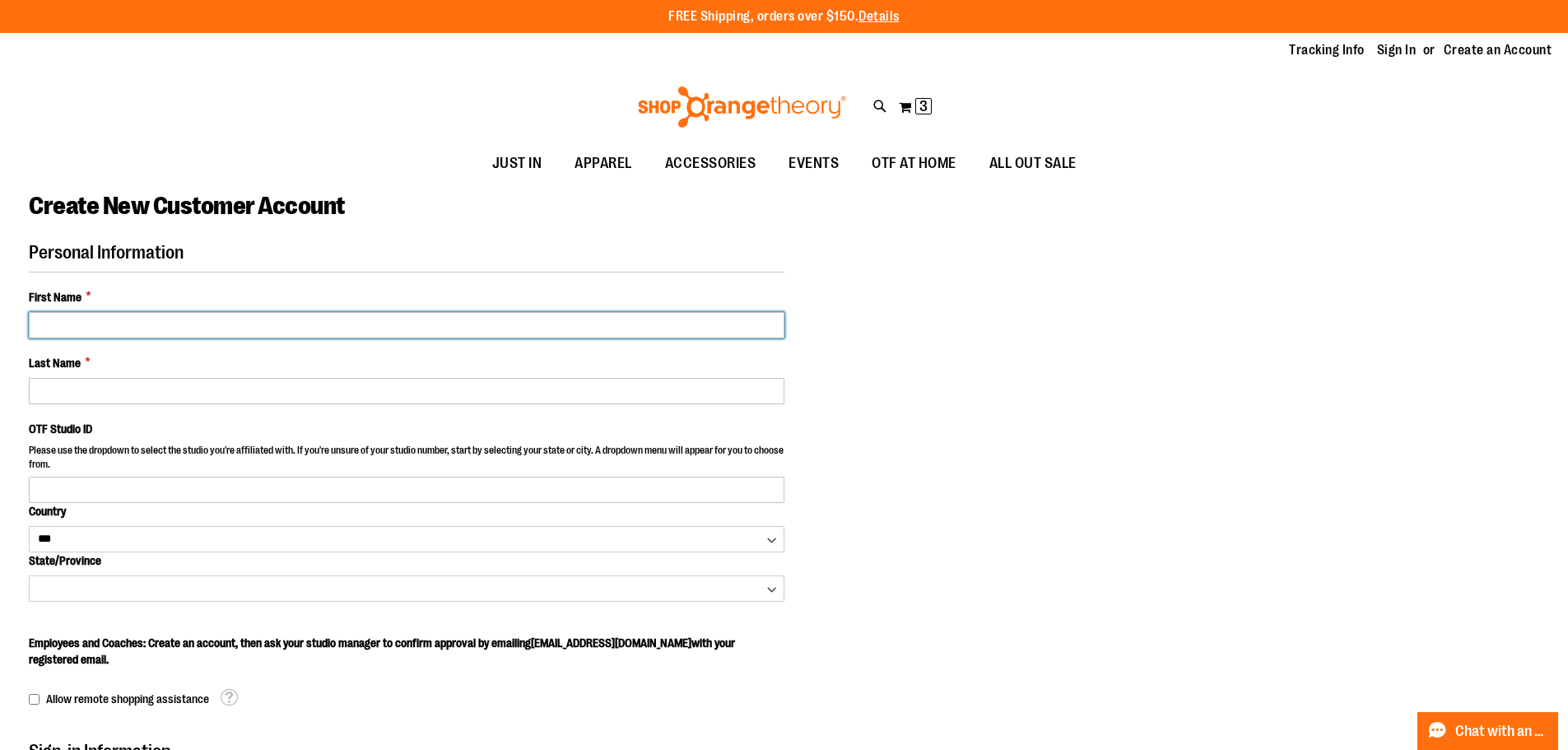
click at [85, 333] on input "First Name *" at bounding box center [406, 325] width 755 height 27
type input "*****"
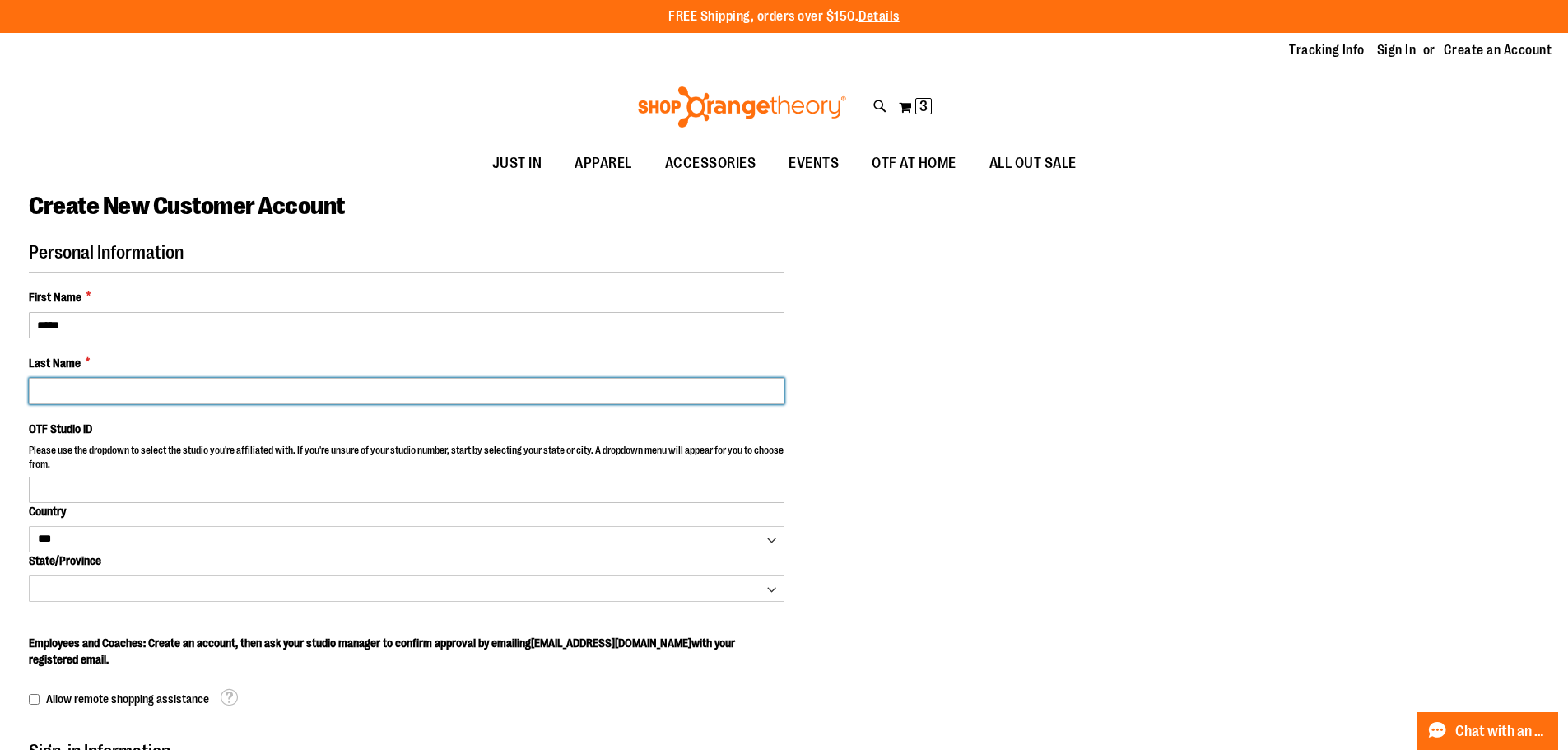
type input "*******"
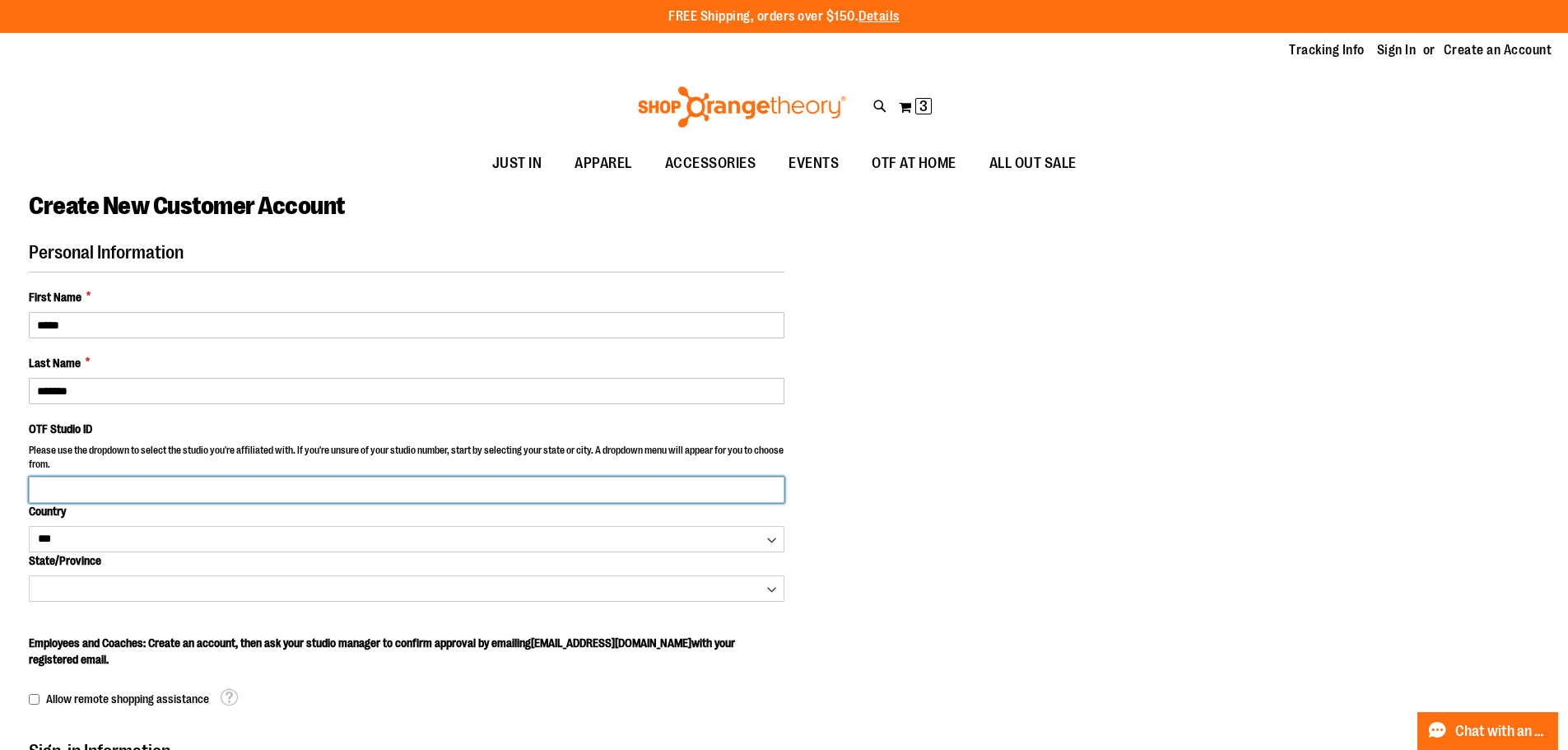
type input "**********"
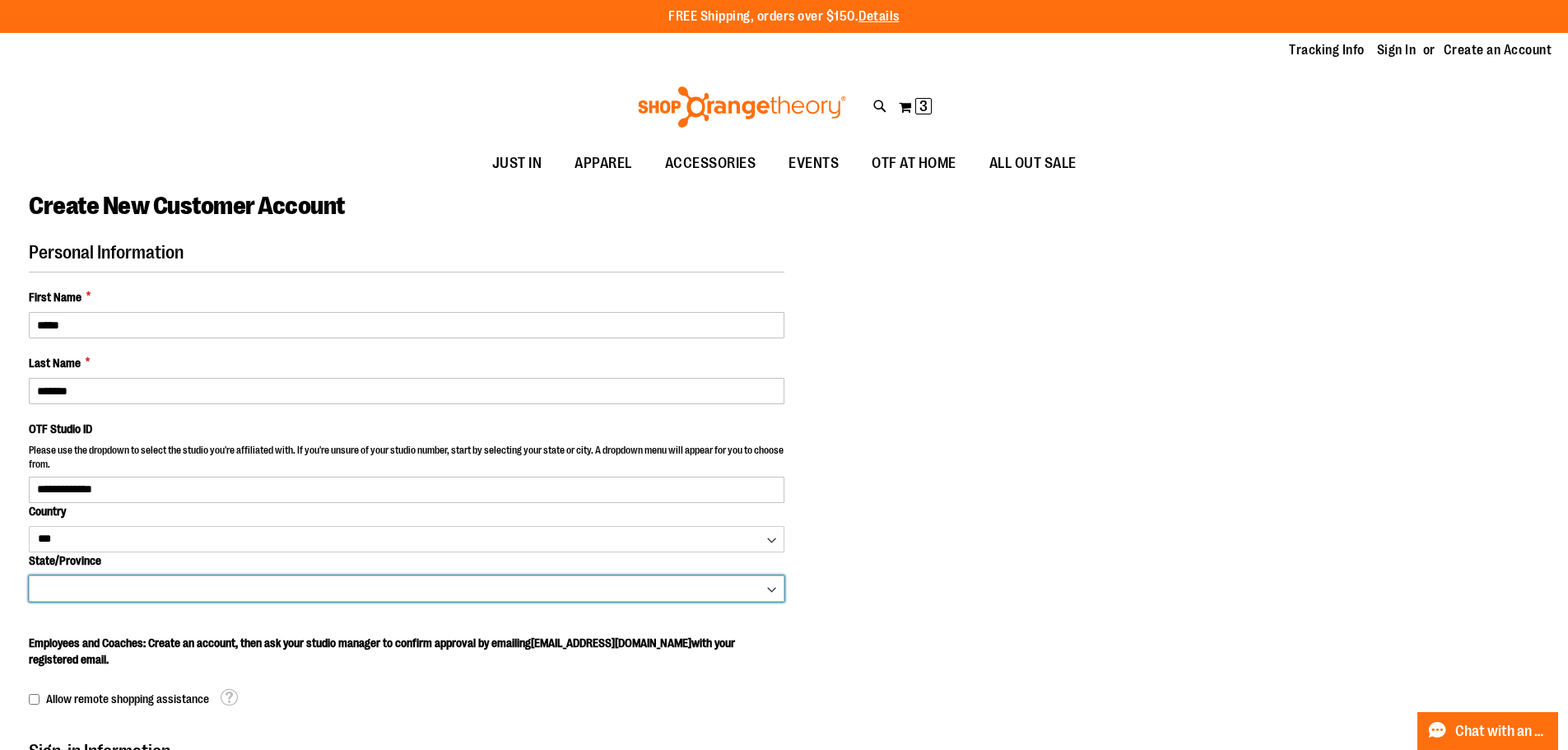
select select "********"
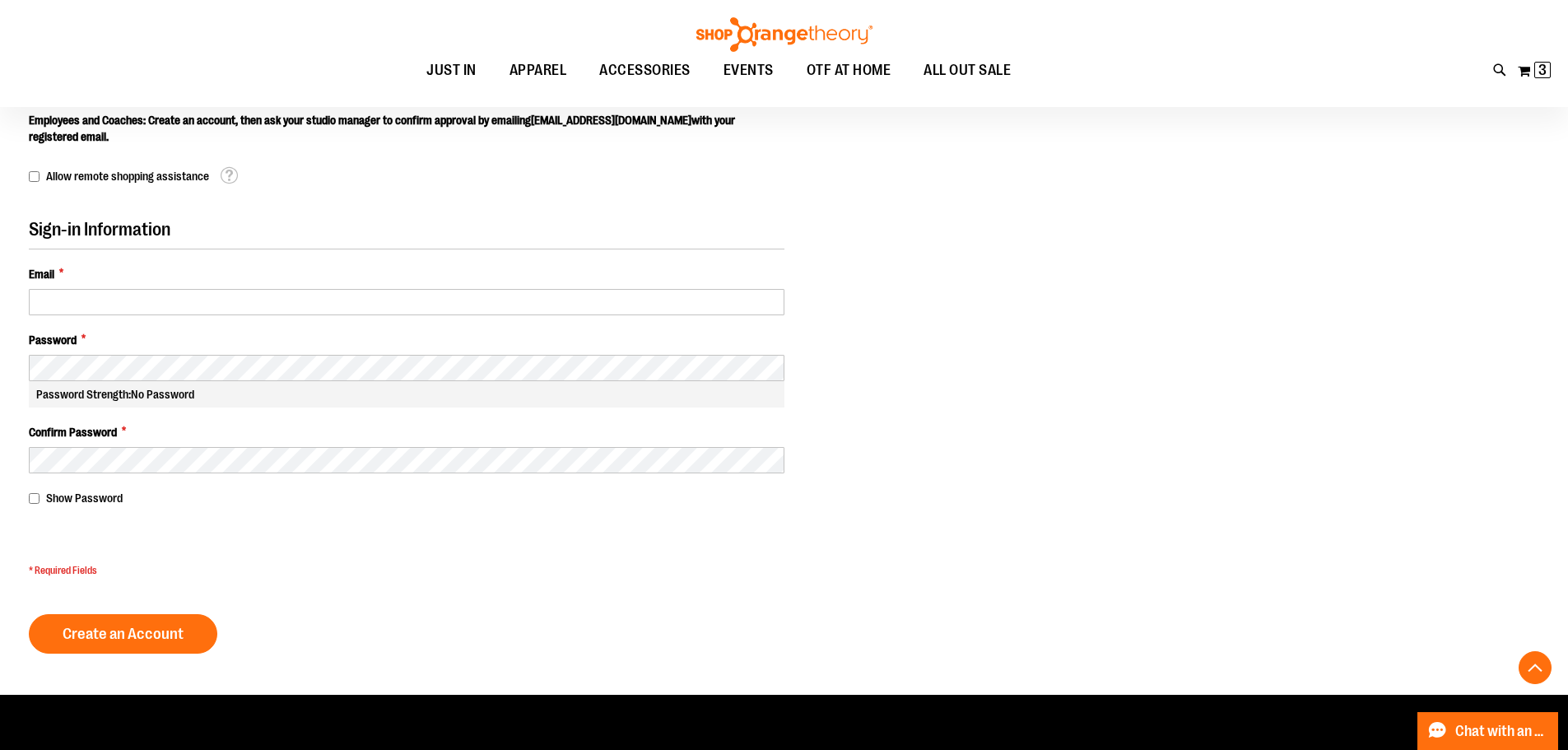
scroll to position [575, 0]
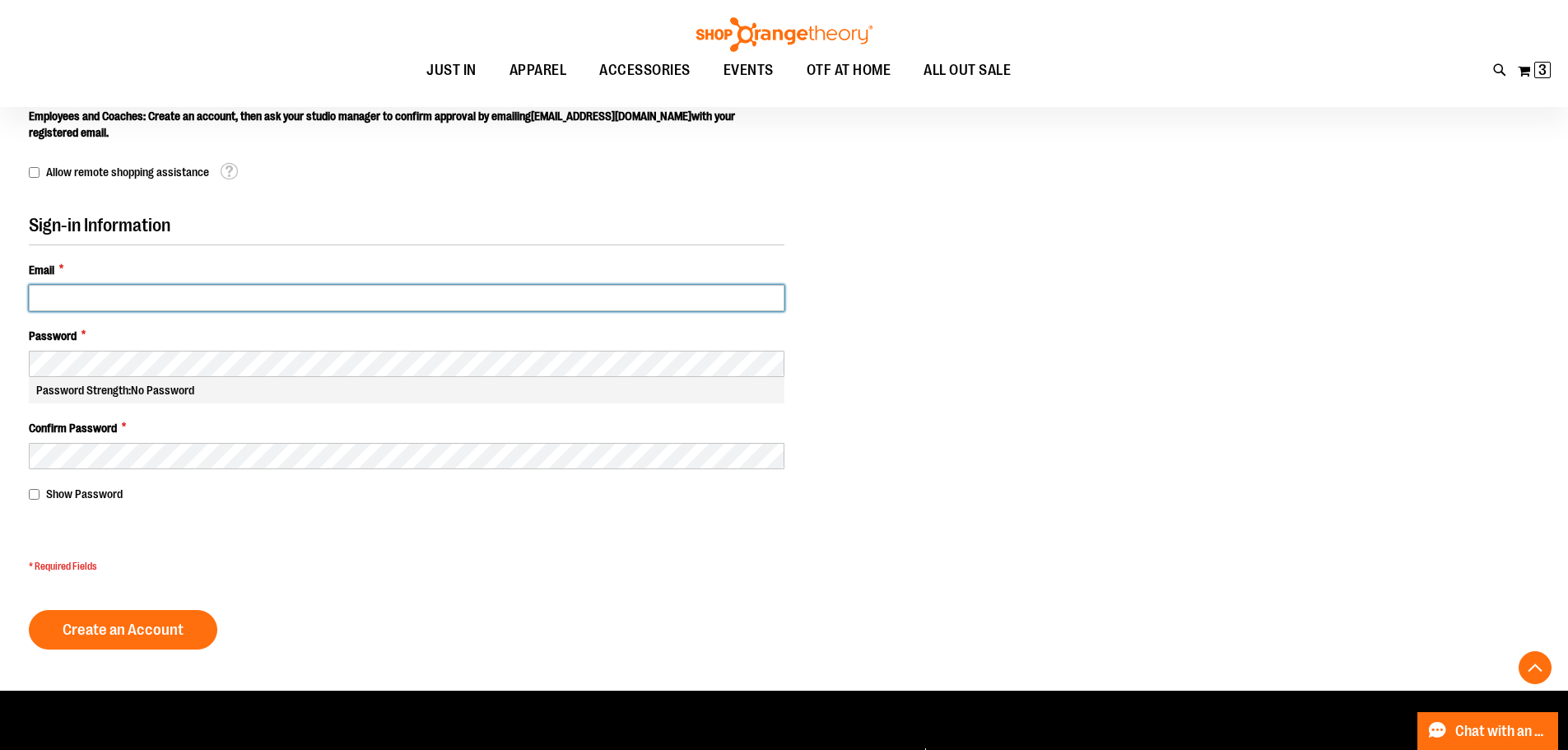
click at [183, 298] on input "Email *" at bounding box center [406, 298] width 755 height 27
type input "**********"
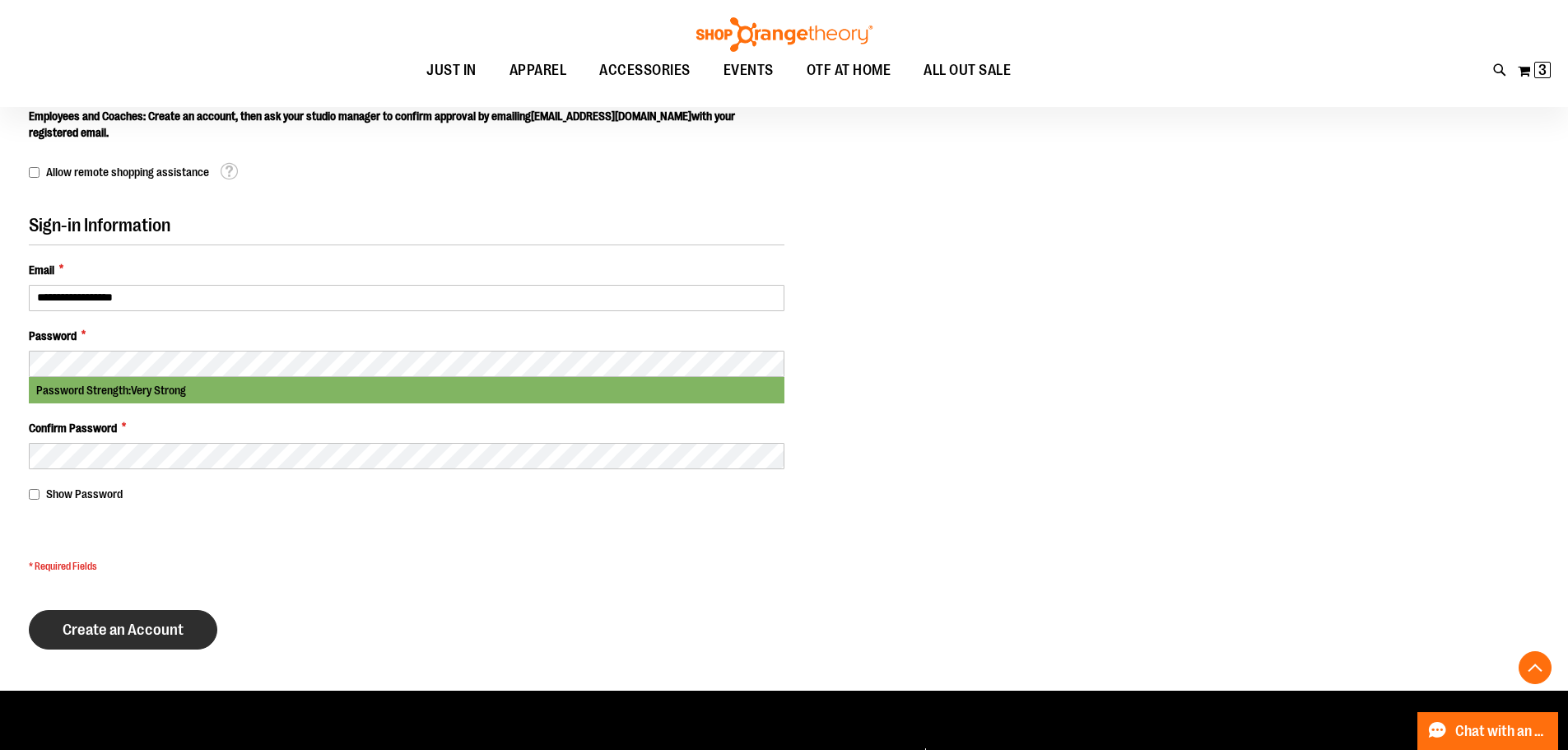
click at [187, 648] on button "Create an Account" at bounding box center [122, 630] width 188 height 40
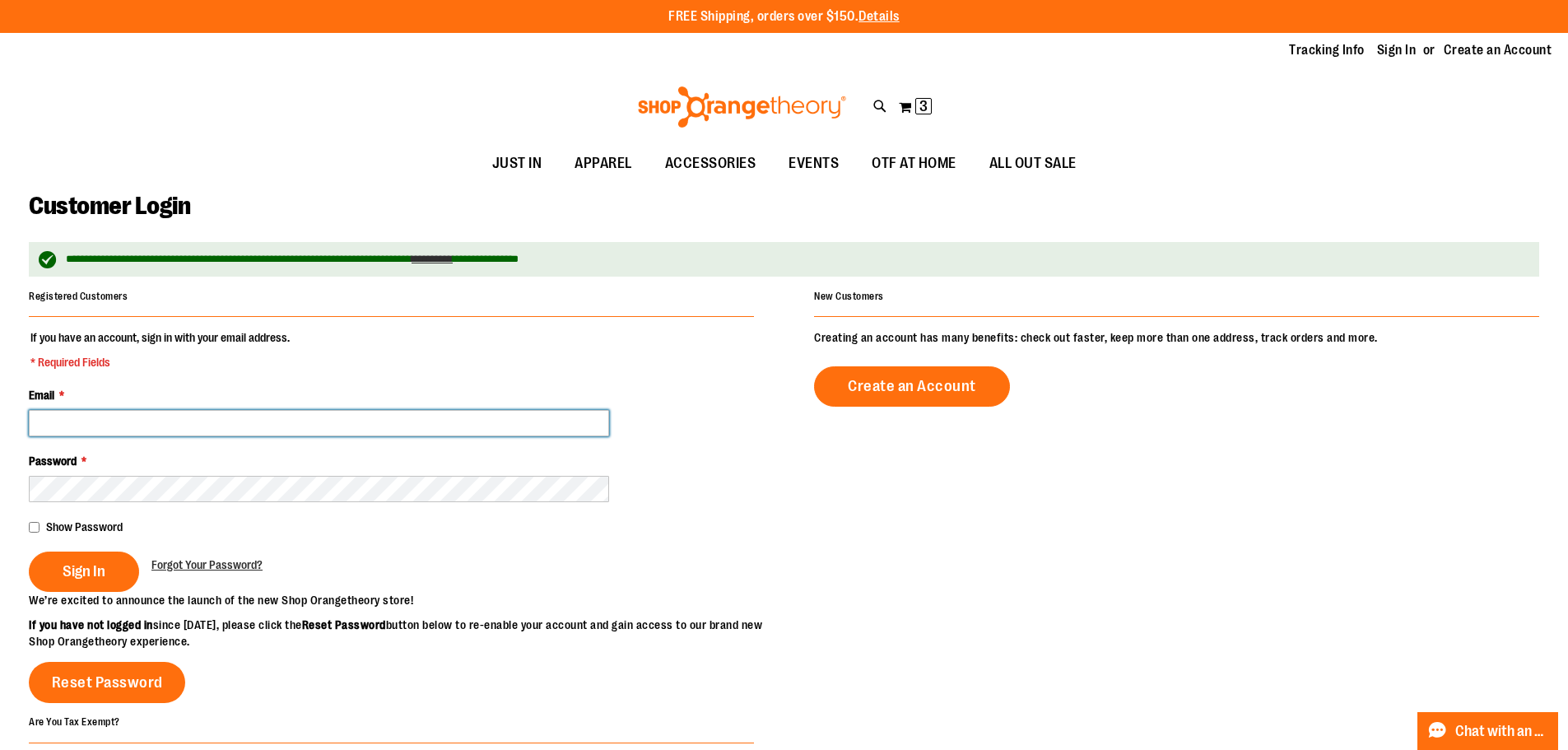
click at [125, 418] on input "Email *" at bounding box center [318, 423] width 581 height 27
type input "**********"
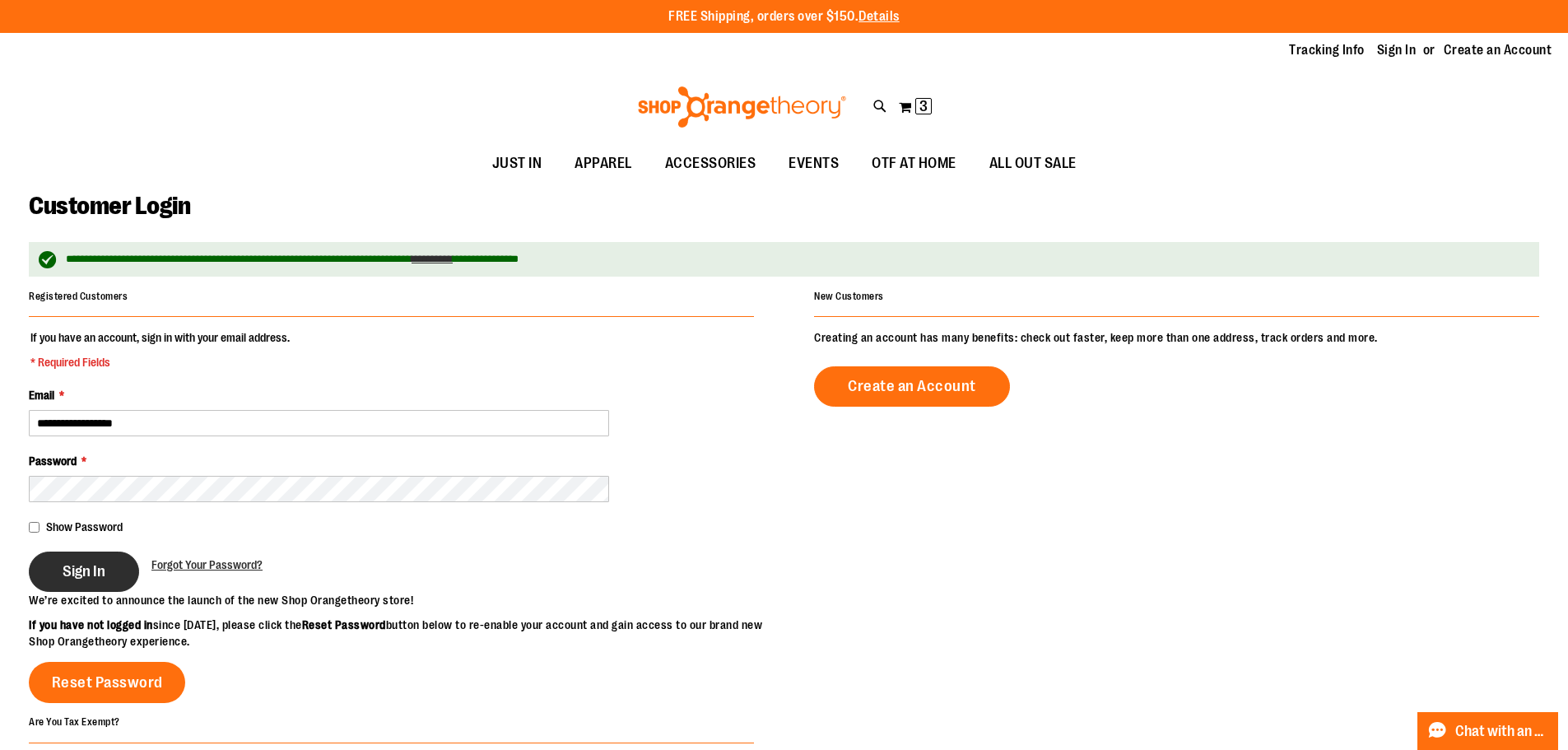
click at [120, 560] on button "Sign In" at bounding box center [83, 571] width 110 height 40
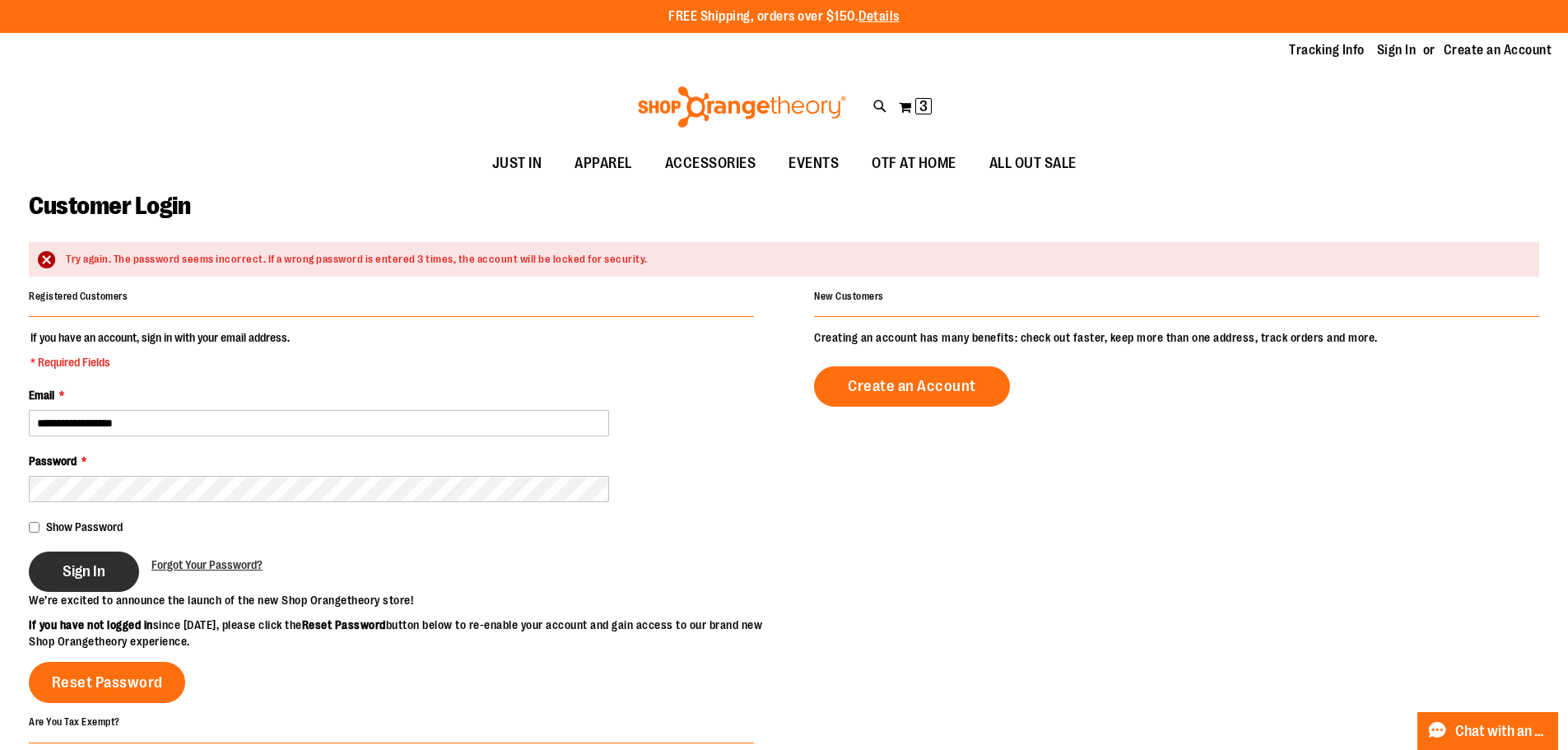
click at [71, 578] on span "Sign In" at bounding box center [84, 571] width 43 height 18
click at [115, 592] on fieldset "**********" at bounding box center [390, 460] width 725 height 262
click at [112, 578] on button "Sign In" at bounding box center [83, 571] width 110 height 40
